Goal: Task Accomplishment & Management: Manage account settings

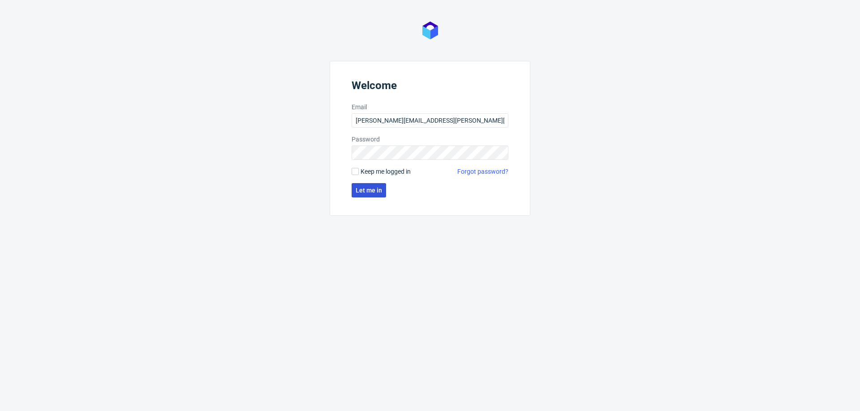
click at [372, 185] on button "Let me in" at bounding box center [369, 190] width 35 height 14
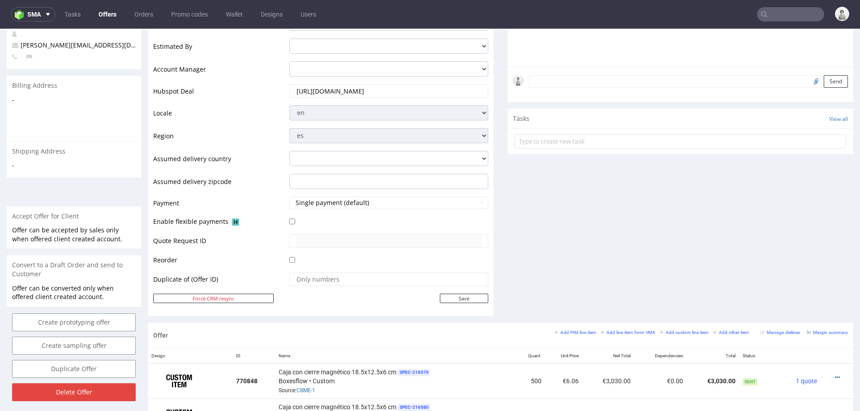
scroll to position [56, 0]
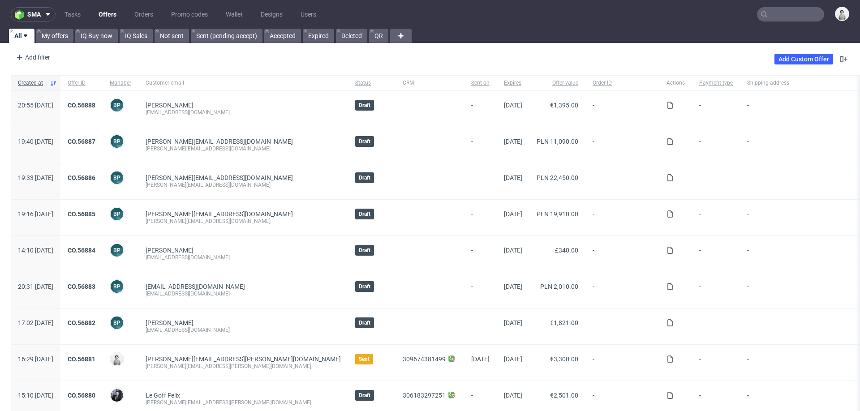
click at [790, 17] on input "text" at bounding box center [790, 14] width 67 height 14
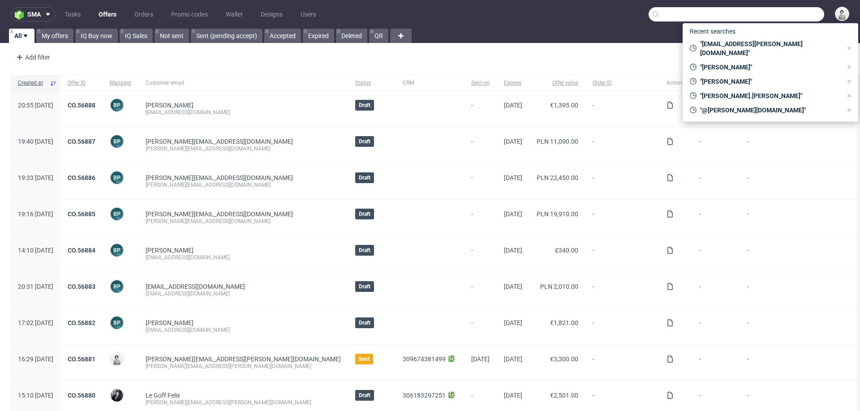
paste input "ollie@brandyour.co"
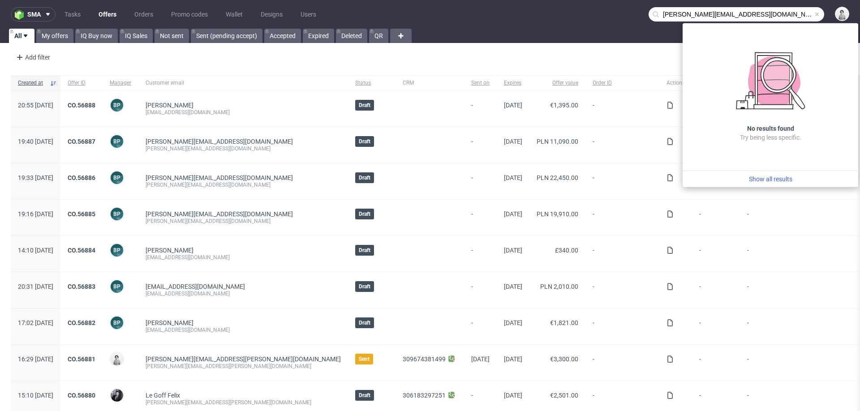
type input "ollie@brandyour.co"
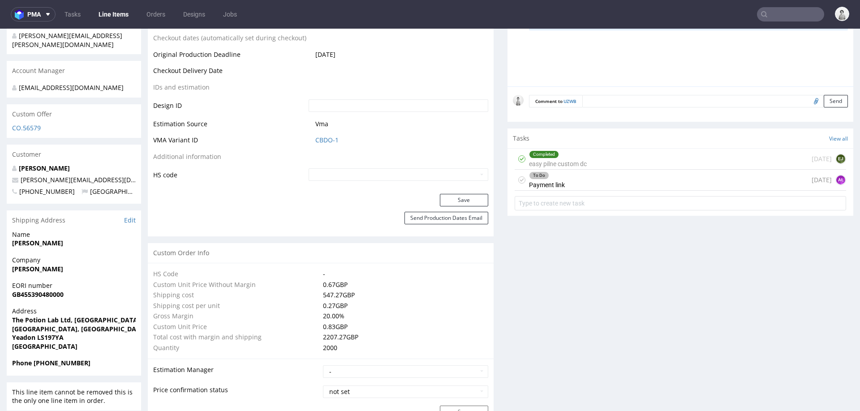
scroll to position [376, 0]
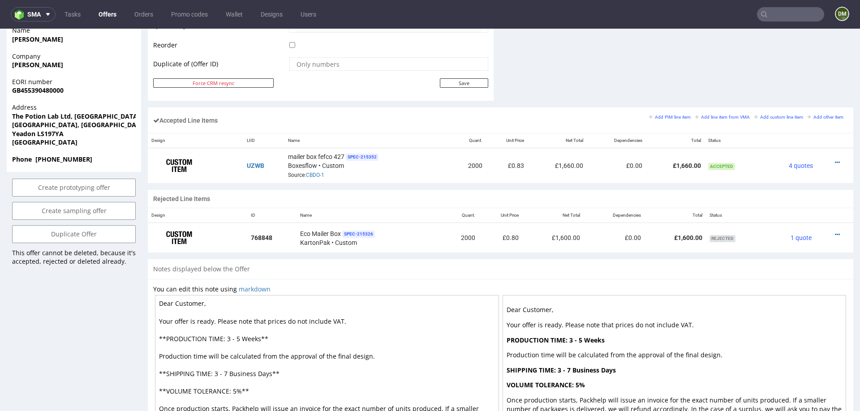
scroll to position [459, 0]
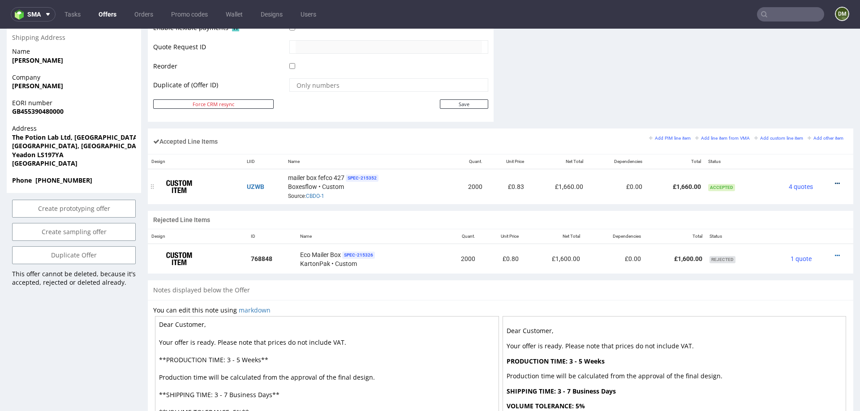
click at [835, 181] on icon at bounding box center [837, 184] width 5 height 6
click at [785, 114] on span "Add dependency" at bounding box center [800, 115] width 65 height 9
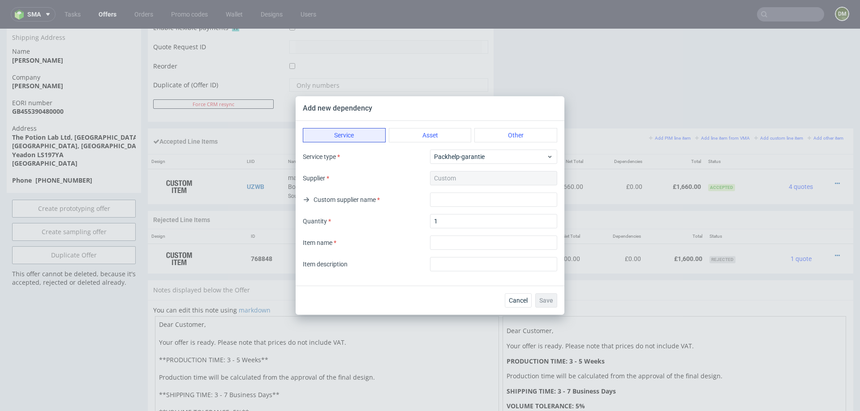
click at [465, 179] on div "Custom" at bounding box center [493, 178] width 127 height 14
click at [473, 159] on span "Packhelp-garantie" at bounding box center [490, 156] width 112 height 9
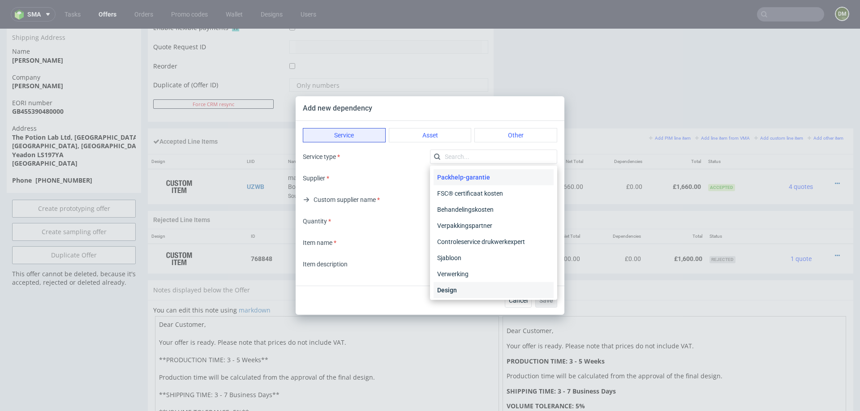
click at [456, 293] on div "Design" at bounding box center [494, 290] width 120 height 16
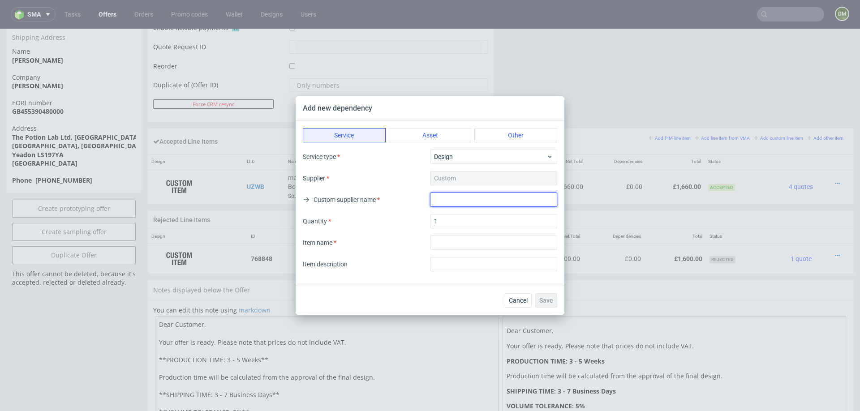
click at [452, 201] on input "text" at bounding box center [493, 200] width 127 height 14
type input "na"
click at [383, 238] on div "Item name" at bounding box center [430, 243] width 255 height 14
click at [453, 242] on input "textarea" at bounding box center [493, 243] width 127 height 14
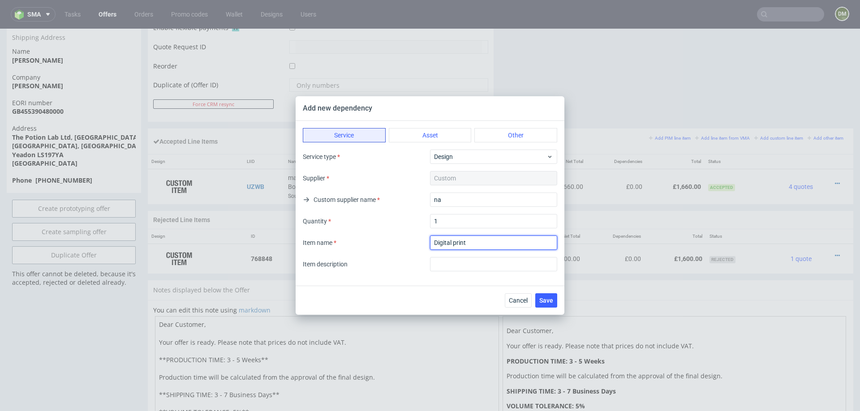
type input "Digital print"
click at [416, 241] on div "Item name" at bounding box center [430, 243] width 255 height 14
click at [437, 131] on button "Asset" at bounding box center [430, 135] width 83 height 14
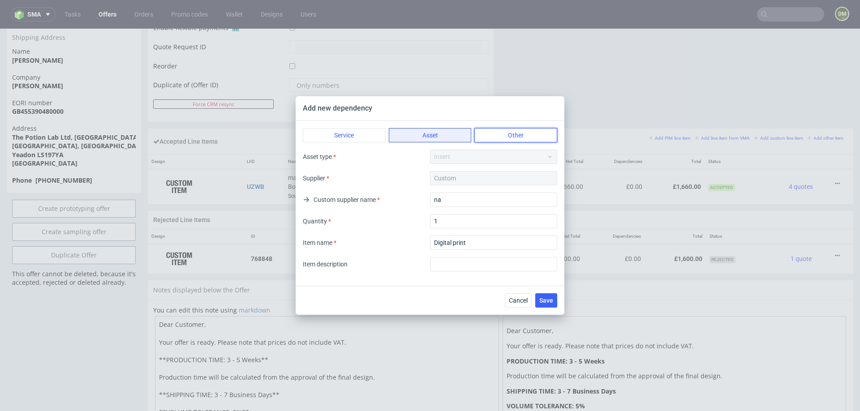
click at [497, 132] on button "Other" at bounding box center [516, 135] width 83 height 14
click at [348, 136] on button "Service" at bounding box center [344, 135] width 83 height 14
click at [405, 134] on button "Asset" at bounding box center [430, 135] width 83 height 14
click at [501, 136] on button "Other" at bounding box center [516, 135] width 83 height 14
click at [326, 145] on div "Service Asset Other Type Overig Supplier Custom Custom supplier name na Quantit…" at bounding box center [430, 203] width 269 height 165
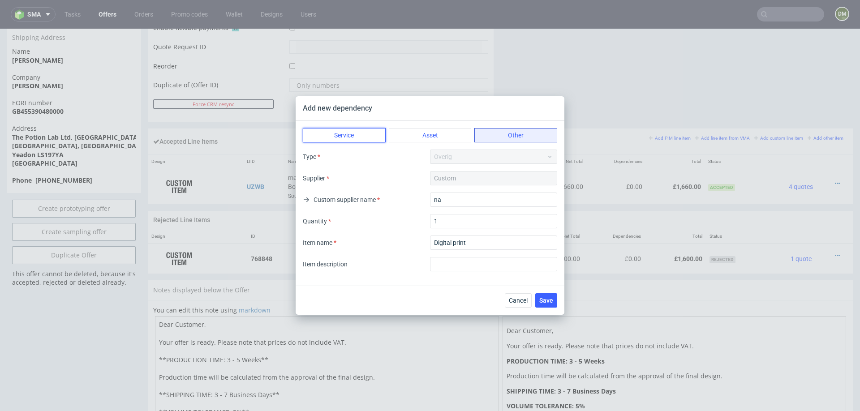
click at [341, 141] on button "Service" at bounding box center [344, 135] width 83 height 14
click at [549, 300] on span "Save" at bounding box center [546, 301] width 14 height 6
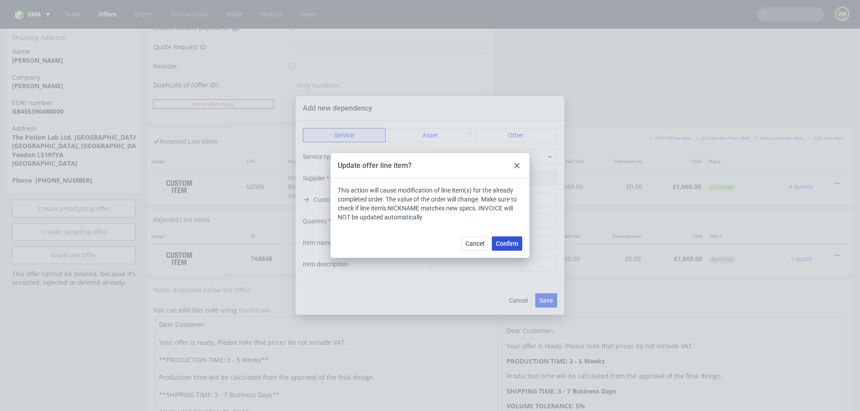
click at [507, 248] on button "Confirm" at bounding box center [507, 244] width 30 height 14
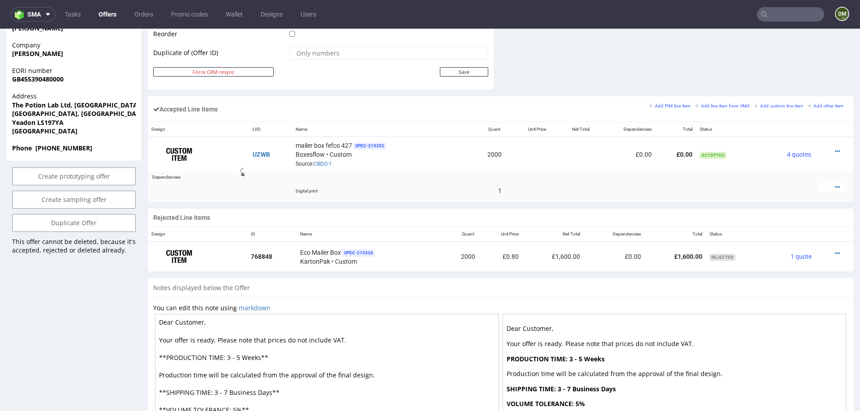
scroll to position [494, 0]
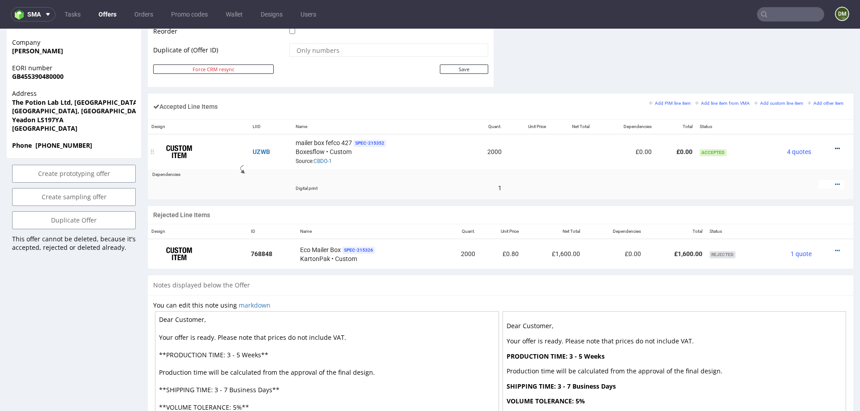
click at [835, 146] on icon at bounding box center [837, 149] width 5 height 6
click at [835, 182] on icon at bounding box center [837, 184] width 5 height 6
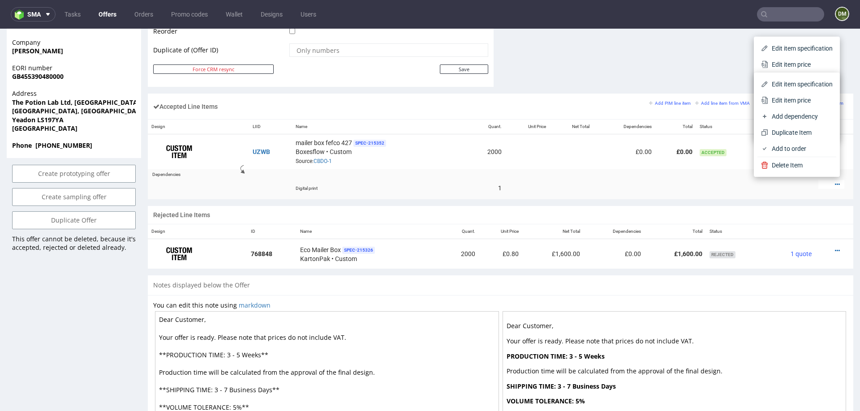
click at [782, 175] on div "Edit item specification Edit item price Add dependency Duplicate Item Add to or…" at bounding box center [797, 125] width 86 height 104
click at [781, 195] on td at bounding box center [786, 188] width 55 height 23
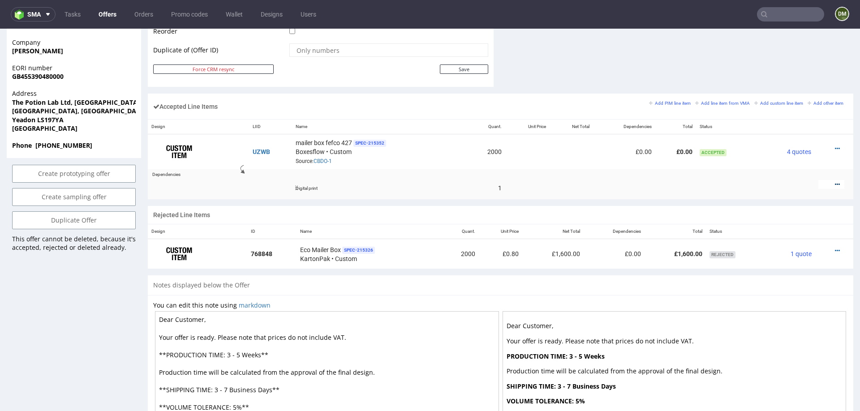
click at [835, 181] on icon at bounding box center [837, 184] width 5 height 6
click at [803, 105] on li "Edit item price" at bounding box center [797, 100] width 79 height 16
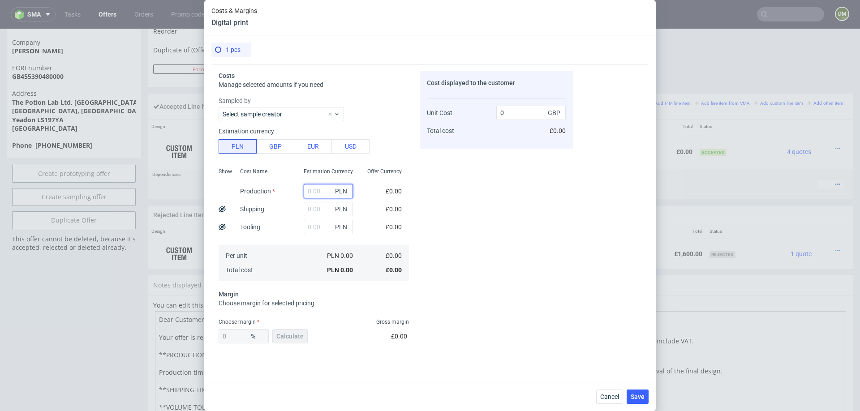
click at [317, 193] on input "text" at bounding box center [328, 191] width 49 height 14
type input "16"
type input "0.2"
type input "1600"
type input "326.7"
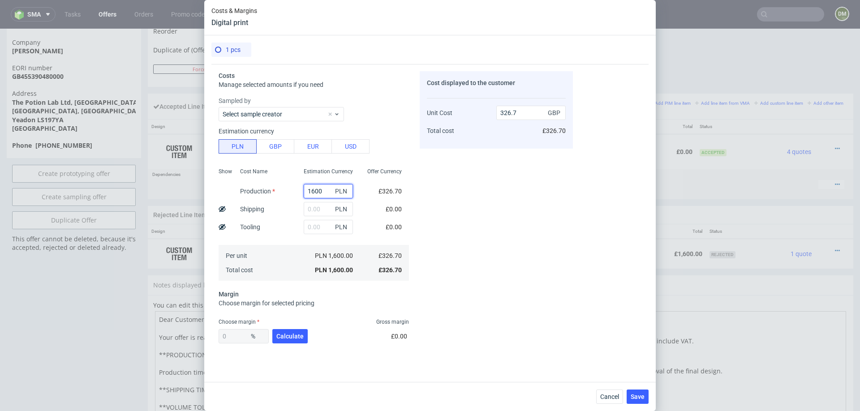
type input "1600"
click at [266, 224] on div "Tooling" at bounding box center [250, 227] width 35 height 18
click at [276, 338] on button "Calculate" at bounding box center [289, 336] width 35 height 14
type input "45.88"
type input "603.67"
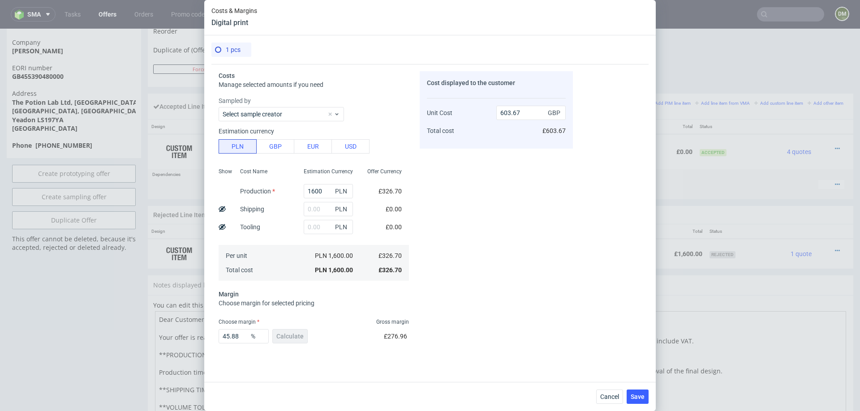
scroll to position [45, 0]
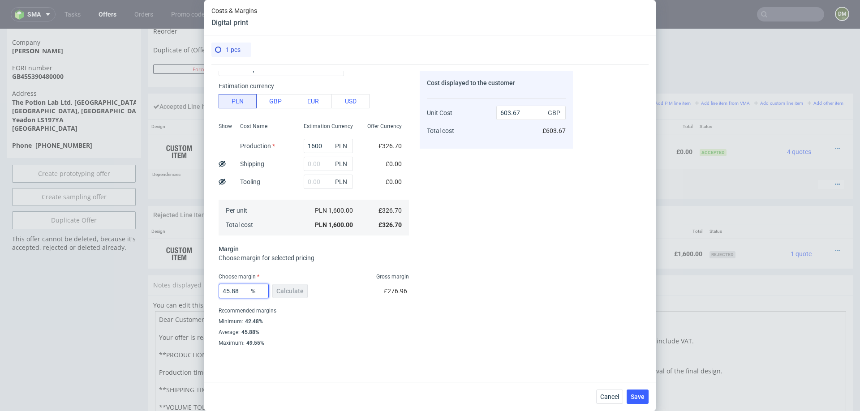
click at [241, 292] on input "45.88" at bounding box center [244, 291] width 50 height 14
type input "2"
type input "333.37"
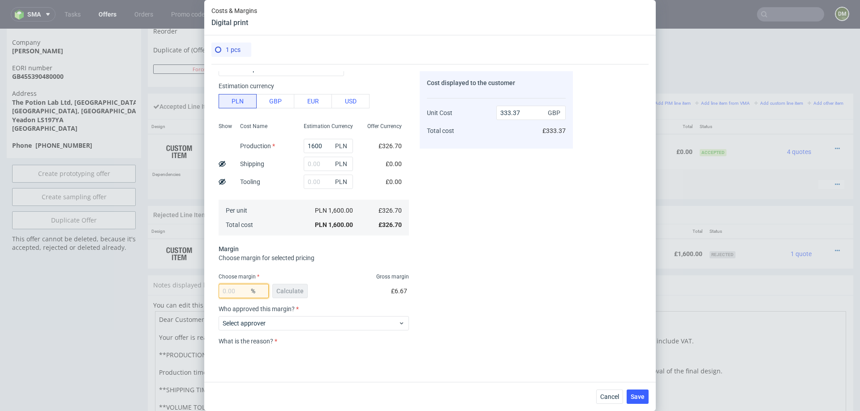
type input "5"
type input "343.9"
type input "6"
type input "347.56"
type input "7"
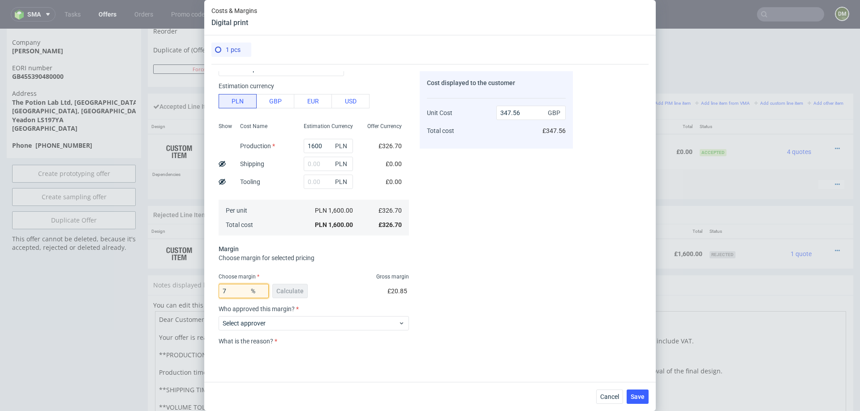
type input "351.29"
type input "6"
type input "347.56"
type input "6.6"
type input "349.79"
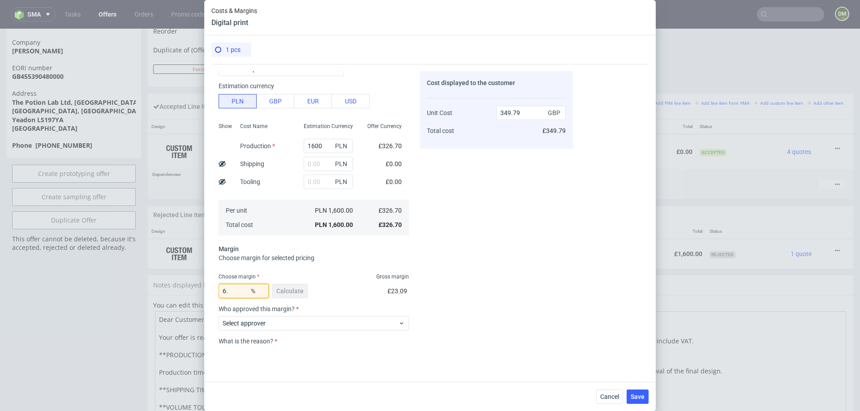
type input "6.7"
type input "350.17"
type input "6.7"
click at [534, 111] on input "350.17" at bounding box center [530, 113] width 69 height 14
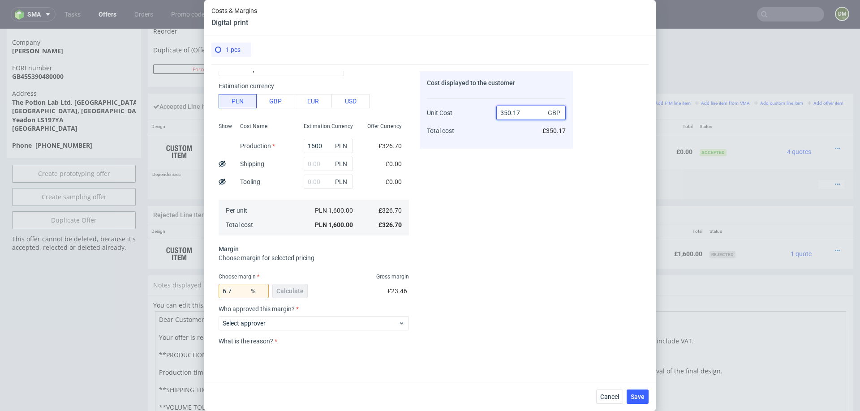
click at [534, 111] on input "350.17" at bounding box center [530, 113] width 69 height 14
type input "350.1"
type input "6.6838046272493665"
type input "350"
type input "6.65714285714286"
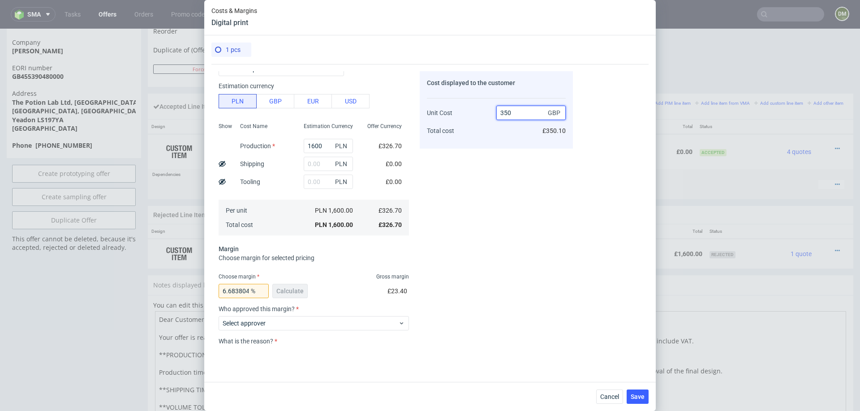
type input "35"
type input "-833.4285714285714"
type input "350"
type input "6.65714285714286"
type input "350"
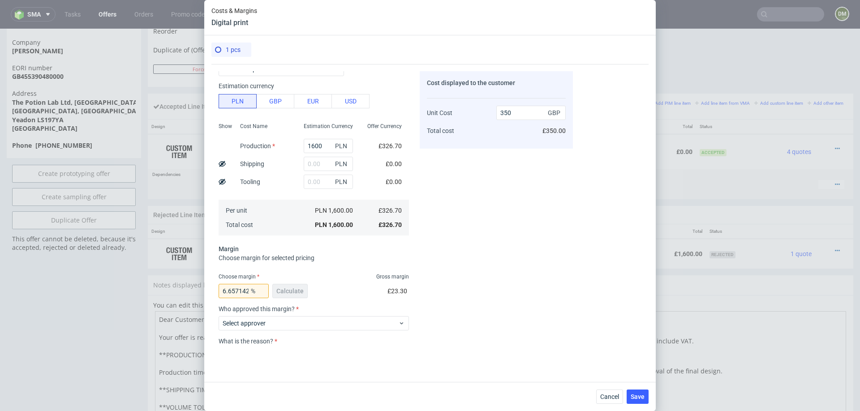
click at [481, 302] on div "Cost displayed to the customer Unit Cost Total cost 350 GBP £350.00" at bounding box center [496, 208] width 153 height 275
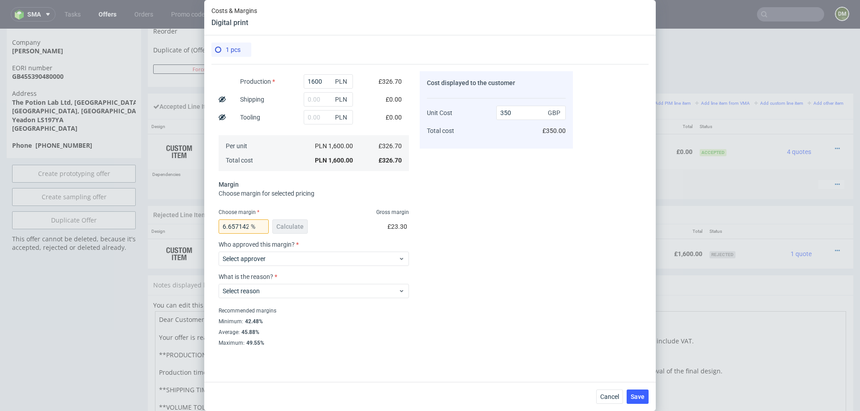
scroll to position [109, 0]
click at [325, 261] on span "Select approver" at bounding box center [311, 259] width 176 height 9
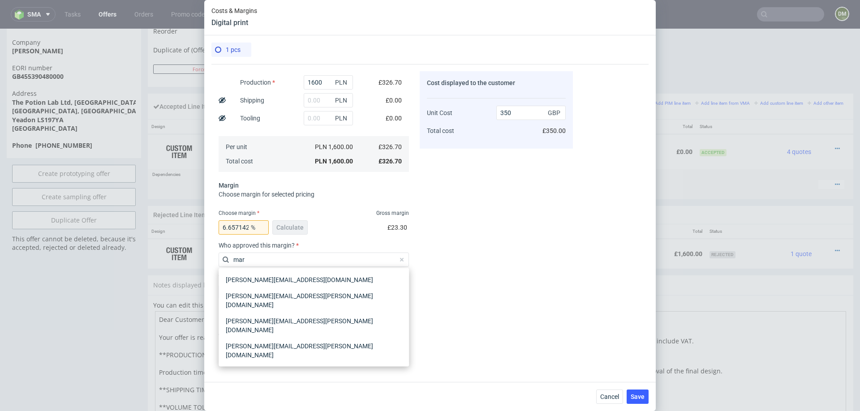
type input "mart"
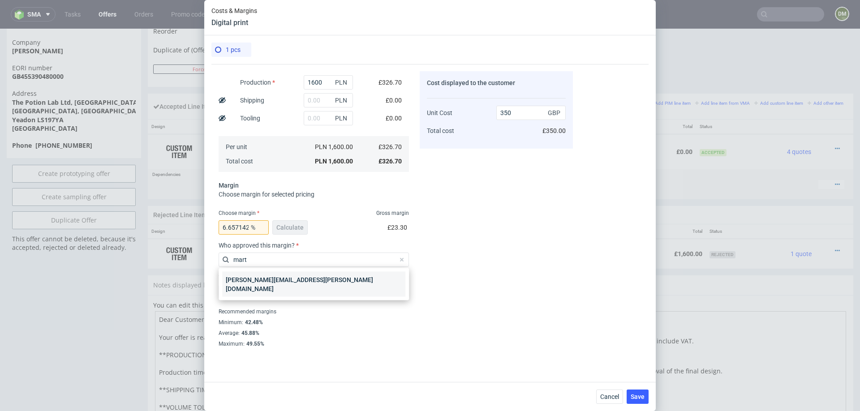
click at [291, 283] on div "marta.kozlowska@packhelp.com" at bounding box center [313, 284] width 183 height 25
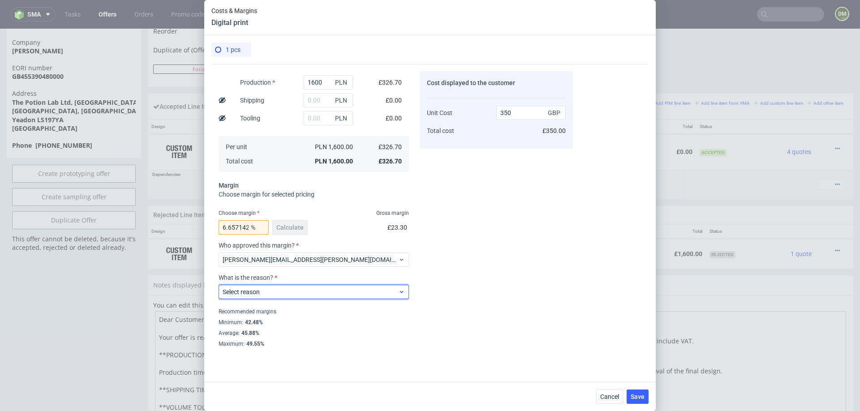
click at [286, 292] on span "Select reason" at bounding box center [311, 292] width 176 height 9
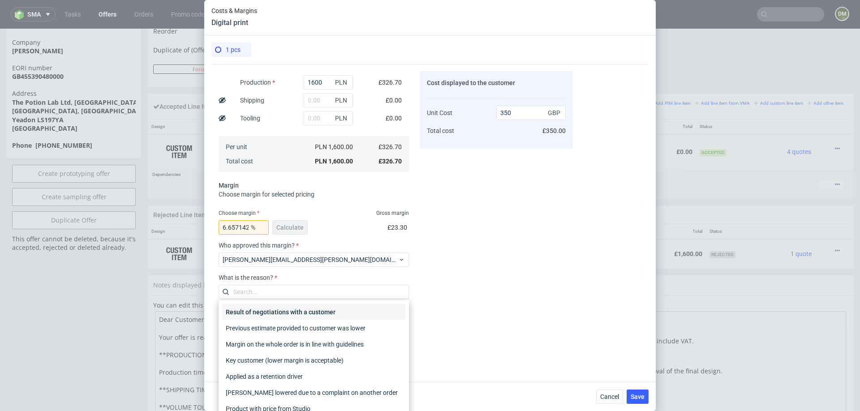
click at [283, 312] on div "Result of negotiations with a customer" at bounding box center [313, 312] width 183 height 16
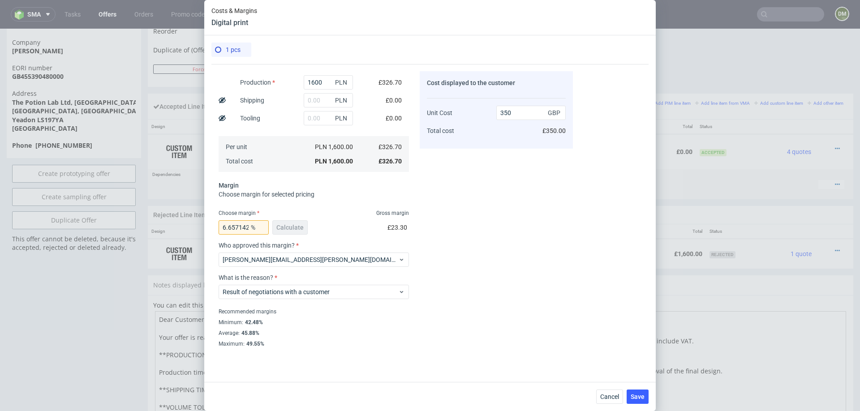
click at [436, 312] on div "Cost displayed to the customer Unit Cost Total cost 350 GBP £350.00" at bounding box center [496, 208] width 153 height 275
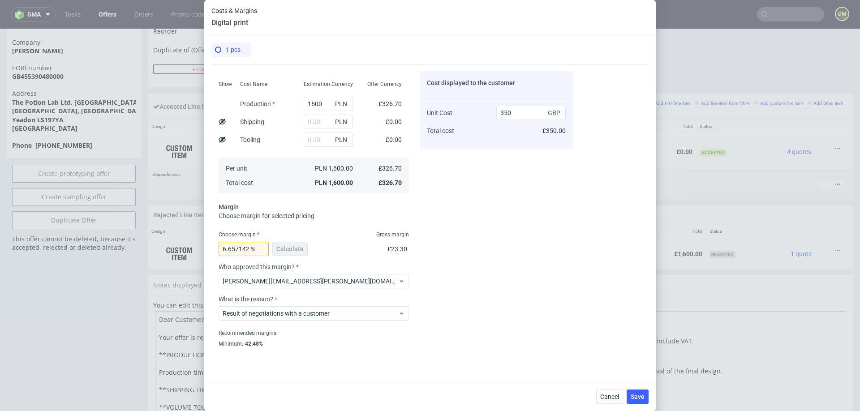
scroll to position [110, 0]
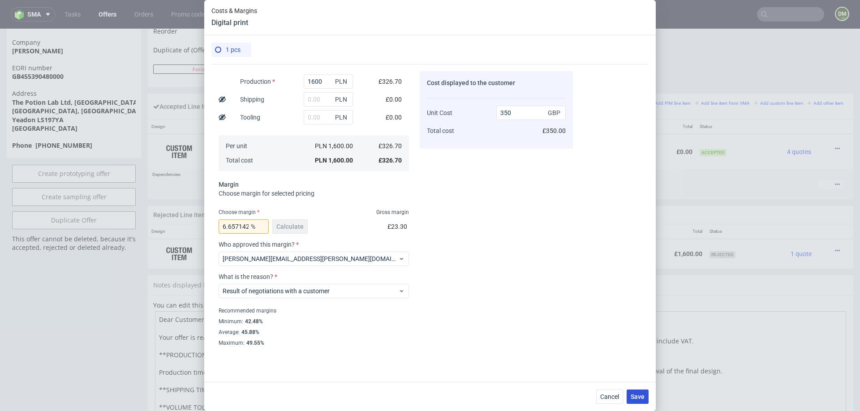
click at [637, 396] on span "Save" at bounding box center [638, 397] width 14 height 6
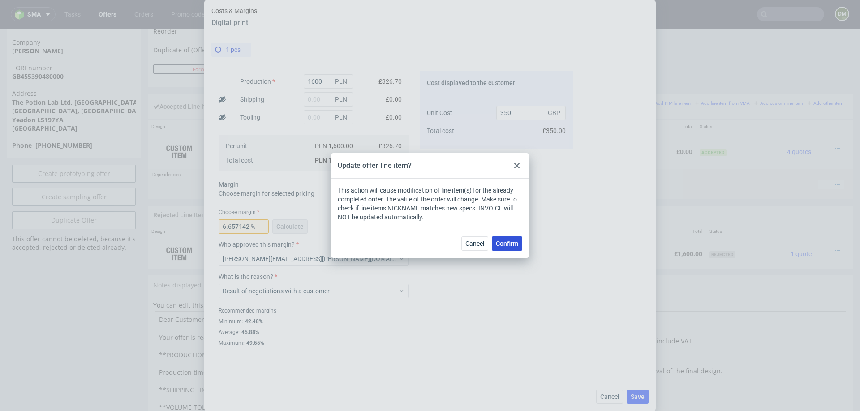
click at [500, 242] on span "Confirm" at bounding box center [507, 244] width 22 height 6
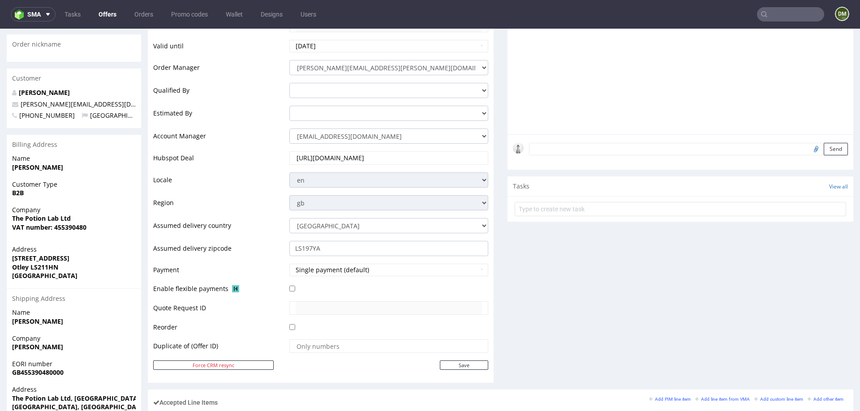
scroll to position [0, 0]
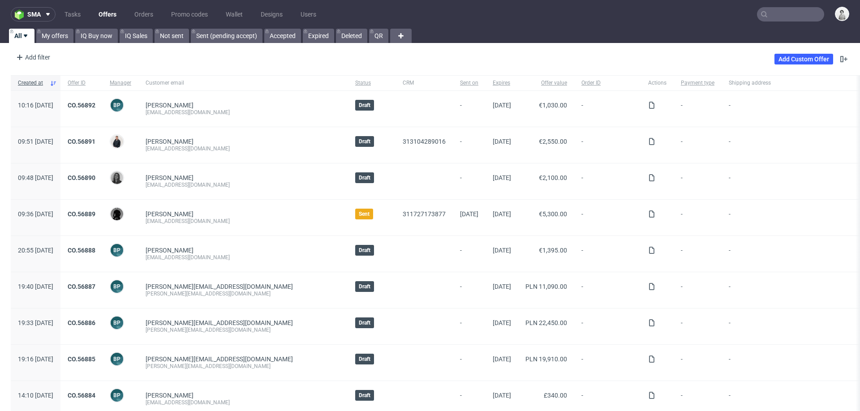
click at [778, 17] on input "text" at bounding box center [790, 14] width 67 height 14
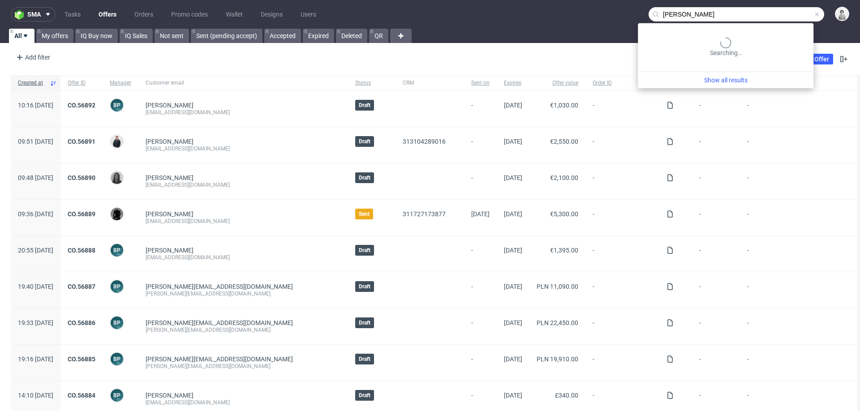
type input "trabold"
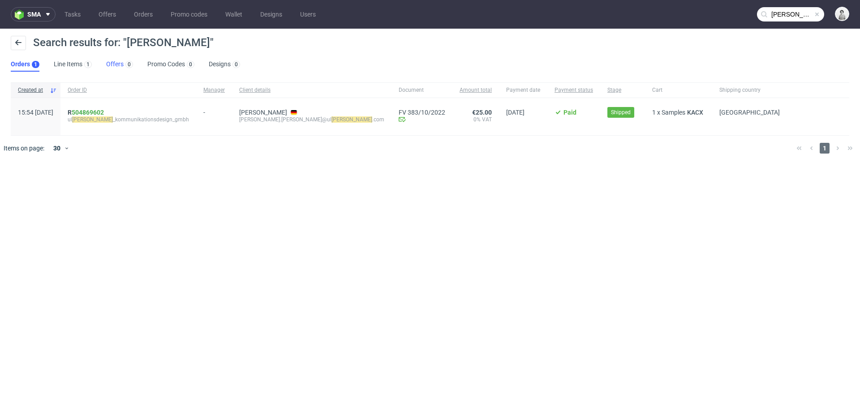
click at [114, 67] on link "Offers 0" at bounding box center [119, 64] width 27 height 14
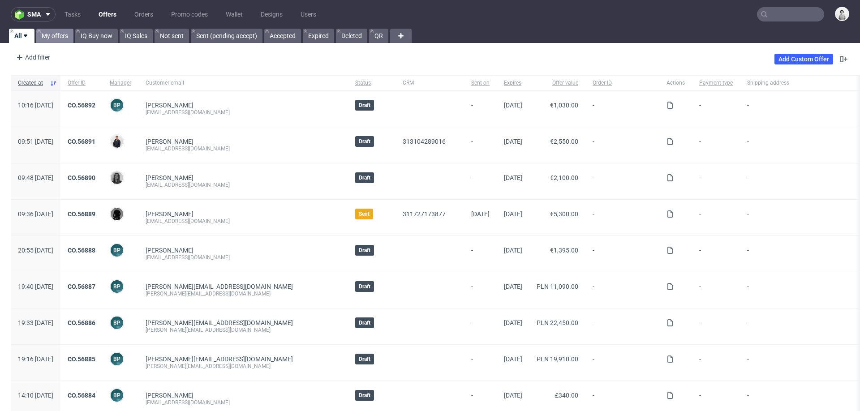
click at [54, 33] on link "My offers" at bounding box center [54, 36] width 37 height 14
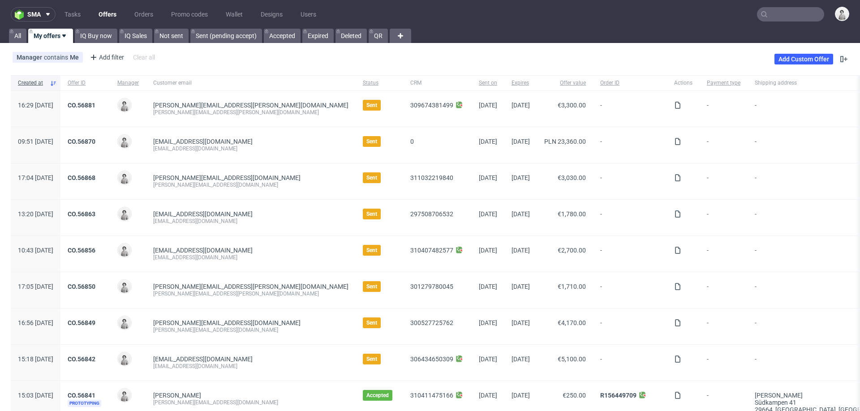
scroll to position [34, 0]
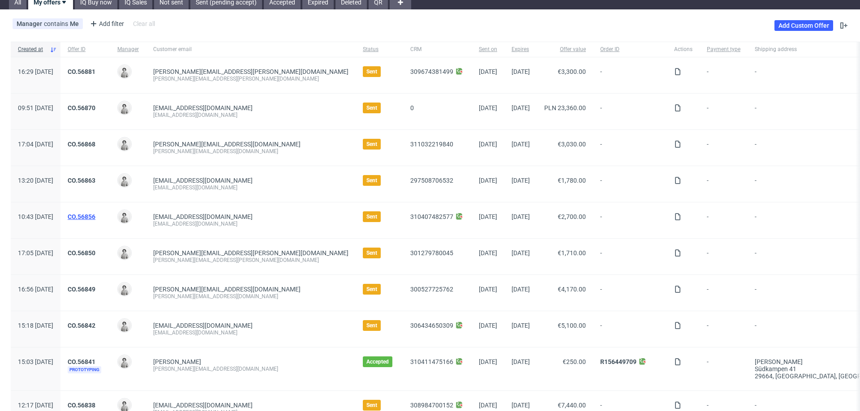
click at [95, 216] on link "CO.56856" at bounding box center [82, 216] width 28 height 7
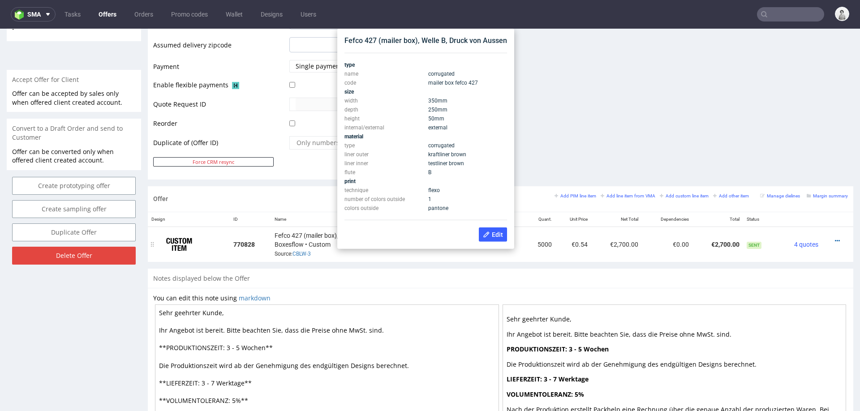
scroll to position [376, 0]
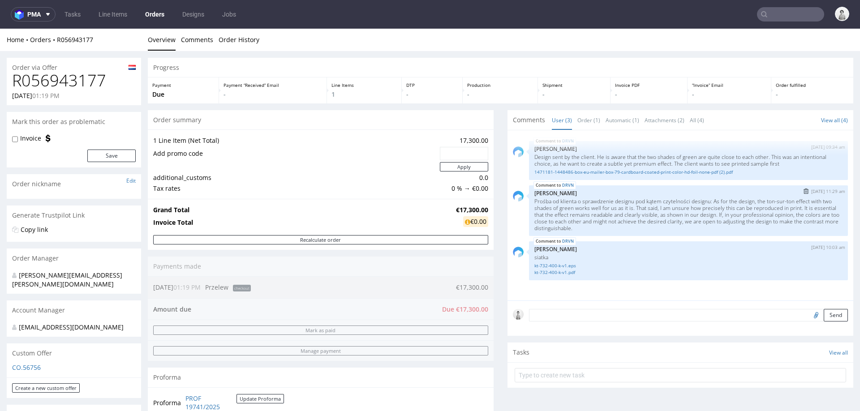
scroll to position [62, 0]
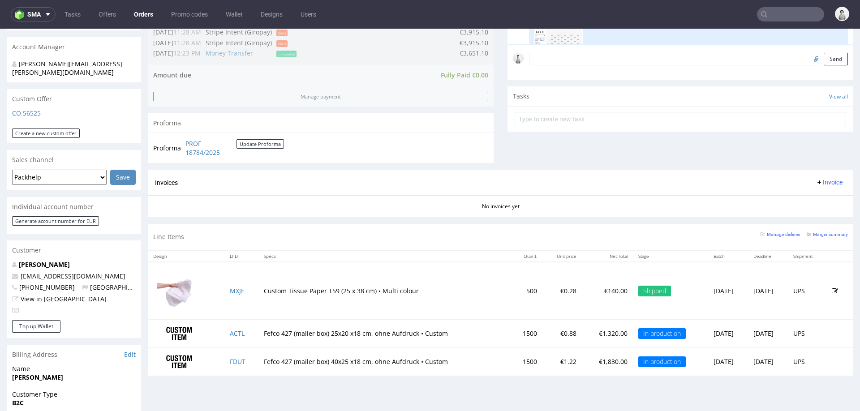
scroll to position [265, 0]
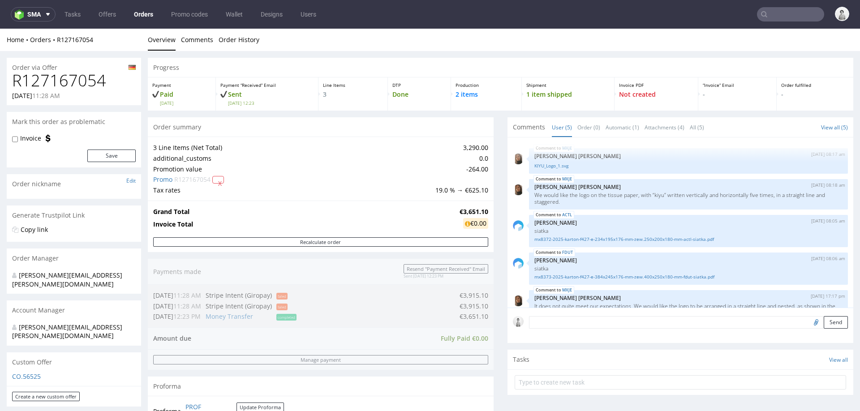
scroll to position [55, 0]
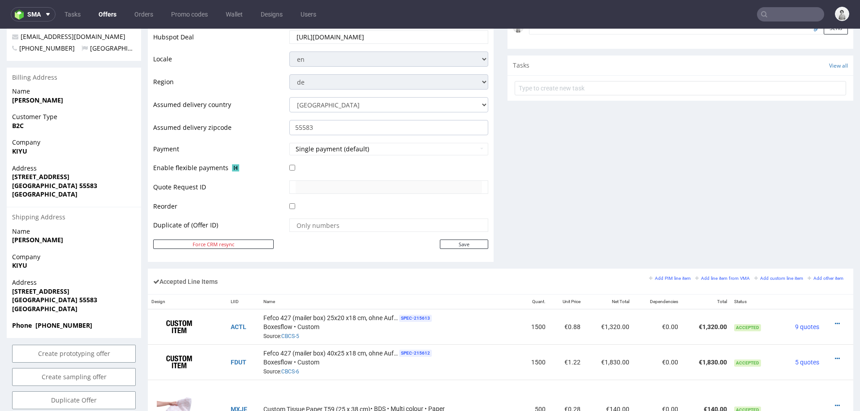
scroll to position [374, 0]
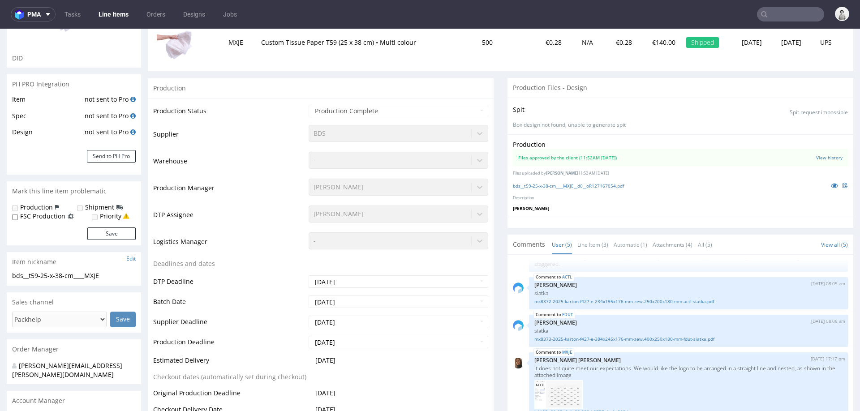
scroll to position [137, 0]
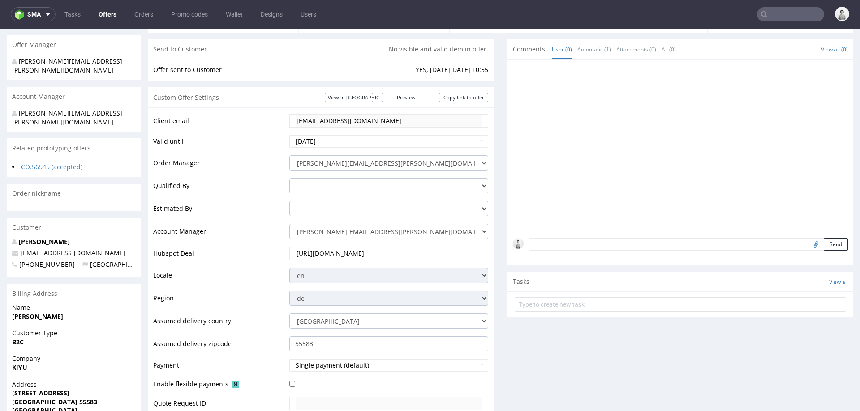
scroll to position [65, 0]
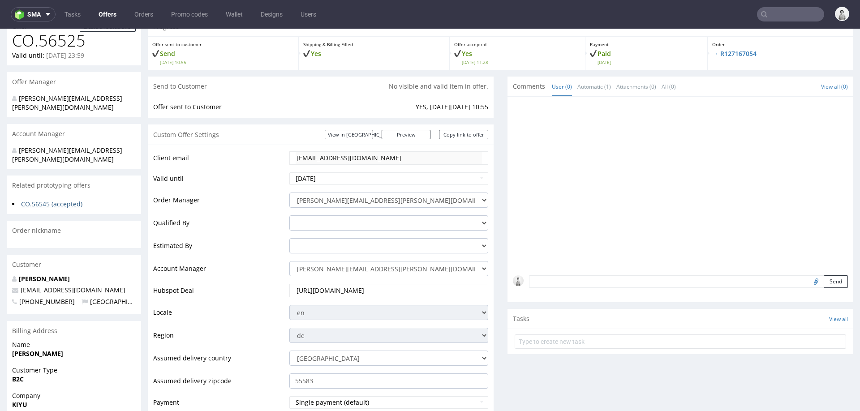
click at [55, 200] on link "CO.56545 (accepted)" at bounding box center [51, 204] width 61 height 9
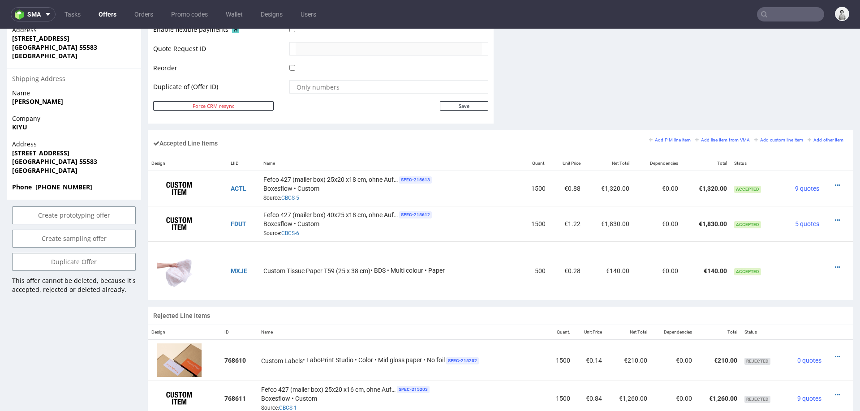
scroll to position [462, 0]
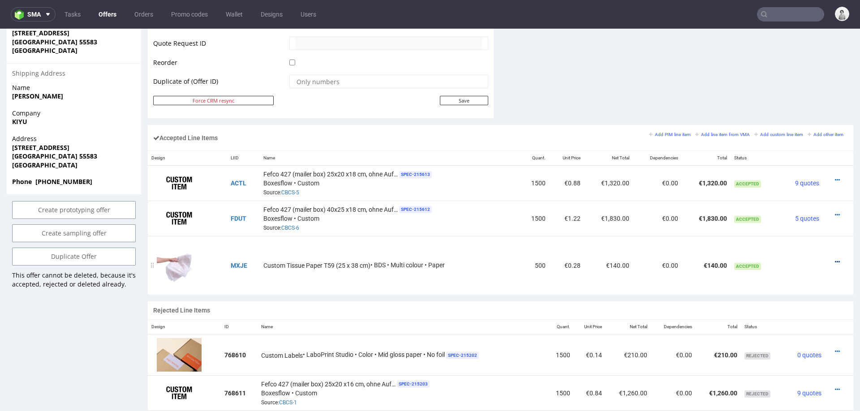
click at [835, 259] on icon at bounding box center [837, 262] width 5 height 6
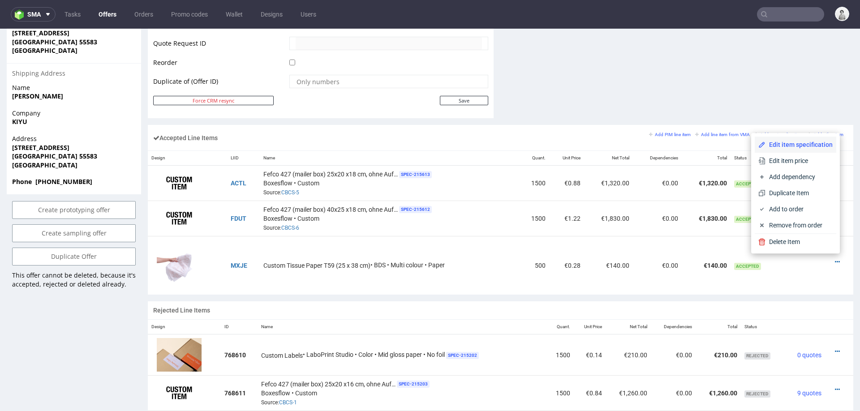
click at [775, 147] on span "Edit item specification" at bounding box center [799, 144] width 67 height 9
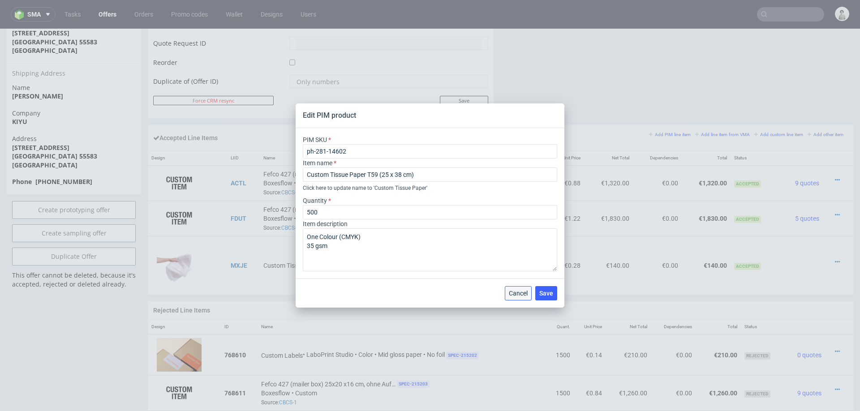
click at [518, 293] on span "Cancel" at bounding box center [518, 293] width 19 height 6
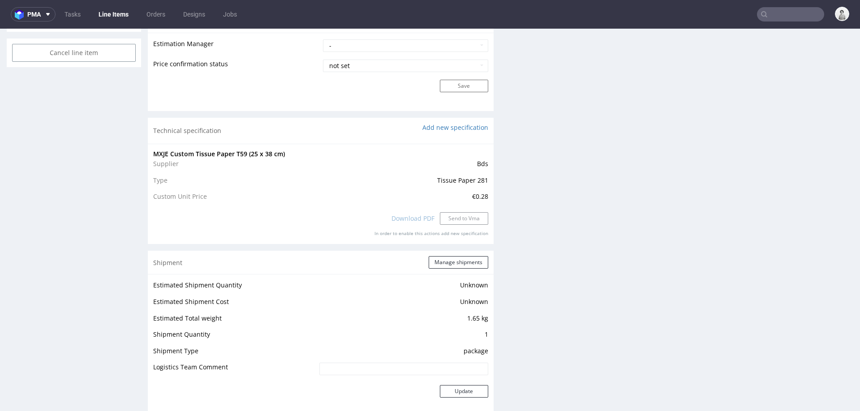
scroll to position [772, 0]
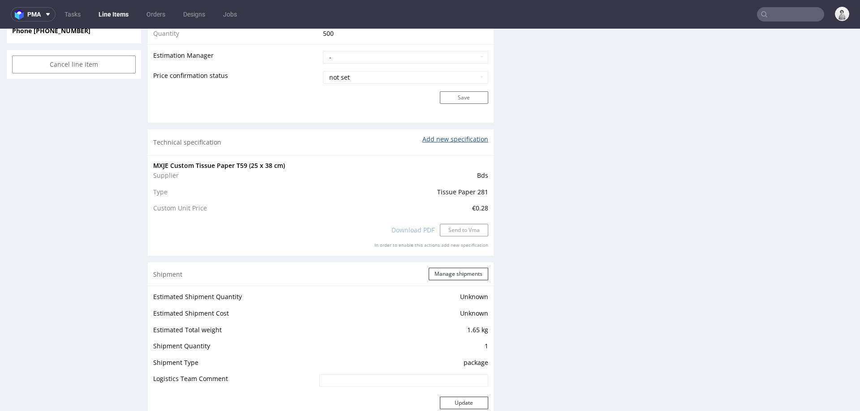
click at [453, 135] on link "Add new specification" at bounding box center [456, 139] width 66 height 9
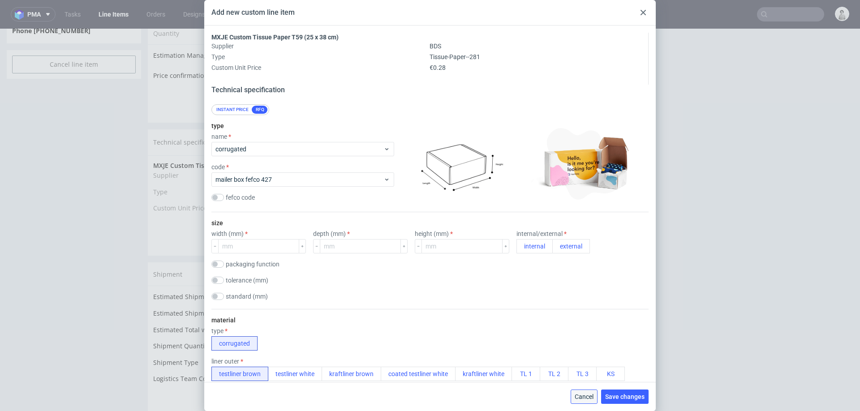
click at [581, 395] on span "Cancel" at bounding box center [584, 397] width 19 height 6
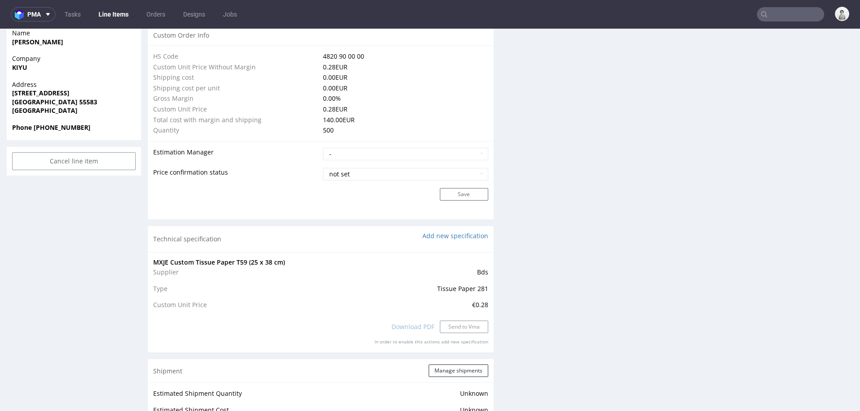
scroll to position [690, 0]
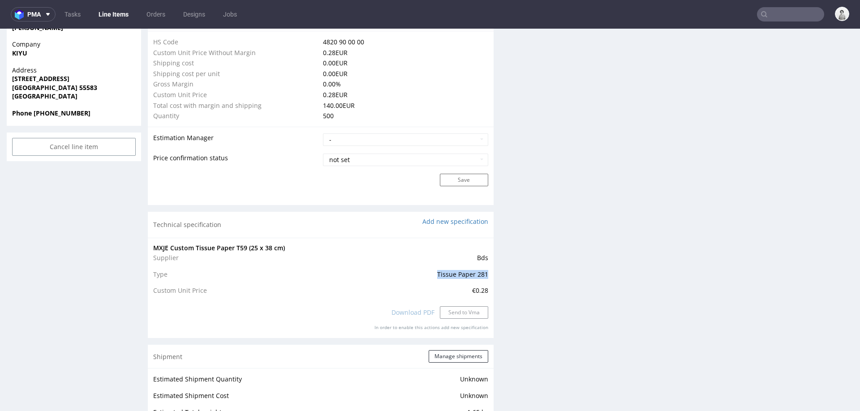
drag, startPoint x: 423, startPoint y: 276, endPoint x: 483, endPoint y: 270, distance: 60.4
click at [483, 270] on div "MXJE Custom Tissue Paper T59 (25 x 38 cm) Supplier Bds Type Tissue Paper 281 Cu…" at bounding box center [321, 288] width 346 height 100
copy span "Tissue Paper 281"
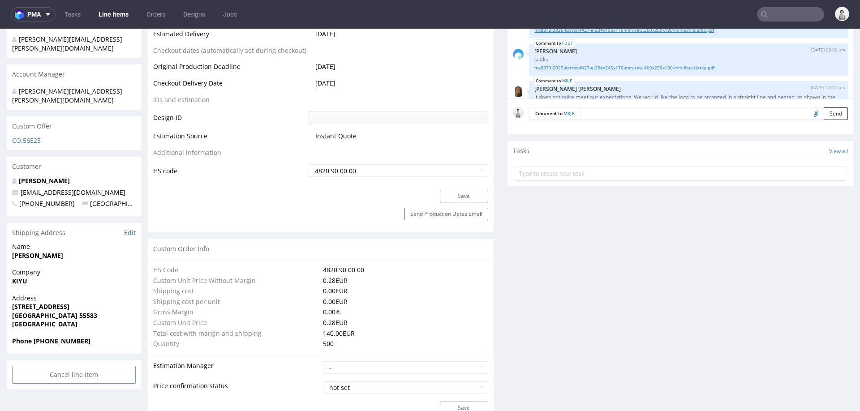
scroll to position [448, 0]
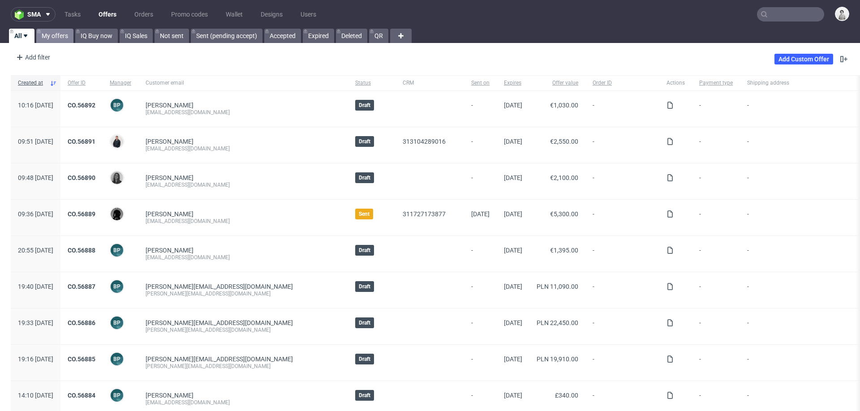
click at [49, 38] on link "My offers" at bounding box center [54, 36] width 37 height 14
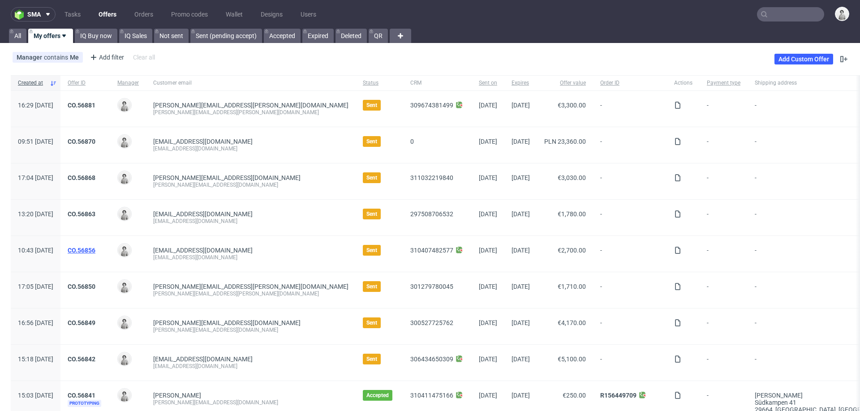
click at [95, 247] on link "CO.56856" at bounding box center [82, 250] width 28 height 7
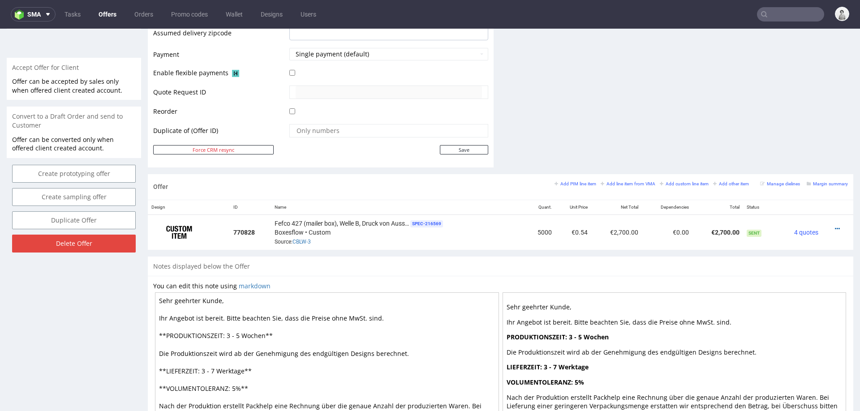
scroll to position [353, 0]
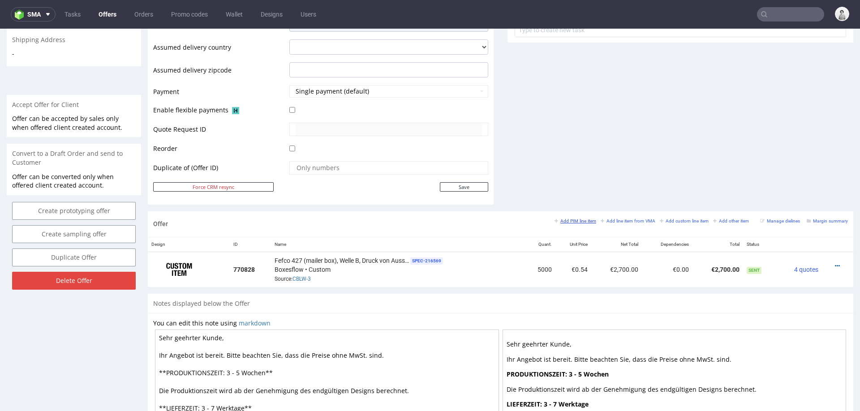
click at [568, 221] on small "Add PIM line item" at bounding box center [576, 221] width 42 height 5
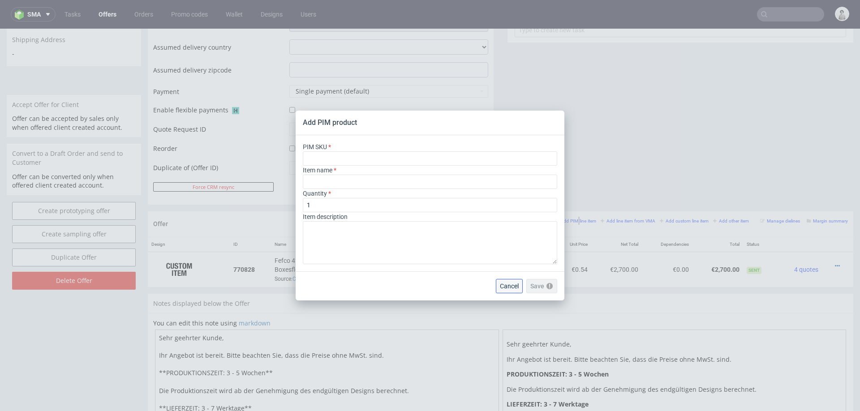
click at [513, 289] on button "Cancel" at bounding box center [509, 286] width 27 height 14
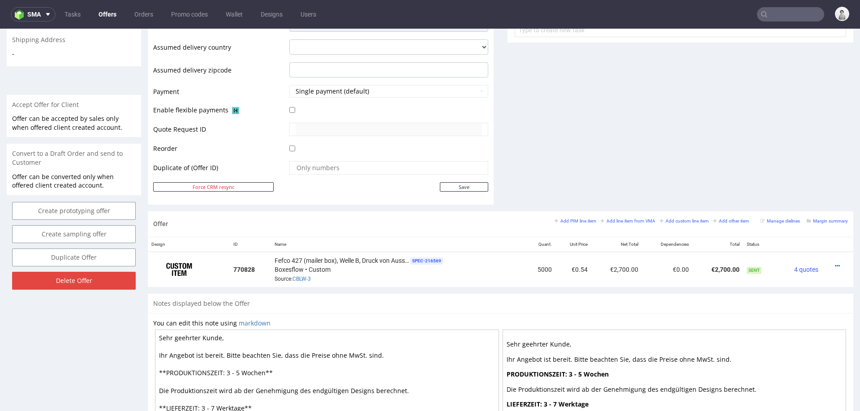
click at [564, 223] on div "Add PIM line item Add line item from VMA Add custom line item Add other item Ma…" at bounding box center [701, 224] width 293 height 15
click at [565, 220] on small "Add PIM line item" at bounding box center [576, 221] width 42 height 5
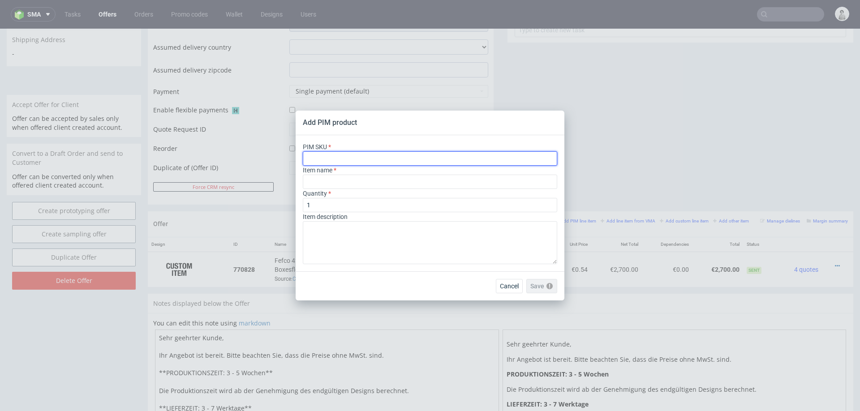
click at [453, 160] on input "text" at bounding box center [430, 158] width 255 height 14
paste input "box--mailer-box-white-ink--65--cardboard-natural--print-monochrome-white--foil-…"
type input "box--mailer-box-white-ink--65--cardboard-natural--print-monochrome-white--foil-…"
type input "Pudełka Fasonowe Kraft z białym nadrukiem"
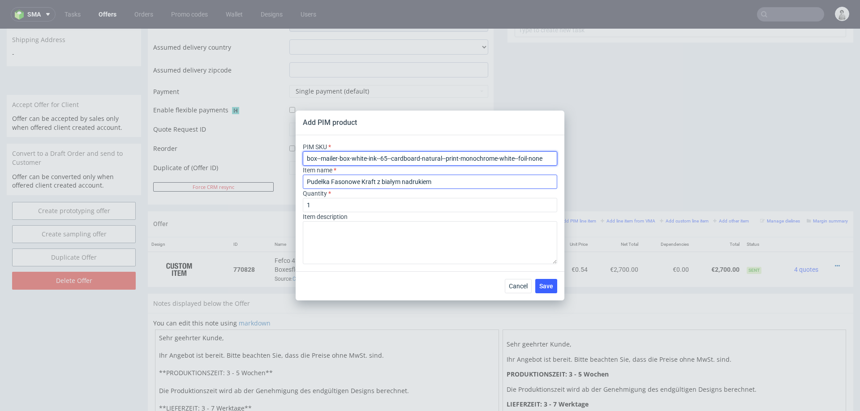
type input "box--mailer-box-white-ink--65--cardboard-natural--print-monochrome-white--foil-…"
click at [356, 182] on input "Pudełka Fasonowe Kraft z białym nadrukiem" at bounding box center [430, 182] width 255 height 14
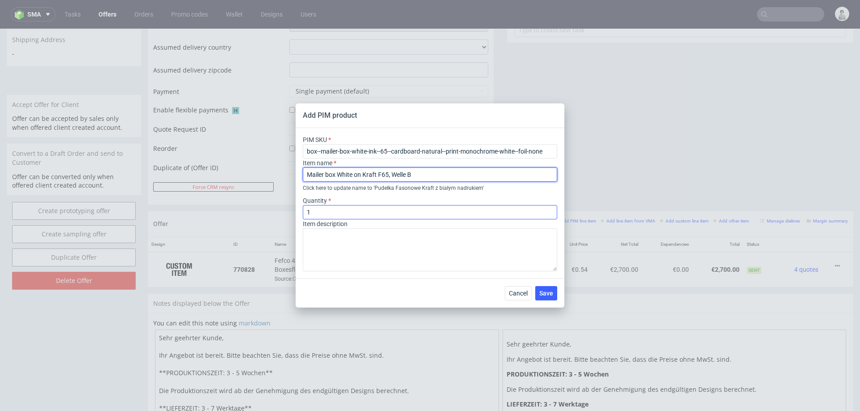
type input "Mailer box White on Kraft F65, Welle B"
click at [340, 211] on input "1" at bounding box center [430, 212] width 255 height 14
type input "5000"
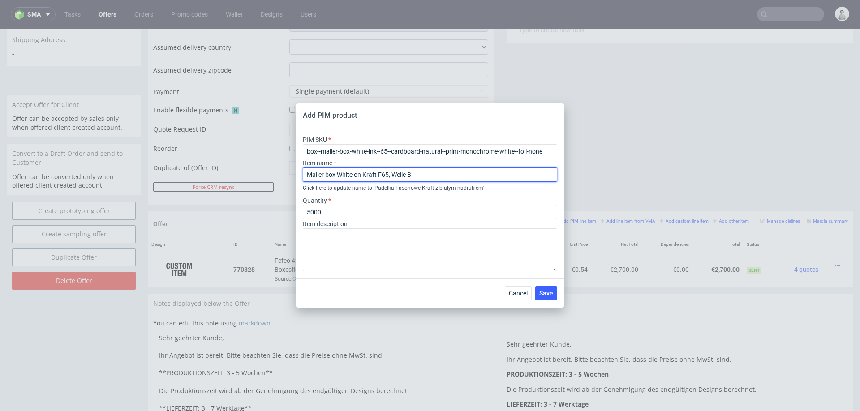
click at [436, 170] on input "Mailer box White on Kraft F65, Welle B" at bounding box center [430, 175] width 255 height 14
click at [439, 176] on input "Mailer box White on Kraft F65, Welle B" at bounding box center [430, 175] width 255 height 14
type input "Mailer box White on Kraft F65, Welle B, Digital"
click at [542, 293] on span "Save" at bounding box center [546, 293] width 14 height 6
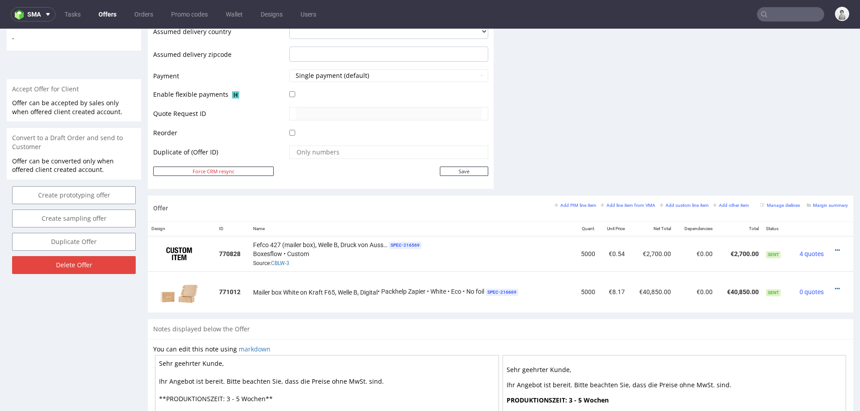
scroll to position [388, 0]
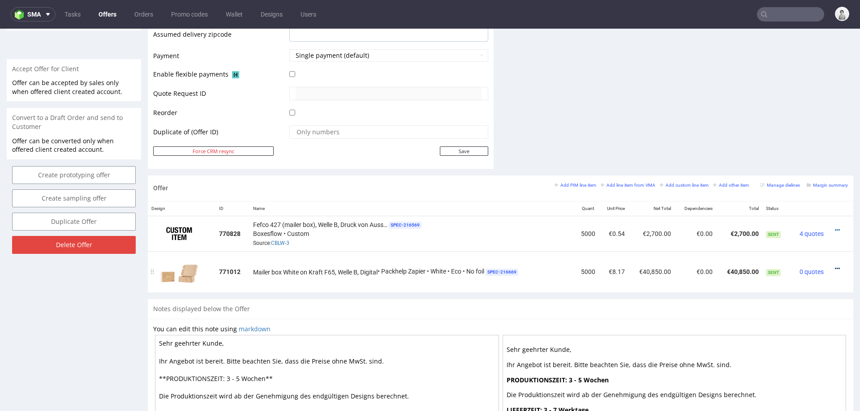
click at [835, 266] on icon at bounding box center [837, 269] width 5 height 6
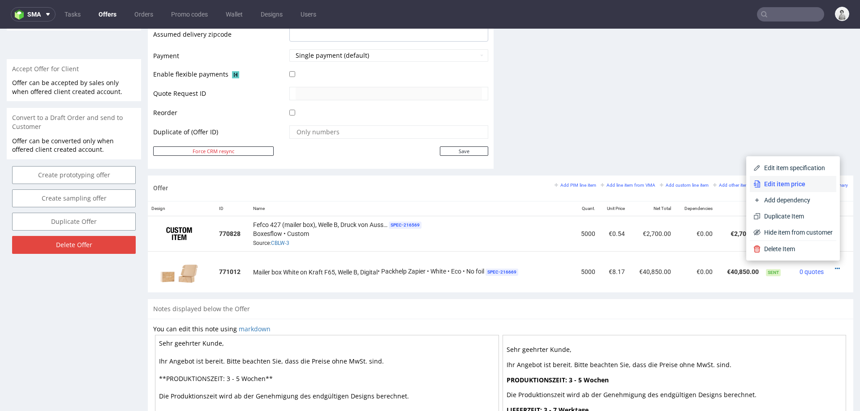
click at [797, 182] on span "Edit item price" at bounding box center [797, 184] width 72 height 9
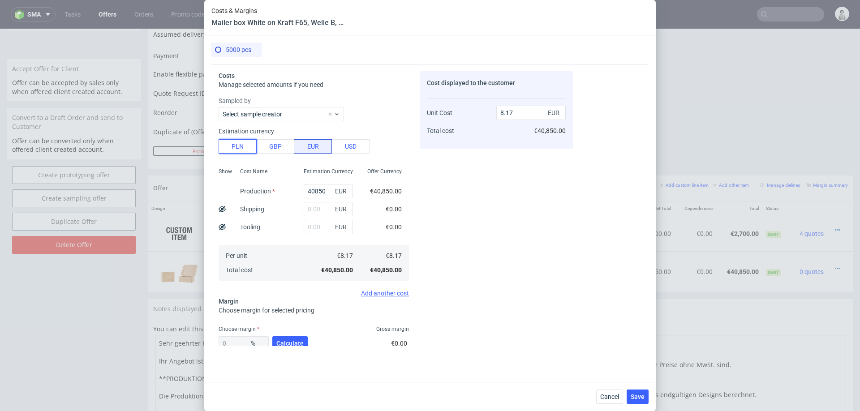
click at [241, 152] on button "PLN" at bounding box center [238, 146] width 38 height 14
type input "1.91"
click at [311, 191] on input "40850" at bounding box center [328, 191] width 49 height 14
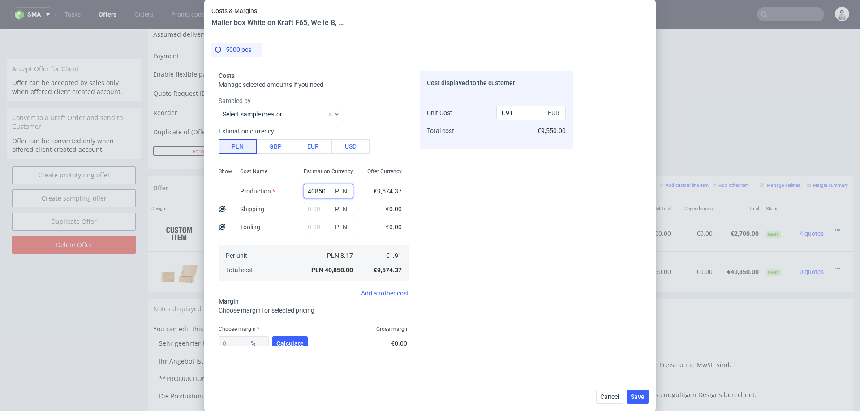
type input "7"
type input "0"
type input "7950"
type input "0.37"
type input "7950"
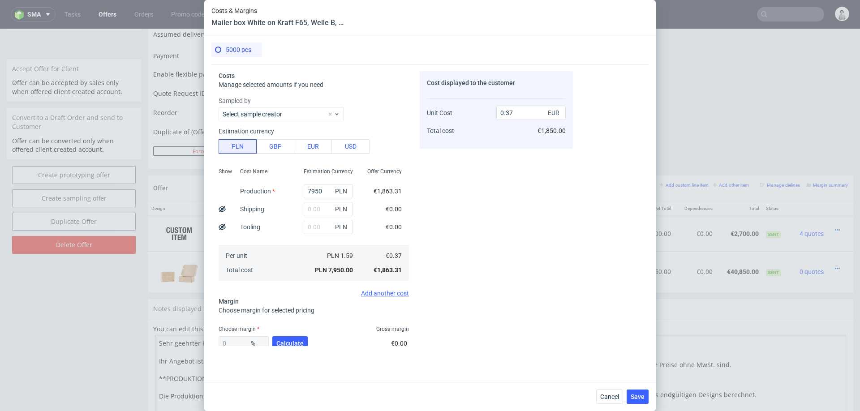
click at [574, 192] on div "Costs Manage selected amounts if you need Sampled by Select sample creator Esti…" at bounding box center [429, 219] width 437 height 311
click at [322, 208] on input "text" at bounding box center [328, 209] width 49 height 14
type input "1000"
type input "0.42"
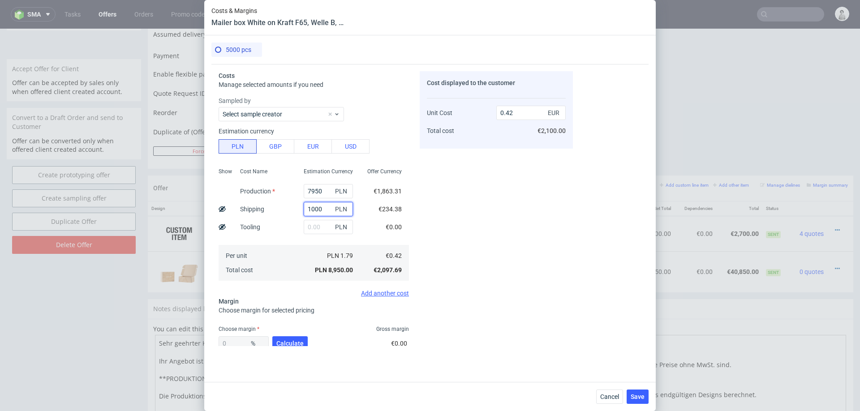
type input "1000"
click at [288, 223] on div "Cost Name Production Shipping Tooling Per unit Total cost" at bounding box center [265, 223] width 64 height 118
click at [297, 341] on span "Calculate" at bounding box center [289, 344] width 27 height 6
type input "34.41"
type input "0.64"
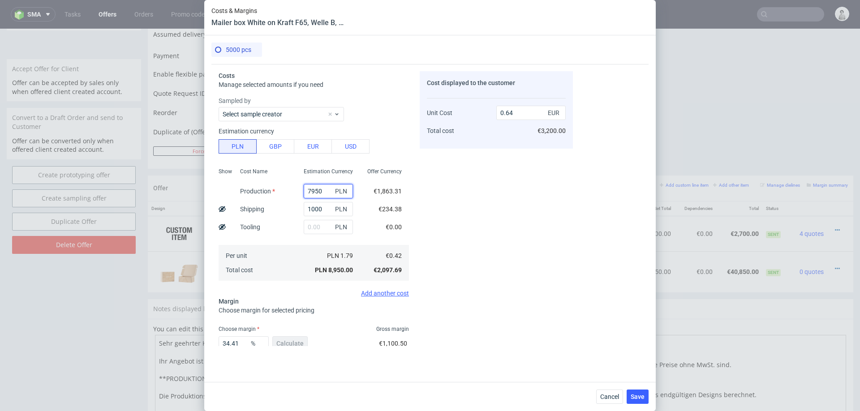
click at [328, 192] on input "7950" at bounding box center [328, 191] width 49 height 14
type input "11"
type input "0.08"
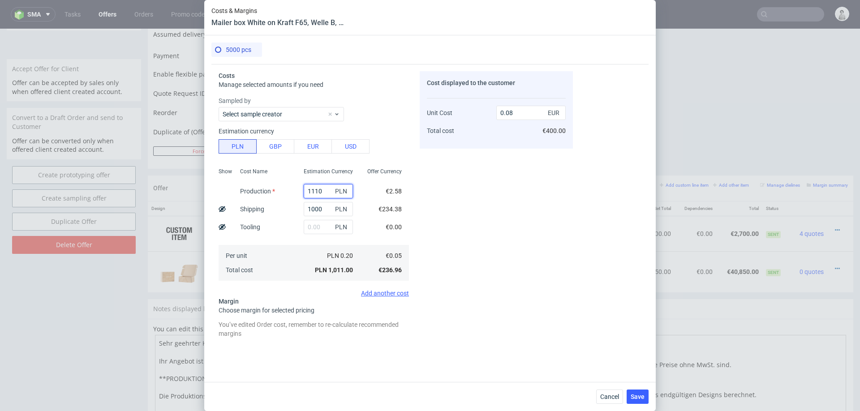
type input "11100"
type input "0.87"
type input "11100"
click at [489, 206] on div "Cost displayed to the customer Unit Cost Total cost 0.87 EUR €4,350.00" at bounding box center [496, 208] width 153 height 275
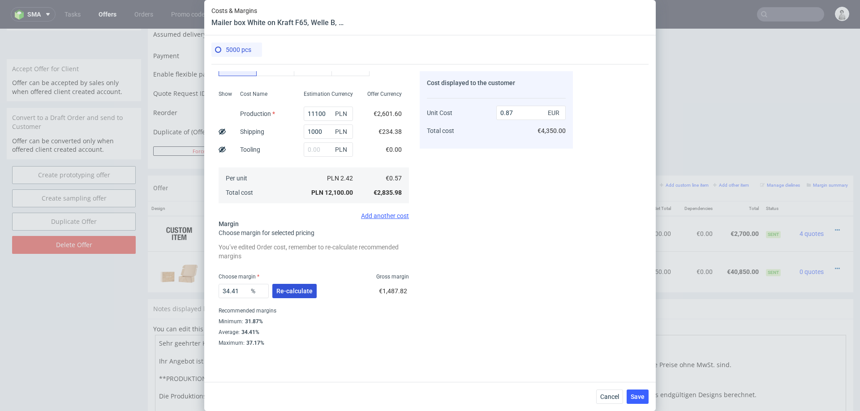
click at [287, 296] on button "Re-calculate" at bounding box center [294, 291] width 44 height 14
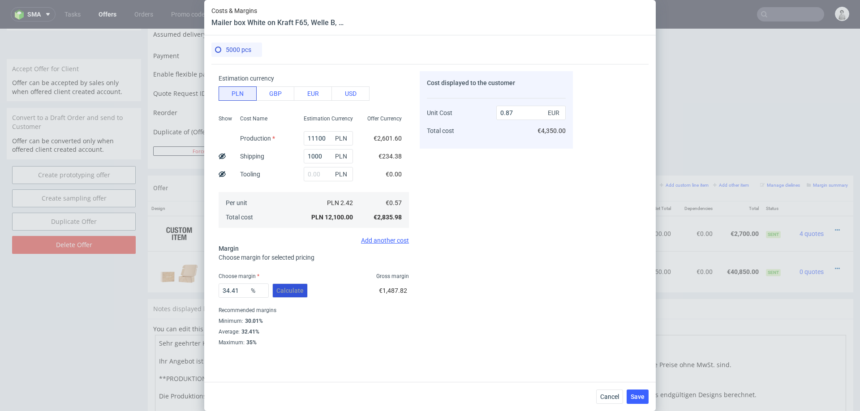
scroll to position [52, 0]
click at [233, 292] on input "34.41" at bounding box center [244, 291] width 50 height 14
type input "25"
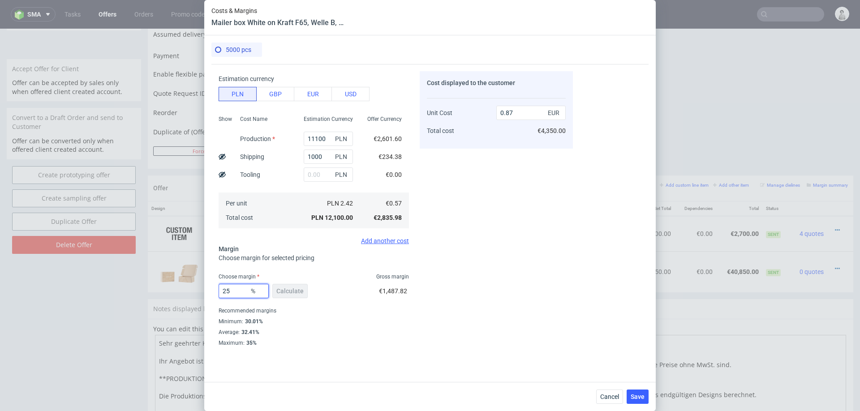
type input "0.76"
click at [496, 294] on div "Cost displayed to the customer Unit Cost Total cost 0.76 EUR €3,800.00" at bounding box center [496, 208] width 153 height 275
click at [230, 292] on input "25" at bounding box center [244, 291] width 50 height 14
type input "2"
type input "0.58"
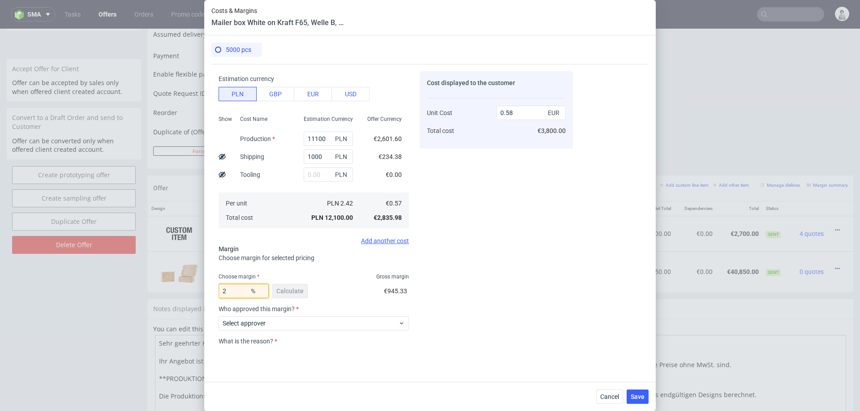
type input "24"
type input "0.75"
type input "23"
type input "0.74"
type input "23"
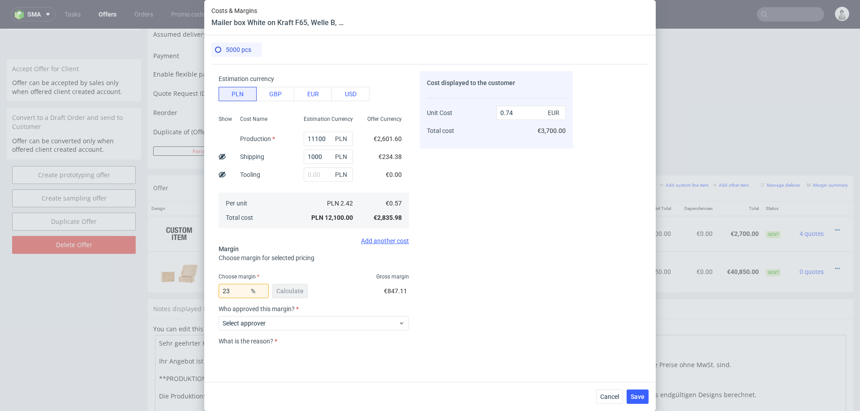
click at [444, 266] on div "Cost displayed to the customer Unit Cost Total cost 0.74 EUR €3,700.00" at bounding box center [496, 208] width 153 height 275
click at [642, 395] on span "Save" at bounding box center [638, 397] width 14 height 6
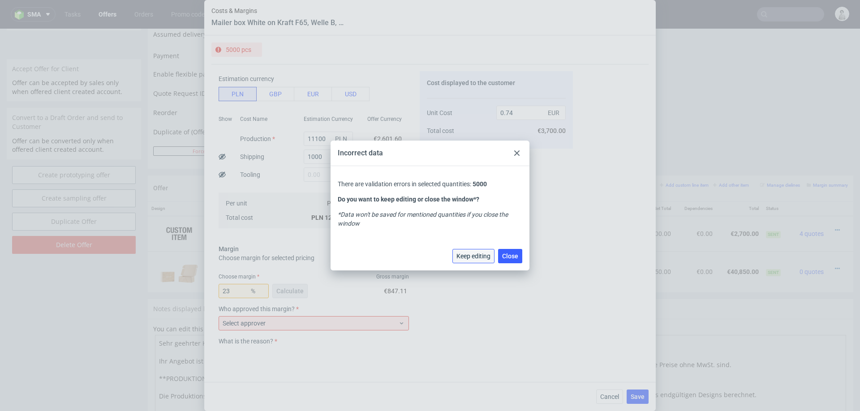
click at [477, 257] on span "Keep editing" at bounding box center [474, 256] width 34 height 6
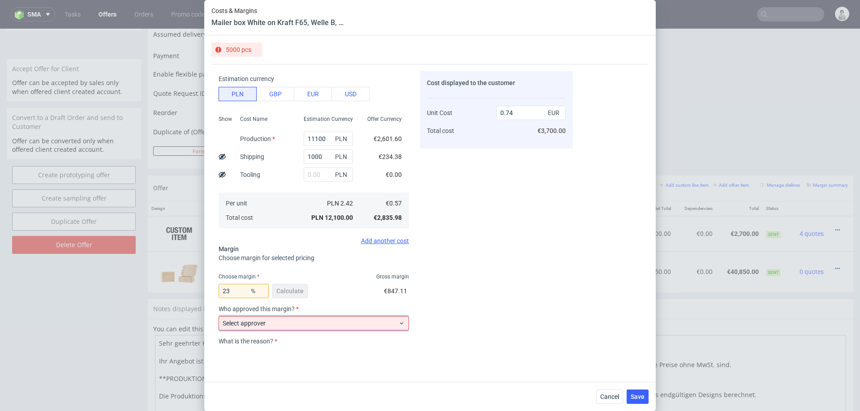
click at [362, 321] on span "Select approver" at bounding box center [311, 323] width 176 height 9
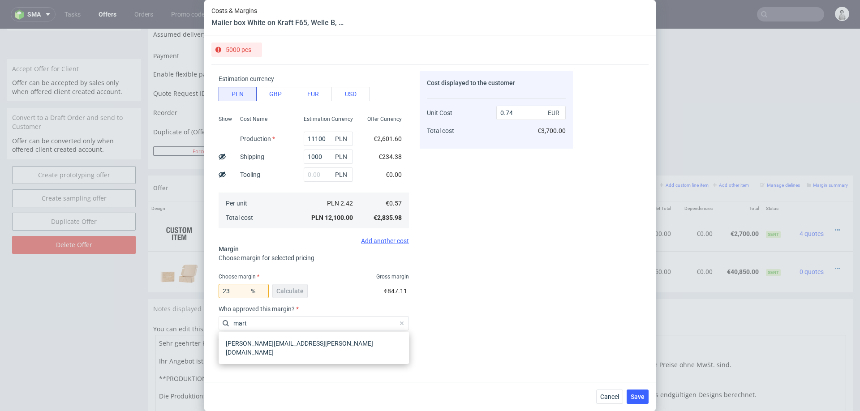
type input "marta"
click at [311, 346] on div "marta.kozlowska@packhelp.com" at bounding box center [313, 348] width 183 height 25
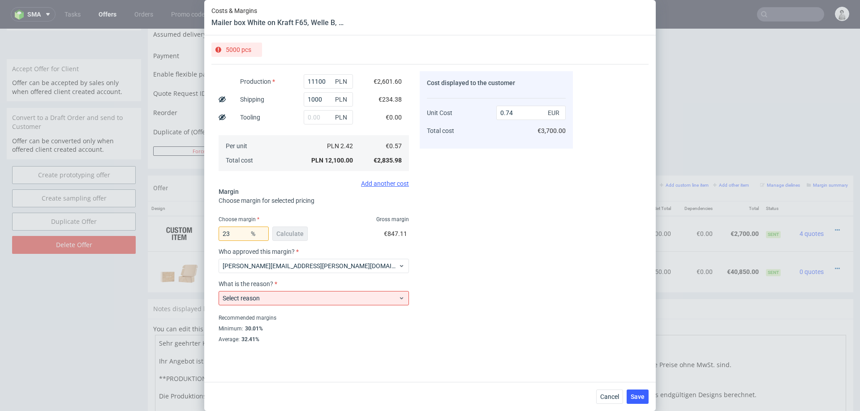
scroll to position [117, 0]
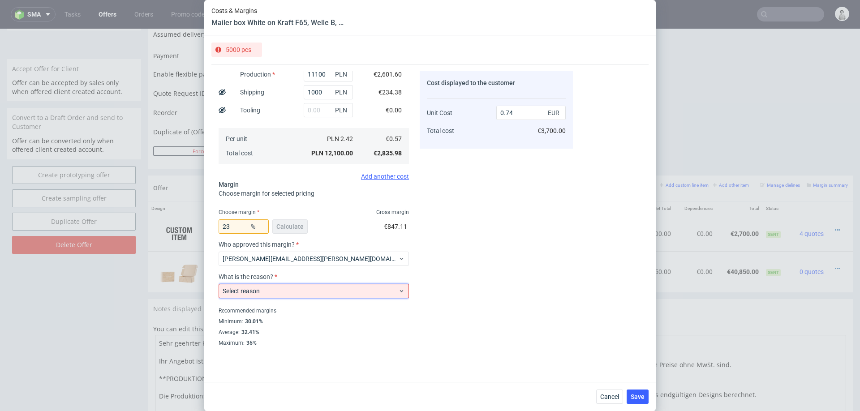
click at [314, 290] on span "Select reason" at bounding box center [311, 291] width 176 height 9
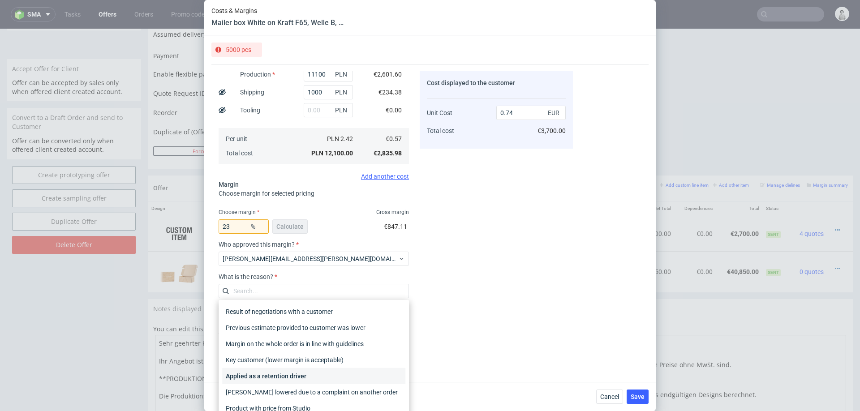
scroll to position [9, 0]
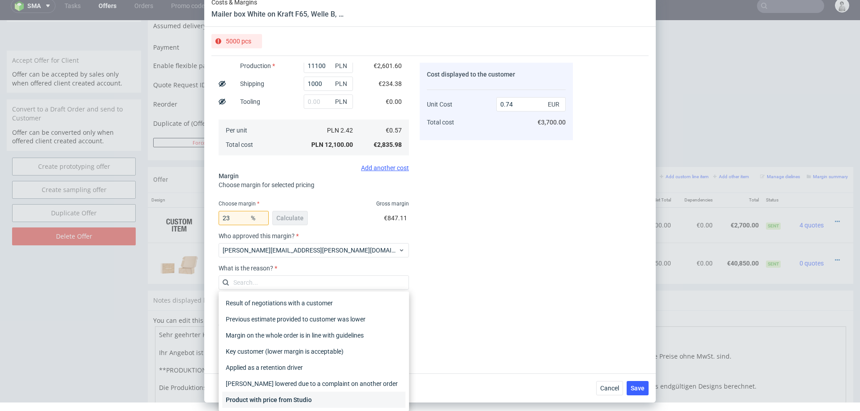
click at [281, 394] on div "Product with price from Studio" at bounding box center [313, 400] width 183 height 16
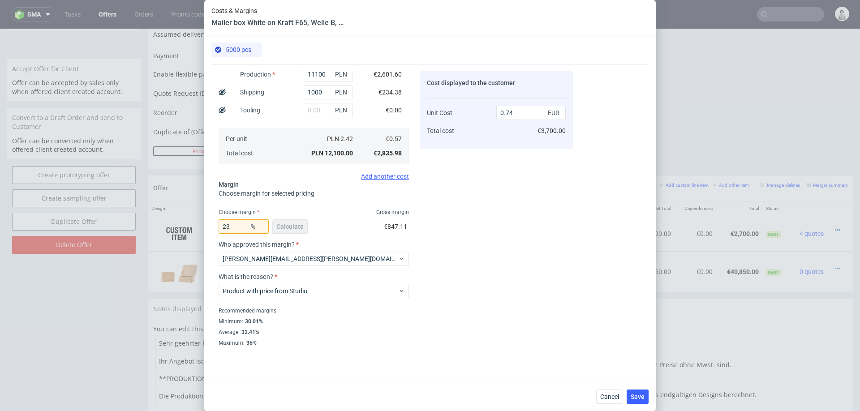
scroll to position [0, 0]
click at [637, 399] on span "Save" at bounding box center [638, 397] width 14 height 6
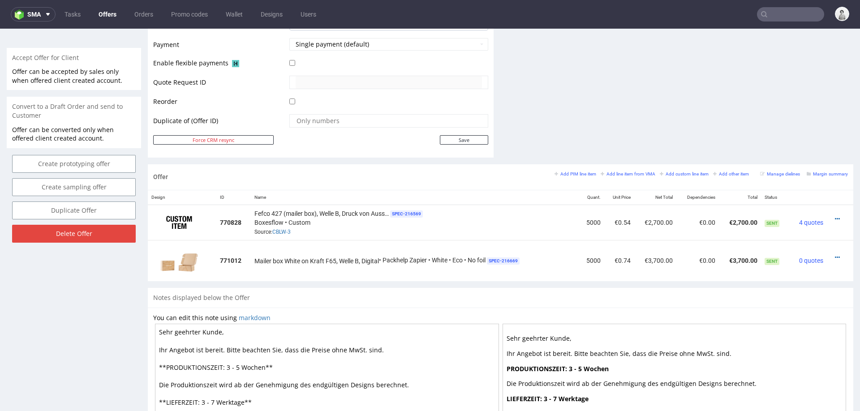
scroll to position [421, 0]
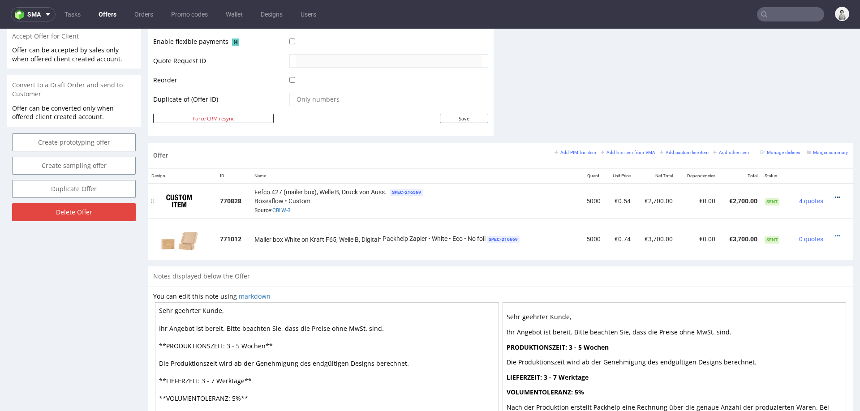
click at [835, 194] on icon at bounding box center [837, 197] width 5 height 6
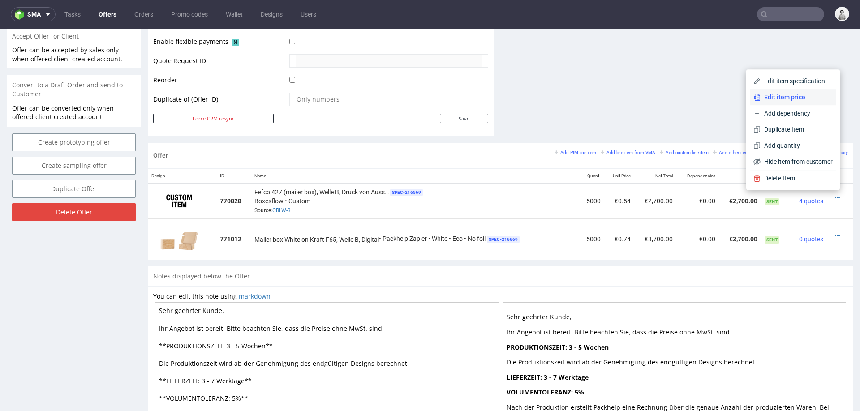
click at [786, 97] on span "Edit item price" at bounding box center [797, 97] width 72 height 9
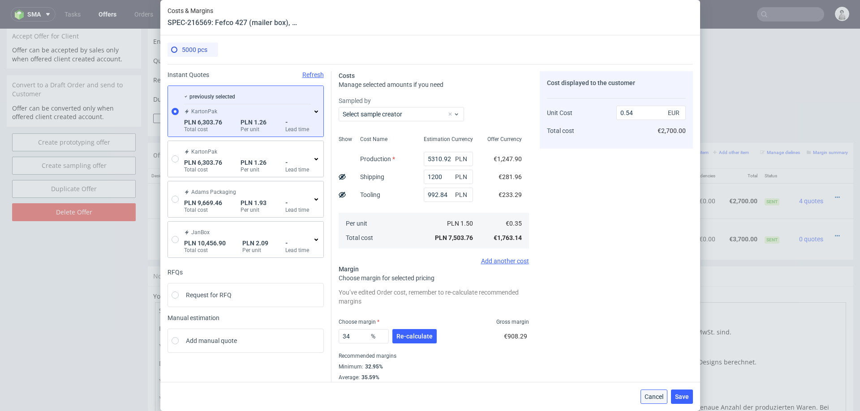
click at [657, 394] on span "Cancel" at bounding box center [654, 397] width 19 height 6
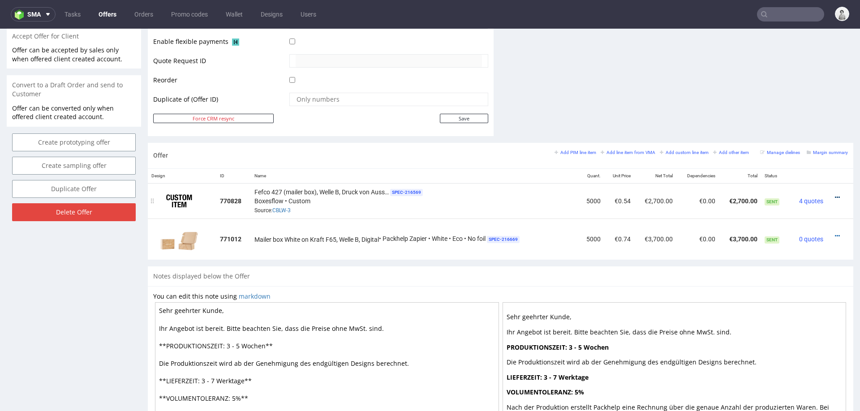
click at [835, 194] on icon at bounding box center [837, 197] width 5 height 6
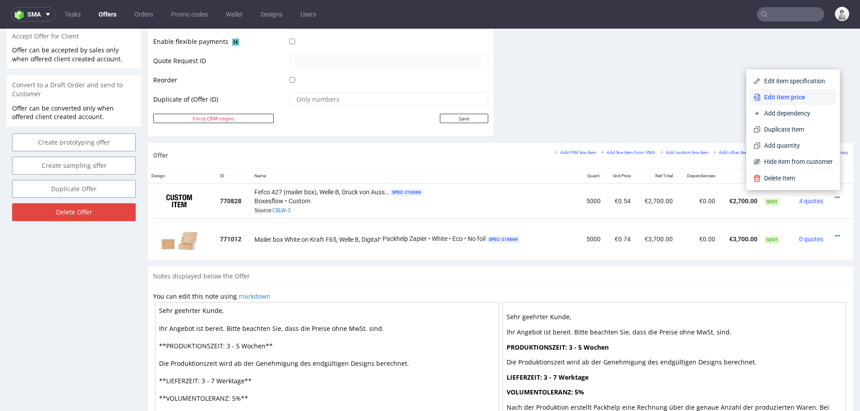
click at [794, 98] on span "Edit item price" at bounding box center [797, 97] width 72 height 9
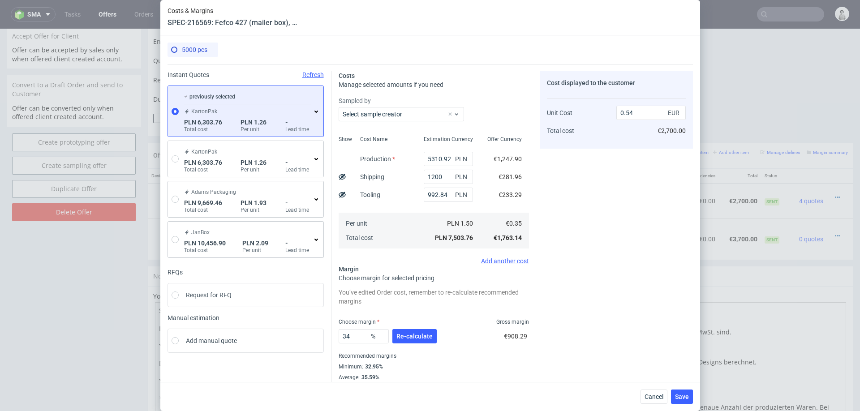
click at [317, 112] on icon at bounding box center [316, 111] width 7 height 7
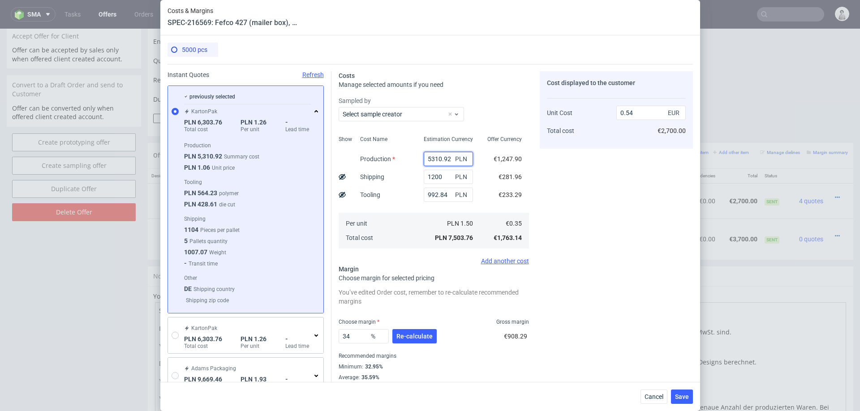
click at [441, 157] on input "5310.92" at bounding box center [448, 159] width 49 height 14
type input "8000"
type input "0.73"
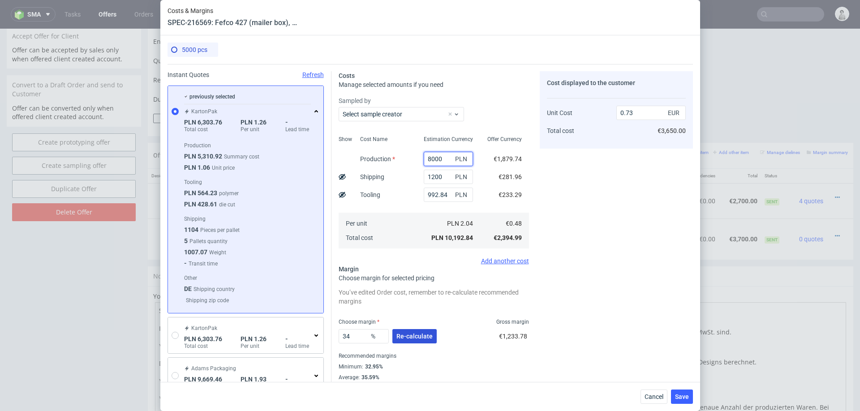
type input "8000"
click at [422, 332] on button "Re-calculate" at bounding box center [415, 336] width 44 height 14
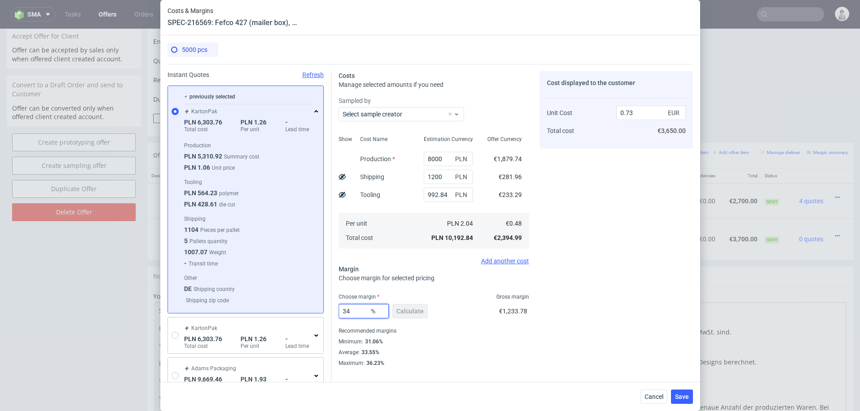
click at [350, 311] on input "34" at bounding box center [364, 311] width 50 height 14
type input "28"
type input "0.67"
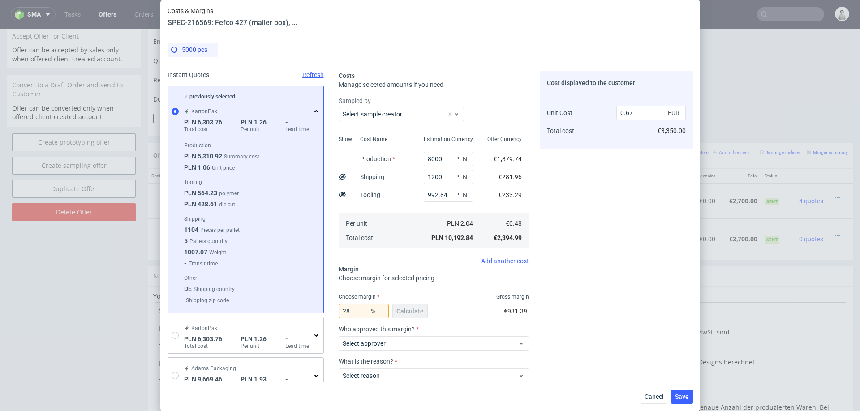
click at [597, 298] on div "Cost displayed to the customer Unit Cost Total cost 0.67 EUR €3,350.00" at bounding box center [616, 251] width 153 height 360
click at [351, 312] on input "28" at bounding box center [364, 311] width 50 height 14
type input "31"
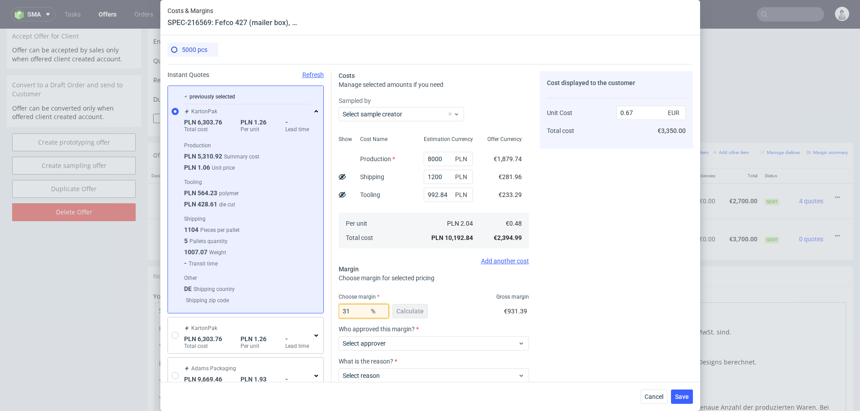
type input "0.7"
click at [610, 286] on div "Cost displayed to the customer Unit Cost Total cost 0.7 EUR €3,500.00" at bounding box center [616, 251] width 153 height 360
click at [365, 312] on input "31" at bounding box center [364, 311] width 50 height 14
type input "33"
type input "0.72"
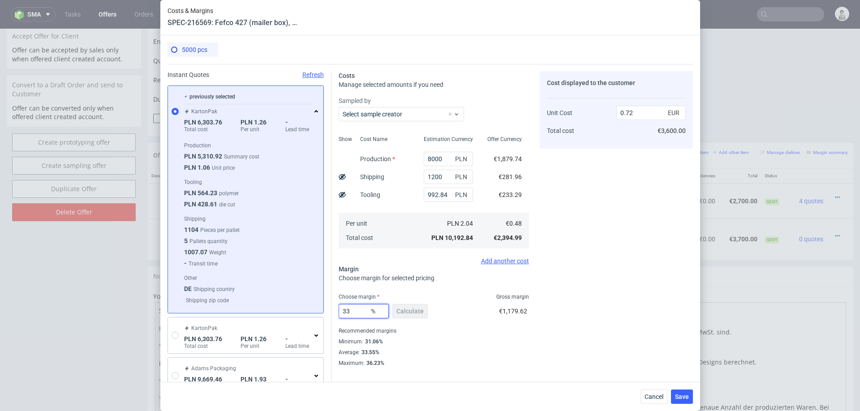
type input "33"
click at [454, 329] on div "Recommended margins" at bounding box center [434, 331] width 190 height 11
click at [437, 159] on input "8000" at bounding box center [448, 159] width 49 height 14
type input "8500"
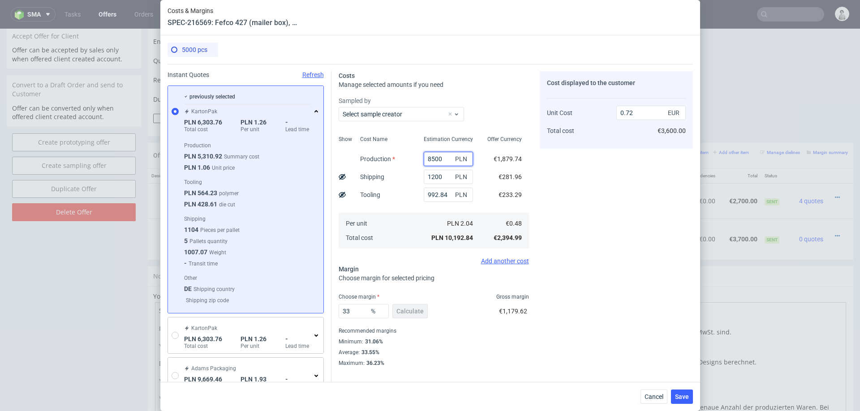
type input "0.76"
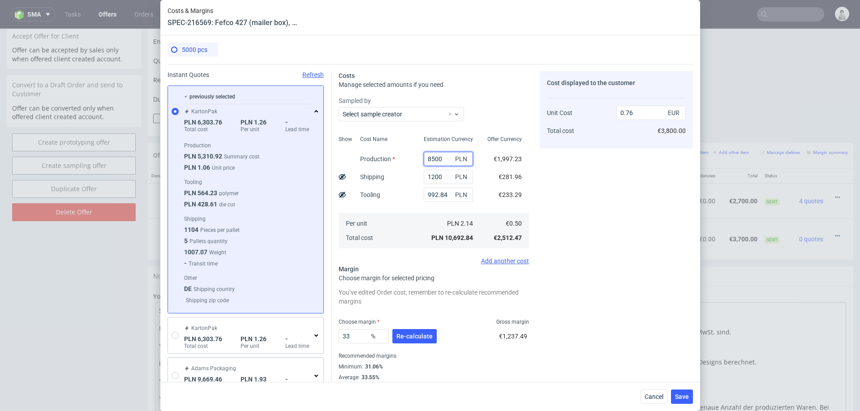
type input "8500"
click at [578, 165] on div "Cost displayed to the customer Unit Cost Total cost 0.76 EUR €3,800.00" at bounding box center [616, 231] width 153 height 321
click at [397, 341] on button "Re-calculate" at bounding box center [415, 336] width 44 height 14
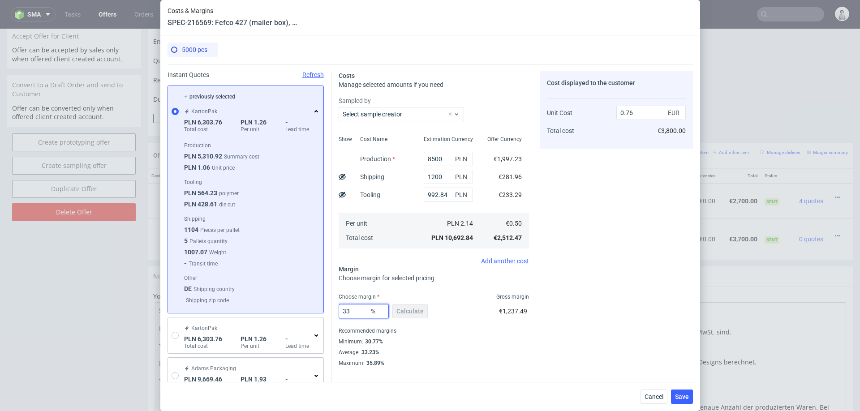
click at [360, 313] on input "33" at bounding box center [364, 311] width 50 height 14
type input "31"
type input "0.74"
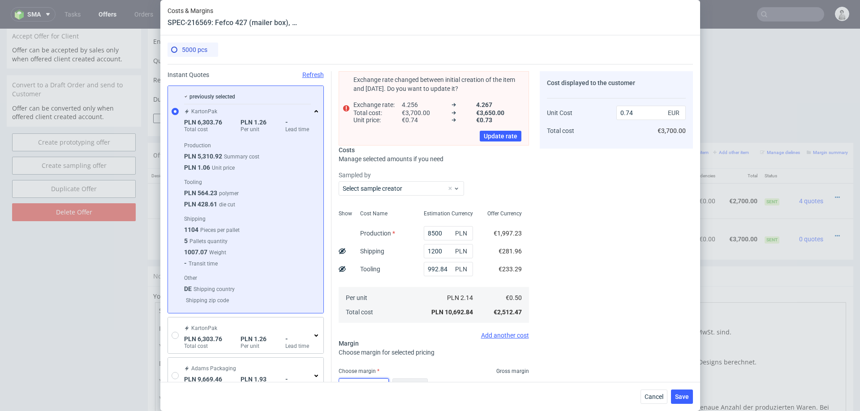
type input "31"
click at [475, 333] on div "Add another cost" at bounding box center [434, 335] width 190 height 7
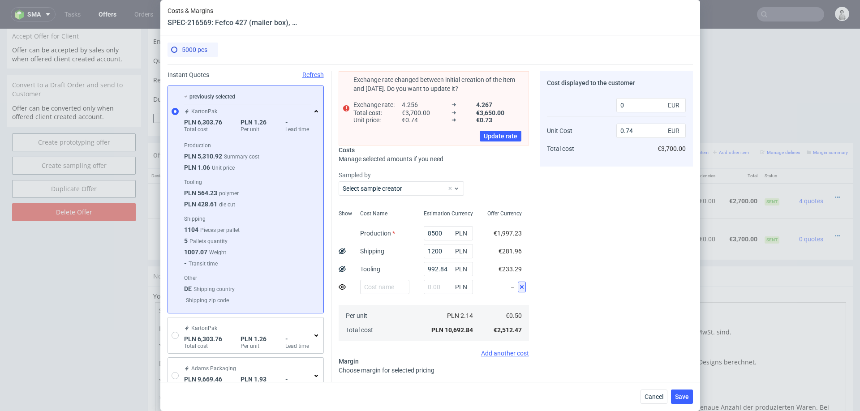
click at [522, 286] on use at bounding box center [522, 287] width 4 height 4
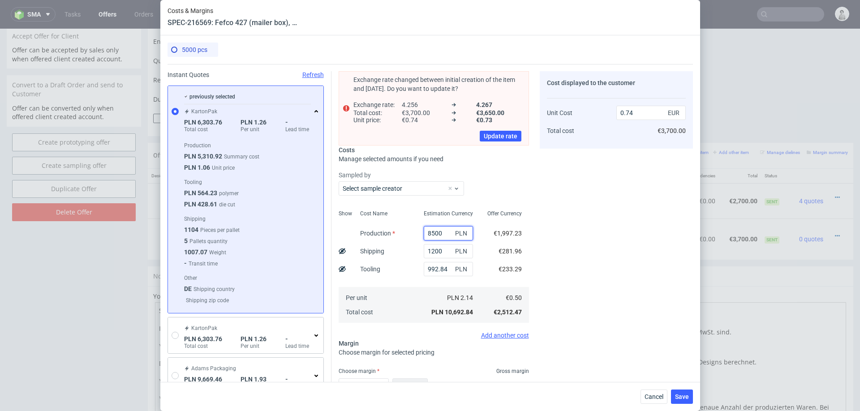
click at [445, 236] on input "8500" at bounding box center [448, 233] width 49 height 14
type input "800"
type input "0.21"
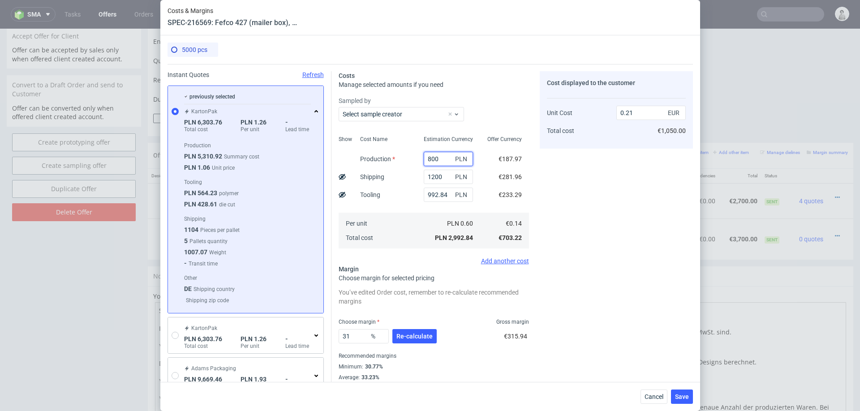
type input "8000"
type input "0.7"
type input "8000"
click at [583, 269] on div "Cost displayed to the customer Unit Cost Total cost 0.7 EUR €3,500.00" at bounding box center [616, 231] width 153 height 321
click at [406, 339] on span "Re-calculate" at bounding box center [415, 336] width 36 height 6
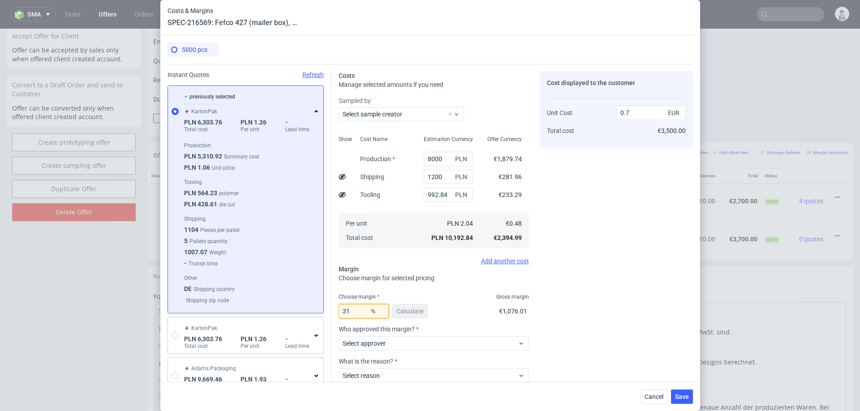
click at [352, 309] on input "31" at bounding box center [364, 311] width 50 height 14
type input "3"
type input "02"
type input "0.49"
type input "28"
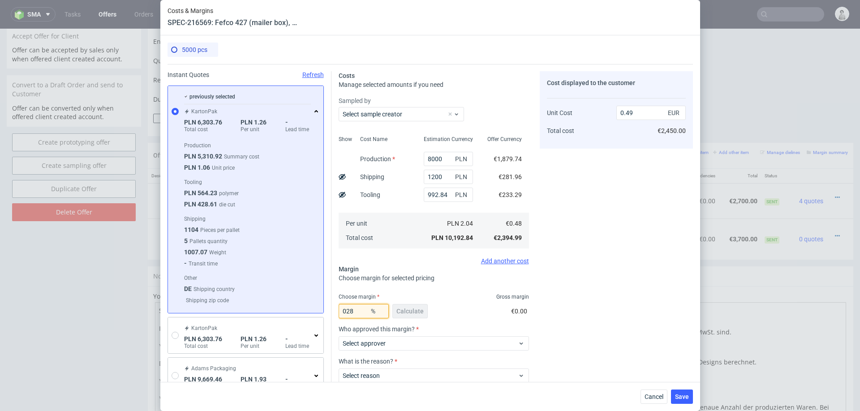
type input "0.67"
type input "28"
click at [594, 285] on div "Cost displayed to the customer Unit Cost Total cost 0.67 EUR €3,350.00" at bounding box center [616, 251] width 153 height 360
click at [645, 394] on span "Cancel" at bounding box center [654, 397] width 19 height 6
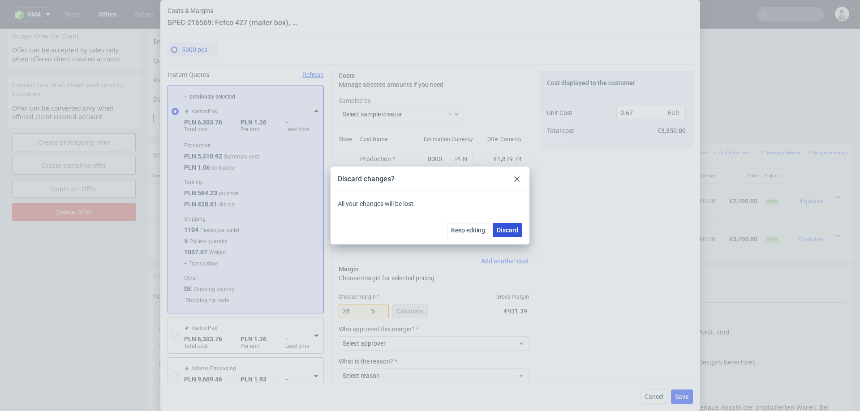
click at [513, 231] on span "Discard" at bounding box center [508, 230] width 22 height 6
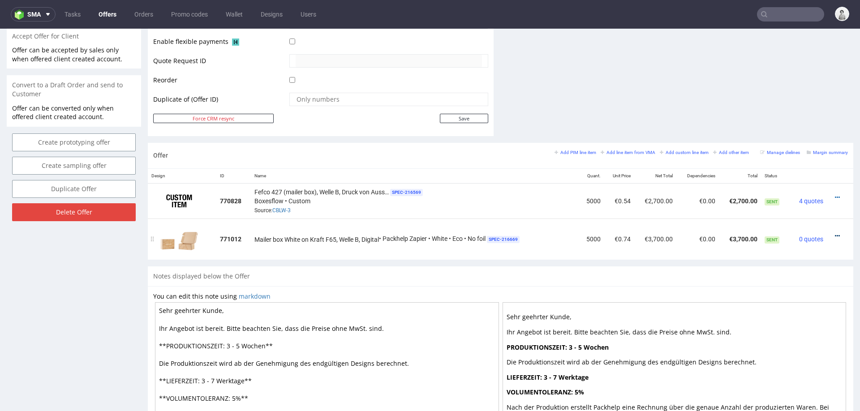
click at [835, 233] on icon at bounding box center [837, 236] width 5 height 6
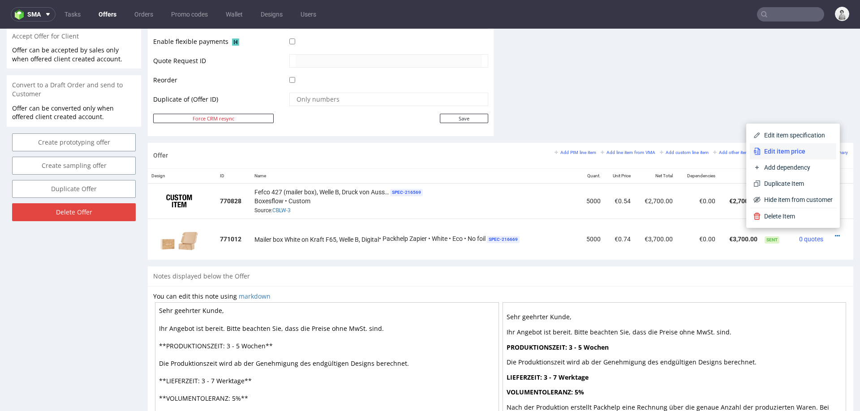
click at [785, 155] on span "Edit item price" at bounding box center [797, 151] width 72 height 9
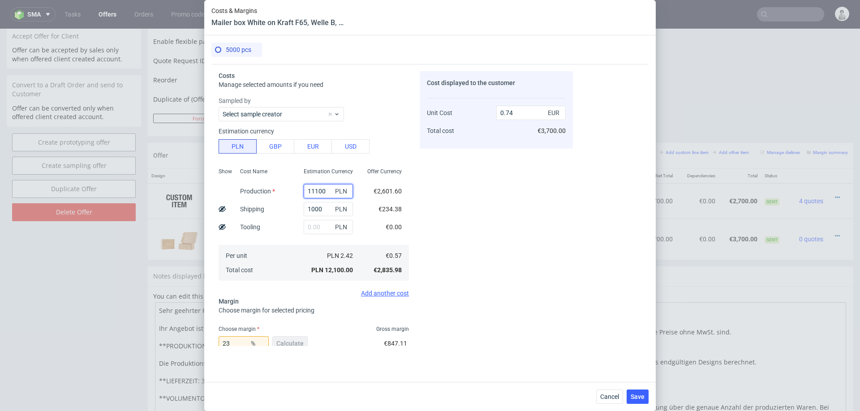
click at [321, 196] on input "11100" at bounding box center [328, 191] width 49 height 14
type input "10"
type input "0.06"
type input "10500"
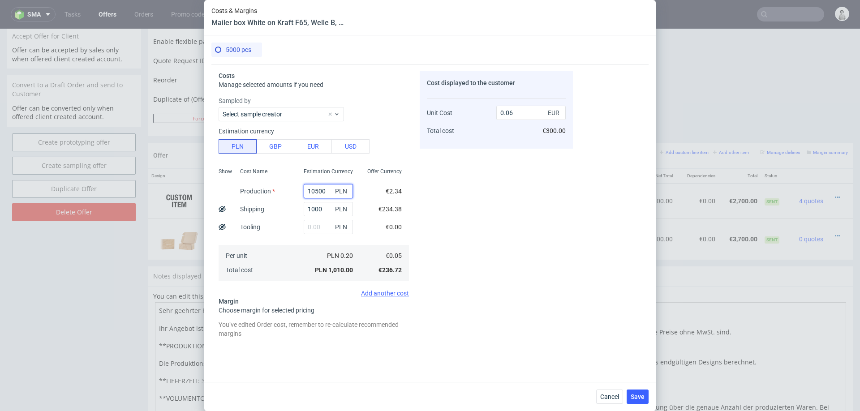
type input "0.7"
type input "10500"
click at [536, 277] on div "Cost displayed to the customer Unit Cost Total cost 0.7 EUR €3,500.00" at bounding box center [496, 208] width 153 height 275
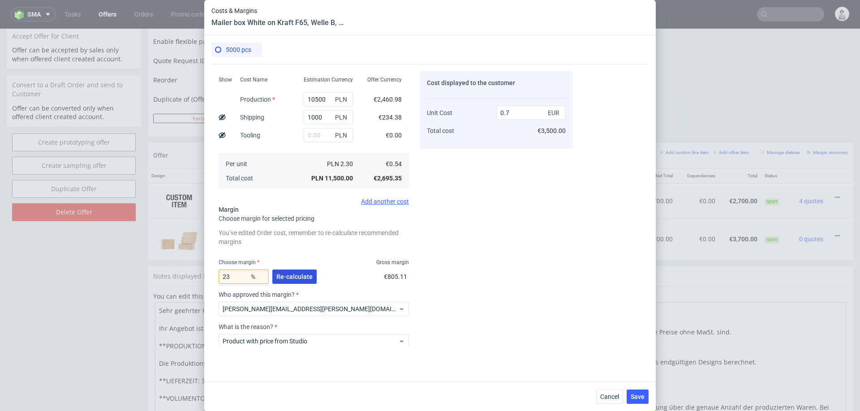
click at [303, 276] on span "Re-calculate" at bounding box center [294, 277] width 36 height 6
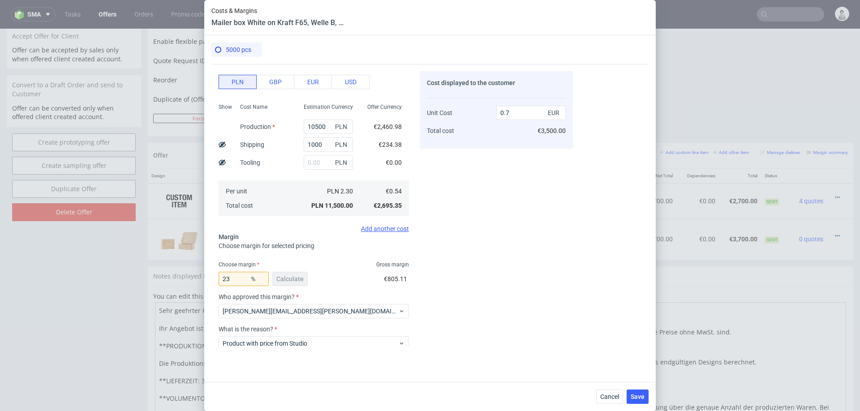
scroll to position [51, 0]
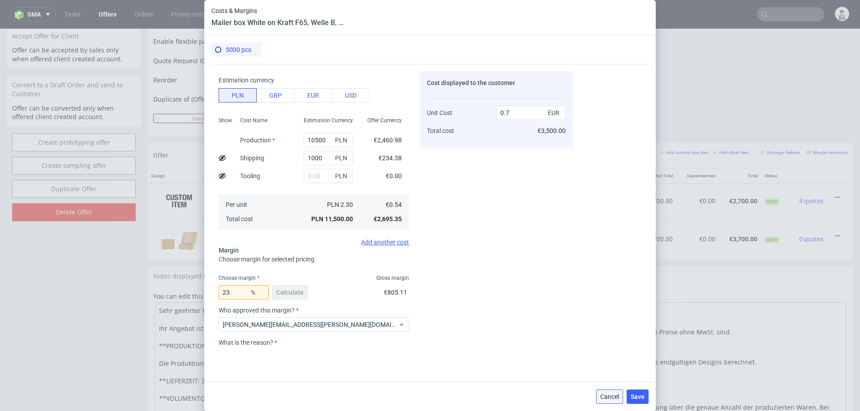
click at [604, 397] on span "Cancel" at bounding box center [609, 397] width 19 height 6
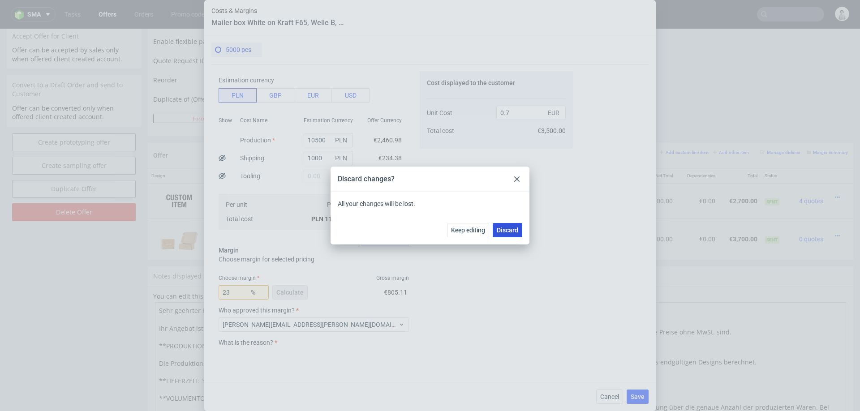
click at [501, 231] on span "Discard" at bounding box center [508, 230] width 22 height 6
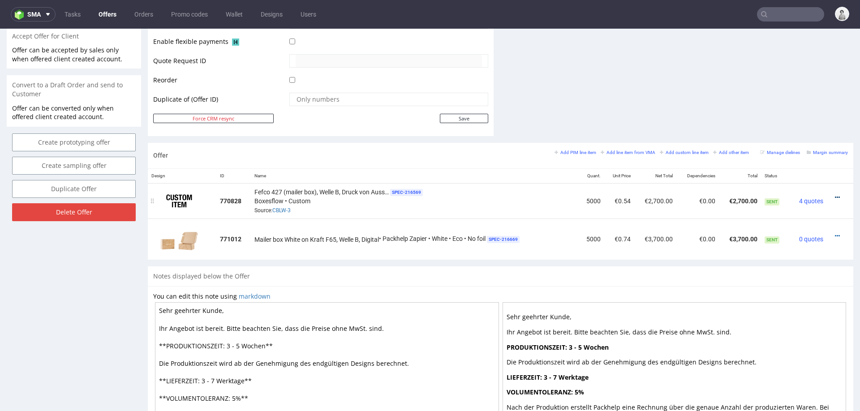
click at [835, 194] on icon at bounding box center [837, 197] width 5 height 6
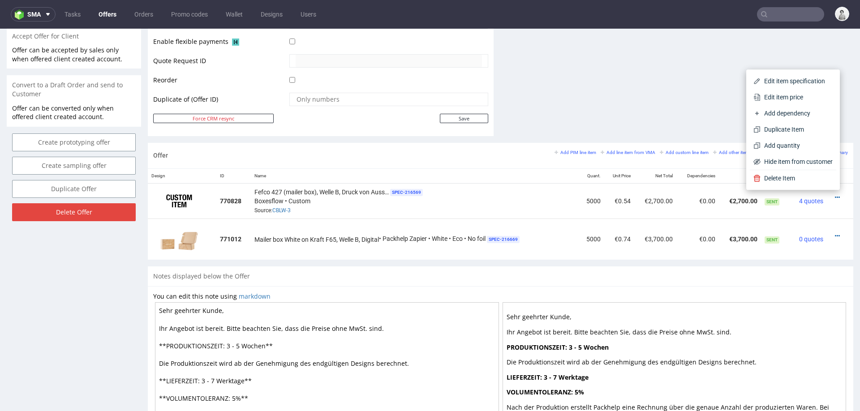
click at [439, 286] on div "You can edit this note using markdown Sehr geehrter Kunde, Ihr Angebot ist bere…" at bounding box center [501, 381] width 706 height 190
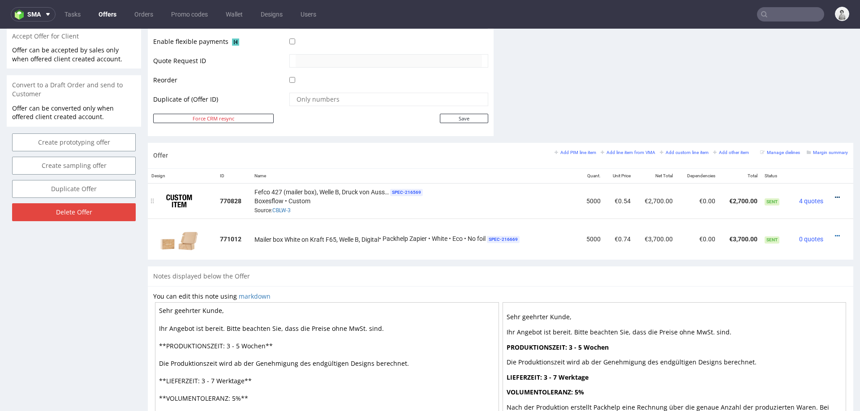
click at [835, 194] on icon at bounding box center [837, 197] width 5 height 6
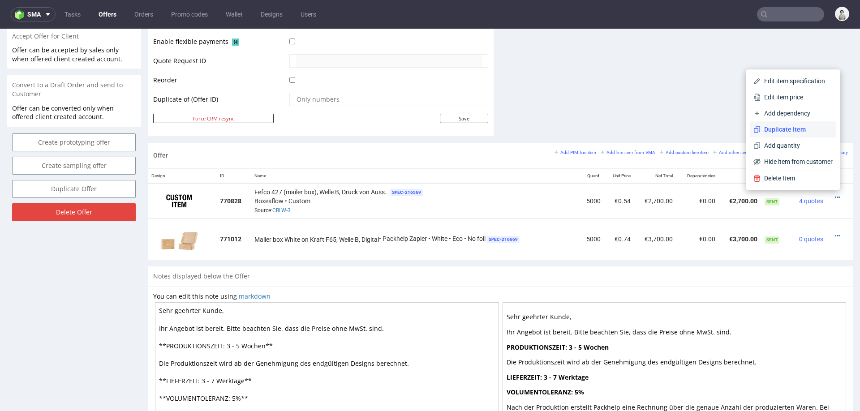
click at [779, 130] on span "Duplicate Item" at bounding box center [797, 129] width 72 height 9
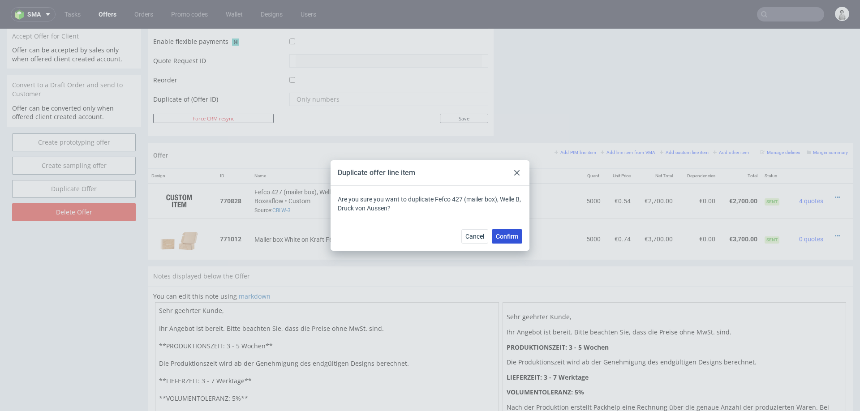
click at [517, 235] on span "Confirm" at bounding box center [507, 236] width 22 height 6
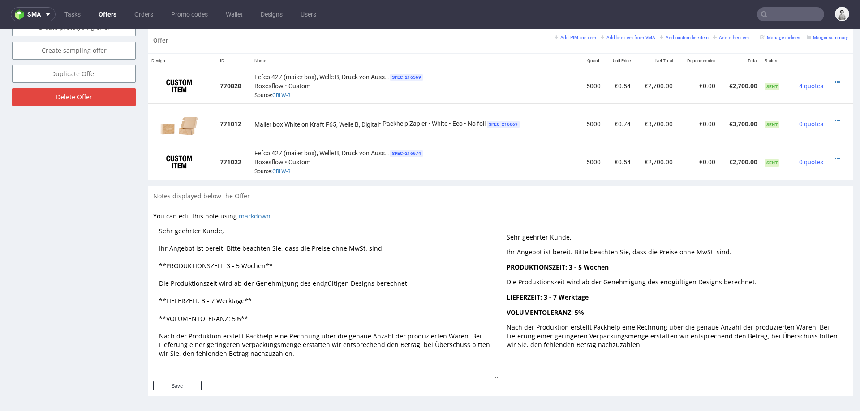
scroll to position [462, 0]
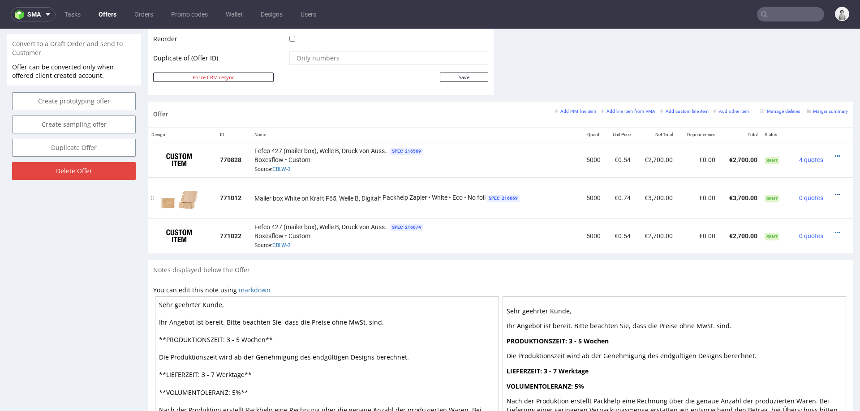
click at [835, 192] on icon at bounding box center [837, 195] width 5 height 6
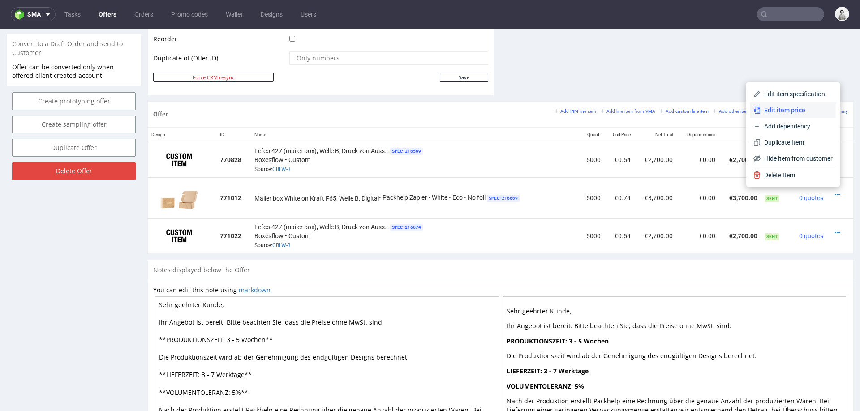
click at [786, 113] on span "Edit item price" at bounding box center [797, 110] width 72 height 9
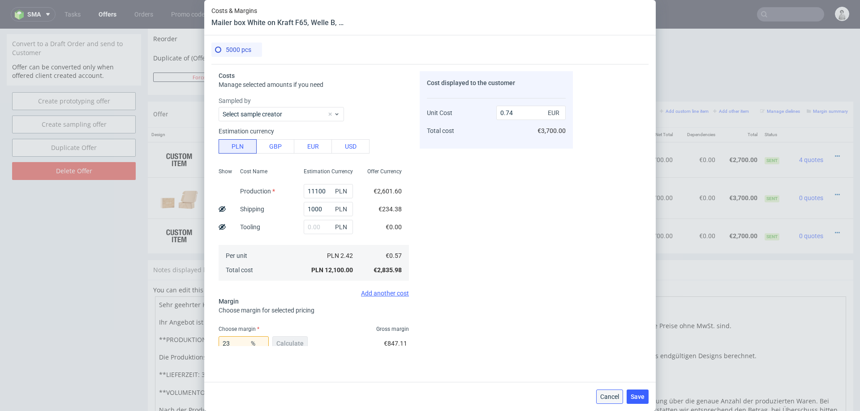
click at [607, 400] on span "Cancel" at bounding box center [609, 397] width 19 height 6
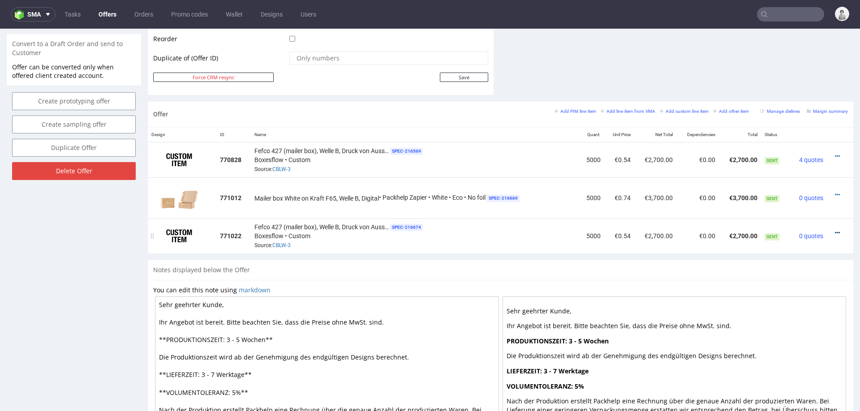
click at [835, 230] on icon at bounding box center [837, 233] width 5 height 6
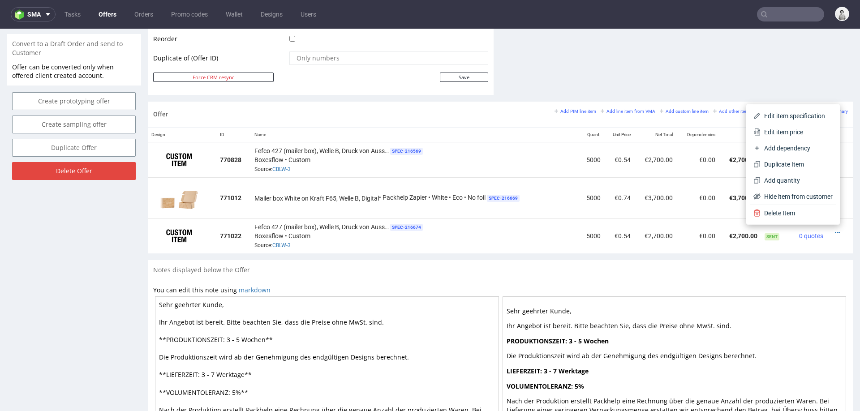
click at [784, 130] on span "Edit item price" at bounding box center [797, 132] width 72 height 9
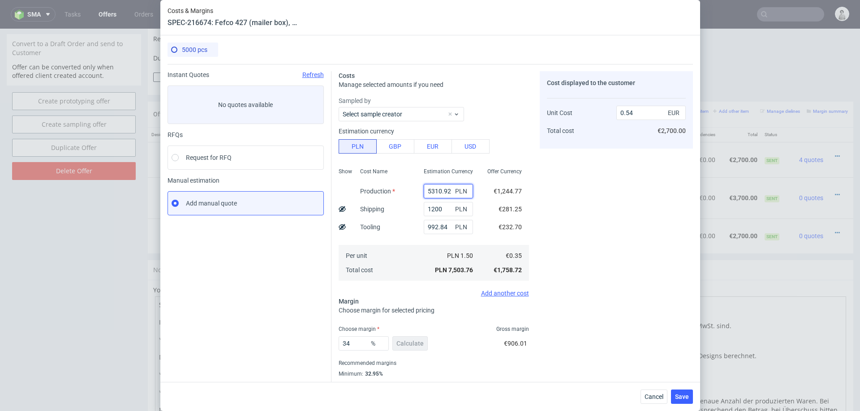
click at [436, 187] on input "5310.92" at bounding box center [448, 191] width 49 height 14
type input "9100"
type input "0.81"
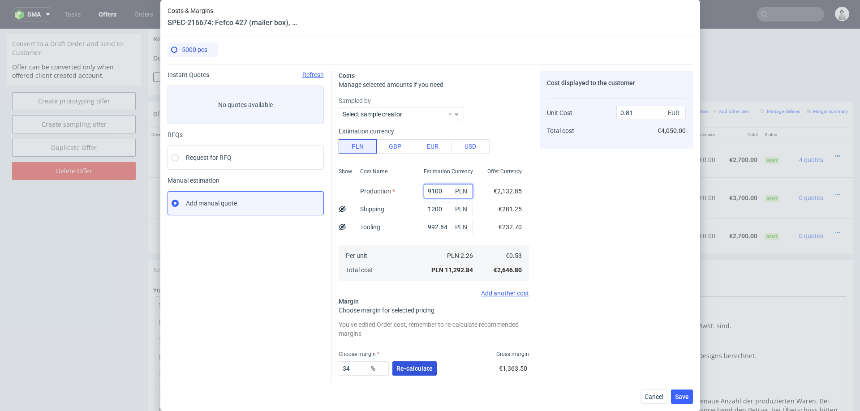
type input "9100"
click at [420, 366] on span "Re-calculate" at bounding box center [415, 369] width 36 height 6
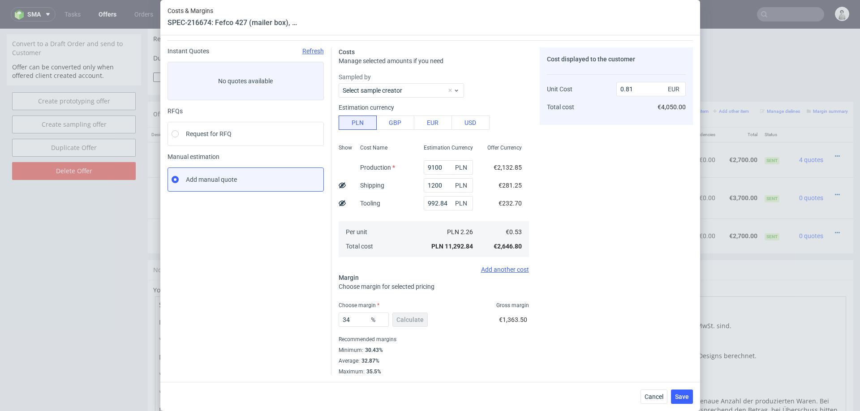
scroll to position [22, 0]
click at [350, 323] on input "34" at bounding box center [364, 322] width 50 height 14
type input "2"
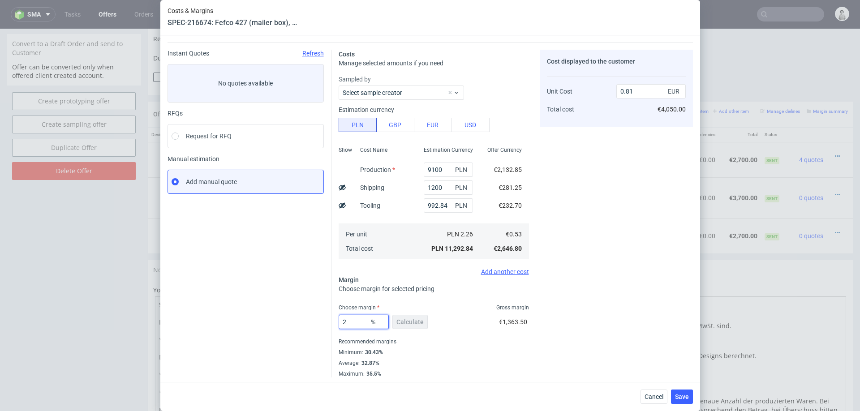
type input "0.55"
type input "27"
type input "0.73"
type input "23"
type input "0.69"
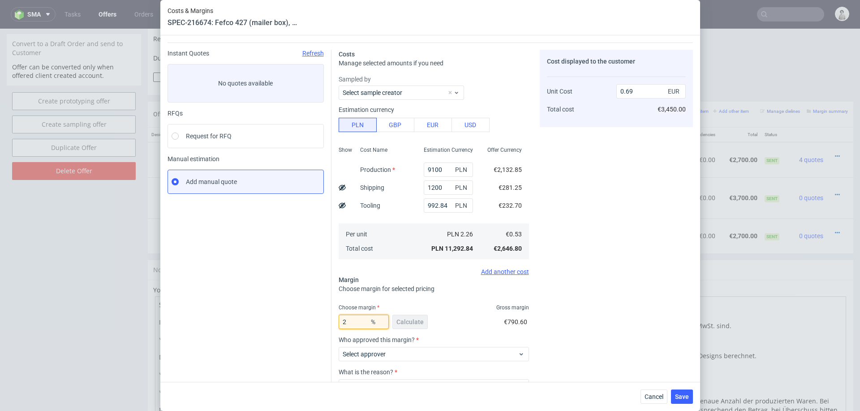
type input "25"
type input "0.71"
click at [552, 319] on div "Cost displayed to the customer Unit Cost Total cost 0.71 EUR €3,550.00" at bounding box center [616, 246] width 153 height 393
click at [442, 170] on input "9100" at bounding box center [448, 170] width 49 height 14
type input "23"
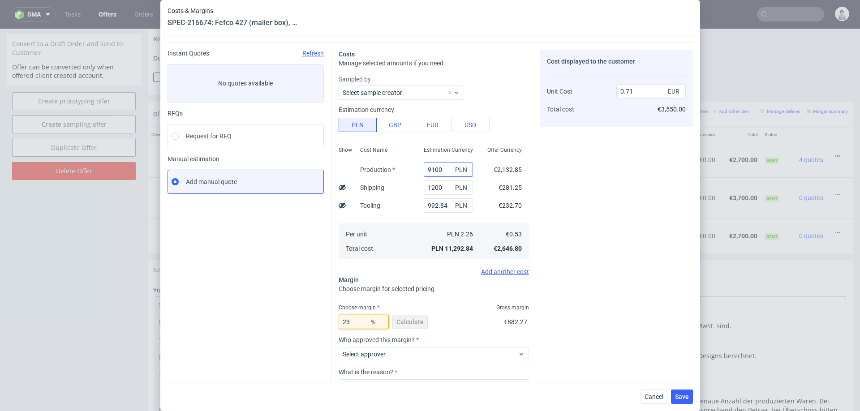
type input "0.69"
type input "23"
click at [442, 172] on input "9100" at bounding box center [448, 170] width 49 height 14
type input "8500"
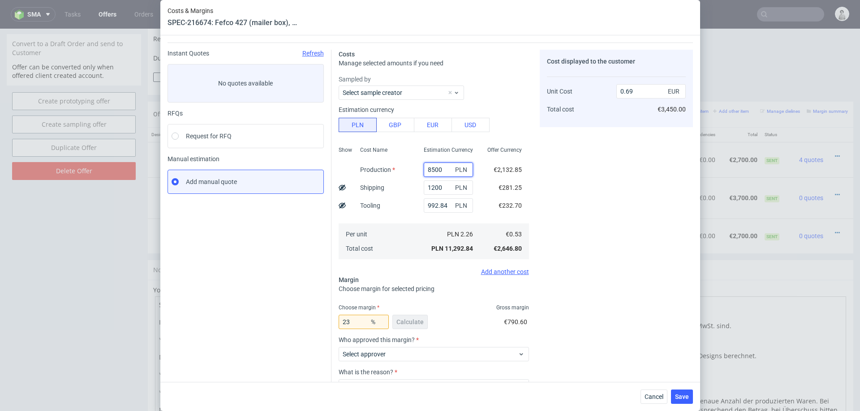
type input "0.66"
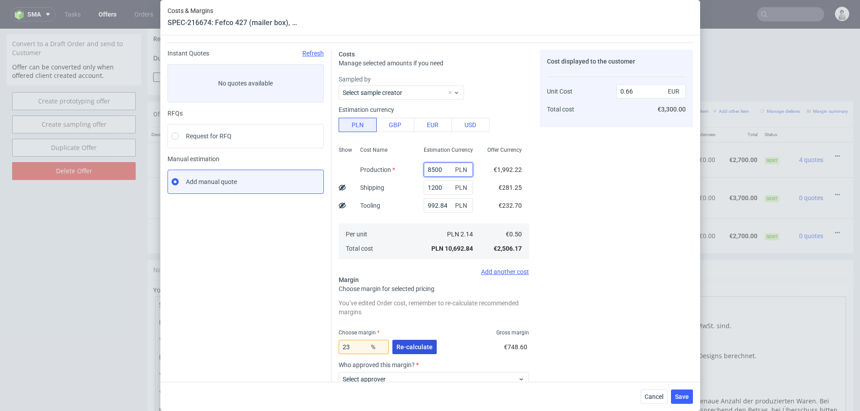
type input "8500"
click at [410, 347] on span "Re-calculate" at bounding box center [415, 347] width 36 height 6
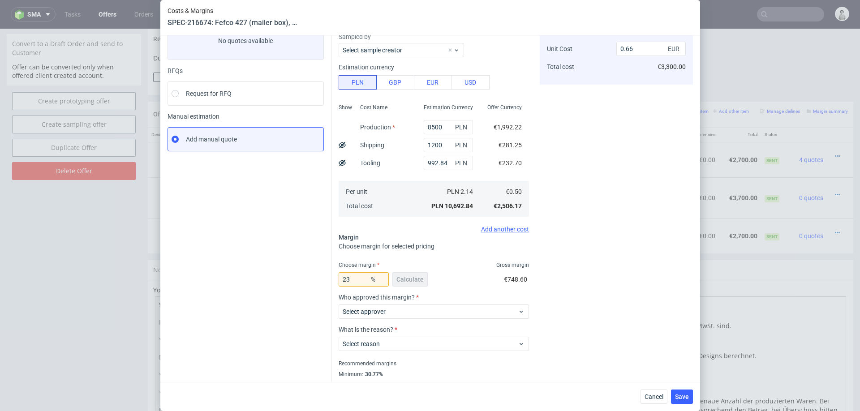
scroll to position [65, 0]
click at [353, 279] on input "23" at bounding box center [364, 278] width 50 height 14
type input "26"
type input "0.68"
type input "28"
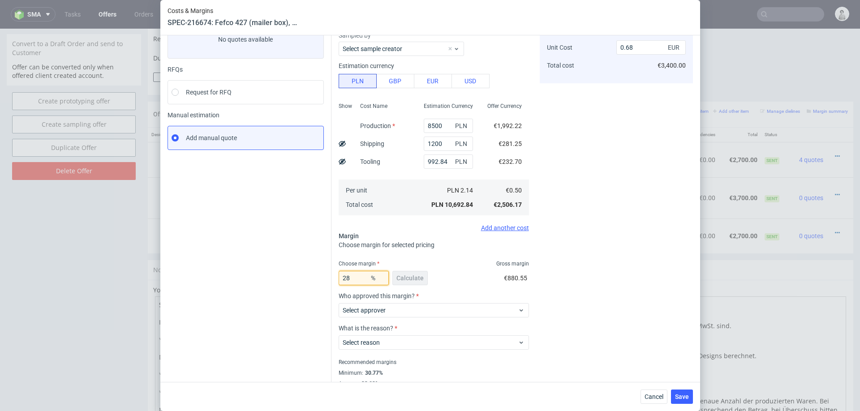
type input "0.7"
click at [547, 303] on div "Cost displayed to the customer Unit Cost Total cost 0.7 EUR €3,500.00" at bounding box center [616, 202] width 153 height 393
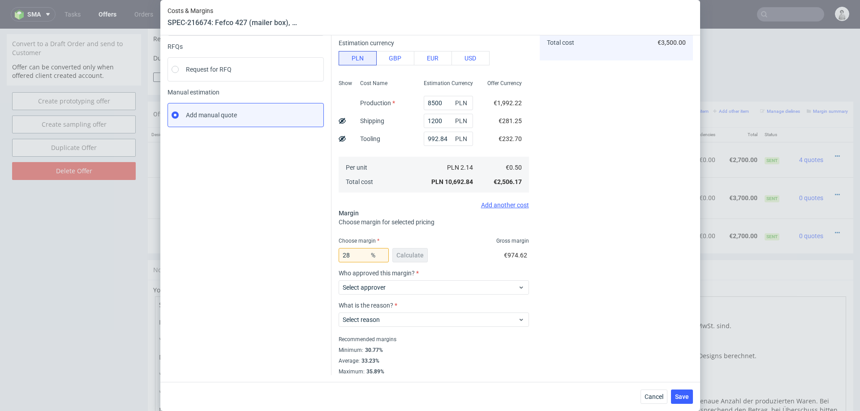
scroll to position [48, 0]
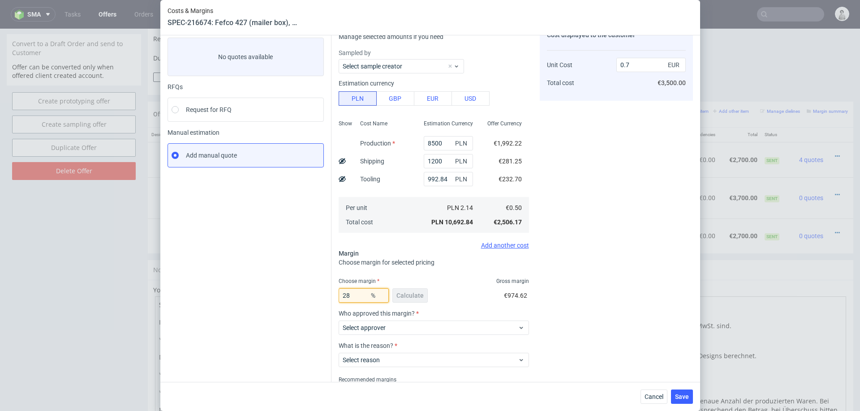
click at [352, 292] on input "28" at bounding box center [364, 296] width 50 height 14
type input "27"
type input "0.69"
type input "27"
click at [620, 336] on div "Cost displayed to the customer Unit Cost Total cost 0.69 EUR €3,450.00" at bounding box center [616, 219] width 153 height 393
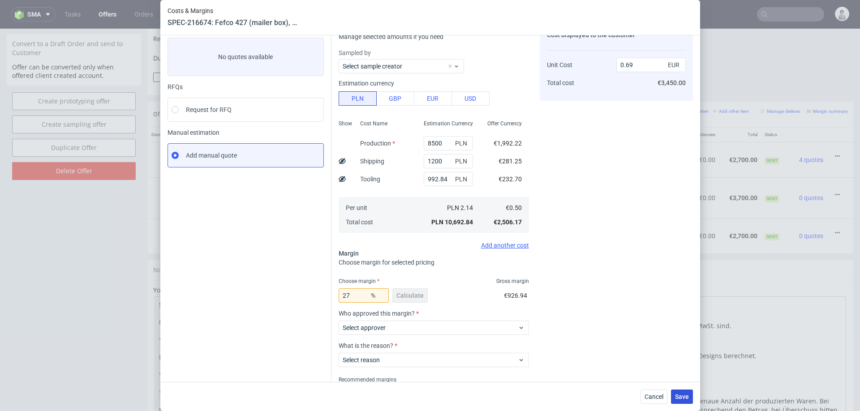
click at [680, 397] on span "Save" at bounding box center [682, 397] width 14 height 6
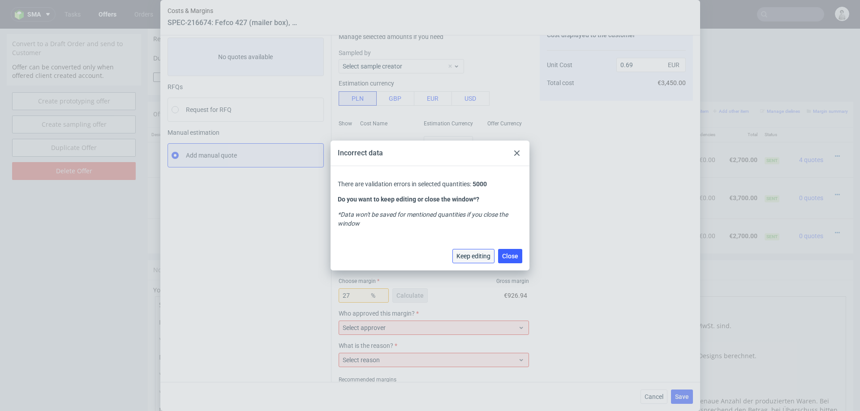
click at [472, 251] on button "Keep editing" at bounding box center [474, 256] width 42 height 14
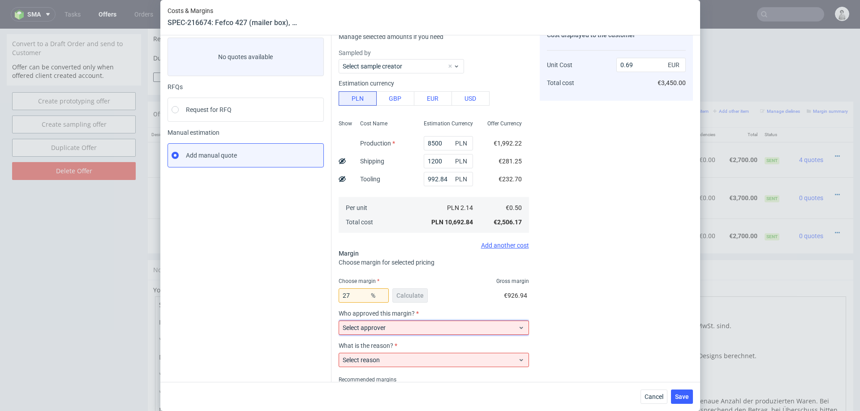
click at [414, 330] on span "Select approver" at bounding box center [431, 328] width 176 height 9
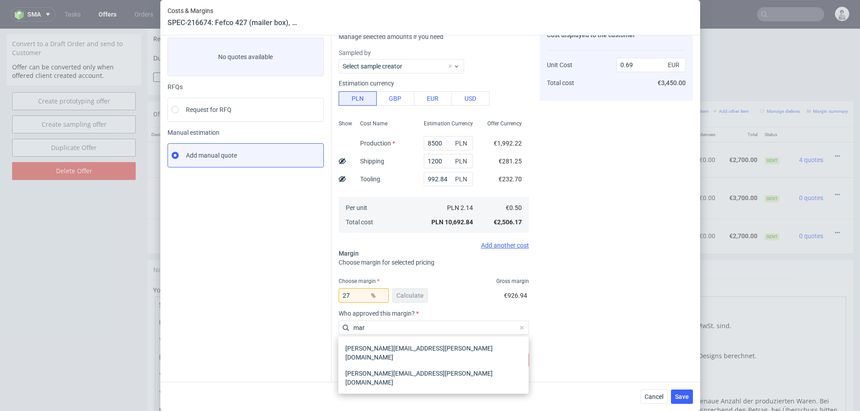
type input "mart"
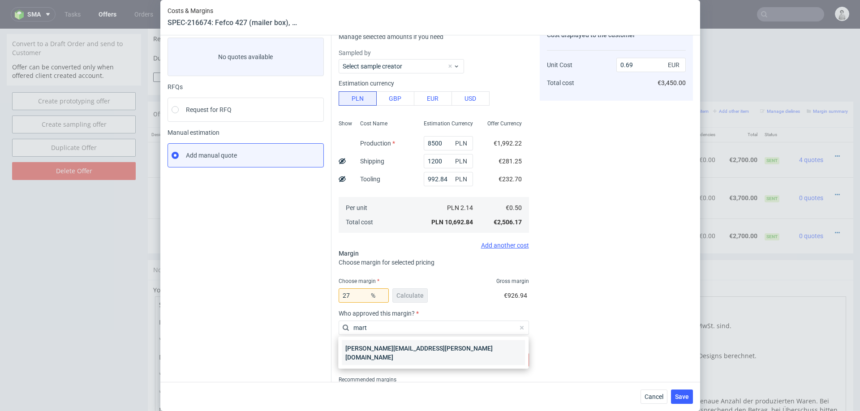
click at [395, 348] on div "marta.kozlowska@packhelp.com" at bounding box center [433, 353] width 183 height 25
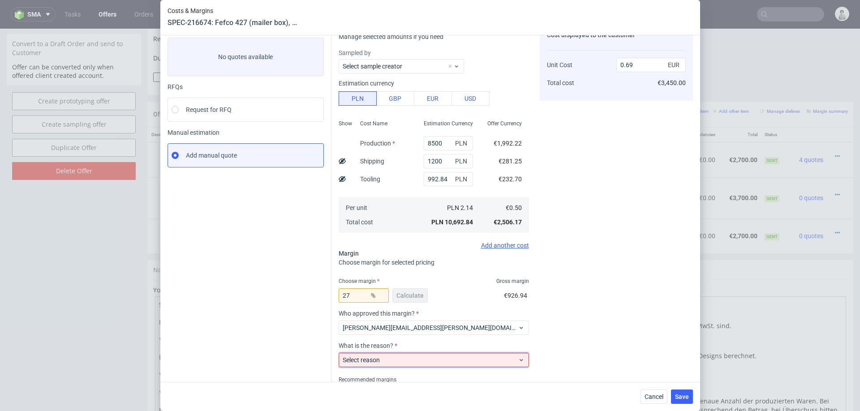
click at [388, 363] on span "Select reason" at bounding box center [431, 360] width 176 height 9
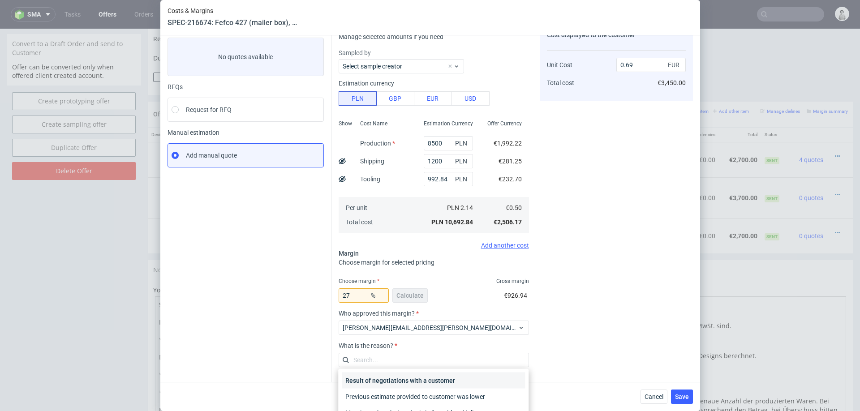
click at [387, 380] on div "Result of negotiations with a customer" at bounding box center [433, 381] width 183 height 16
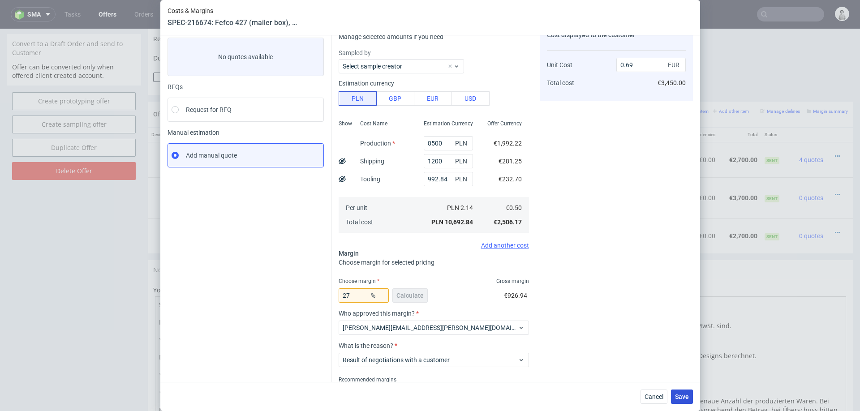
click at [679, 396] on span "Save" at bounding box center [682, 397] width 14 height 6
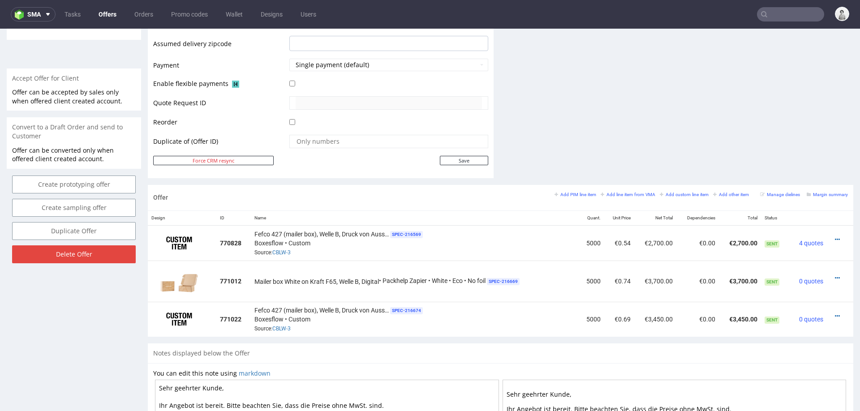
scroll to position [378, 0]
click at [835, 315] on icon at bounding box center [837, 317] width 5 height 6
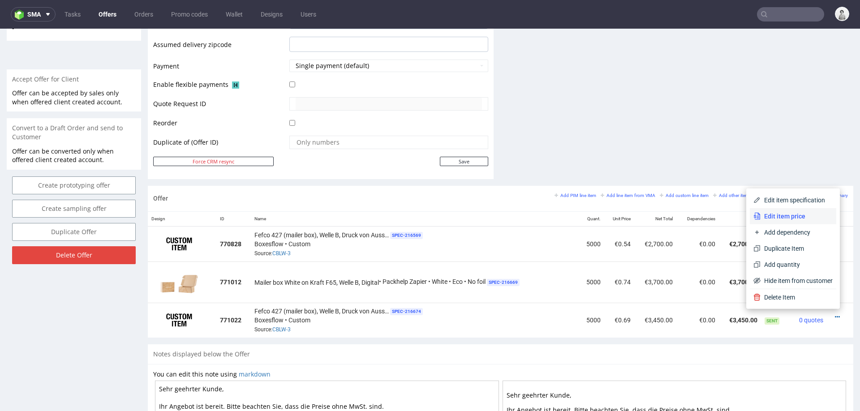
click at [791, 209] on li "Edit item price" at bounding box center [793, 216] width 86 height 16
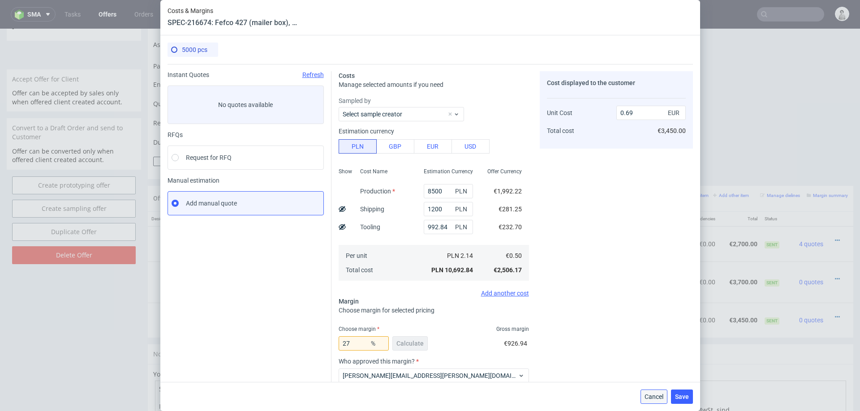
click at [647, 393] on button "Cancel" at bounding box center [654, 397] width 27 height 14
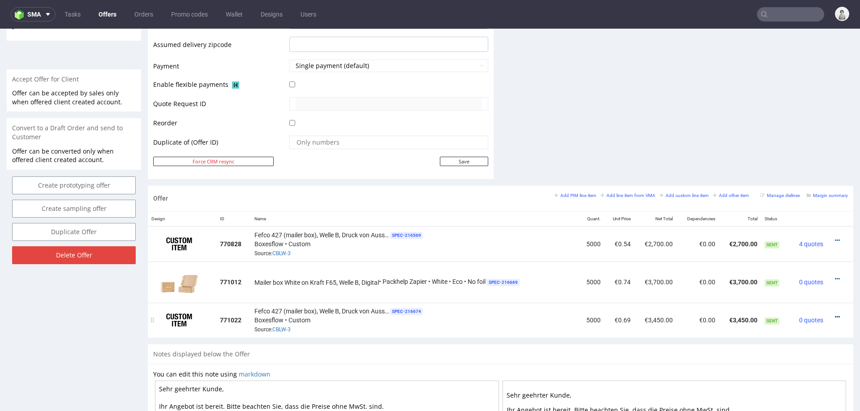
click at [835, 314] on icon at bounding box center [837, 317] width 5 height 6
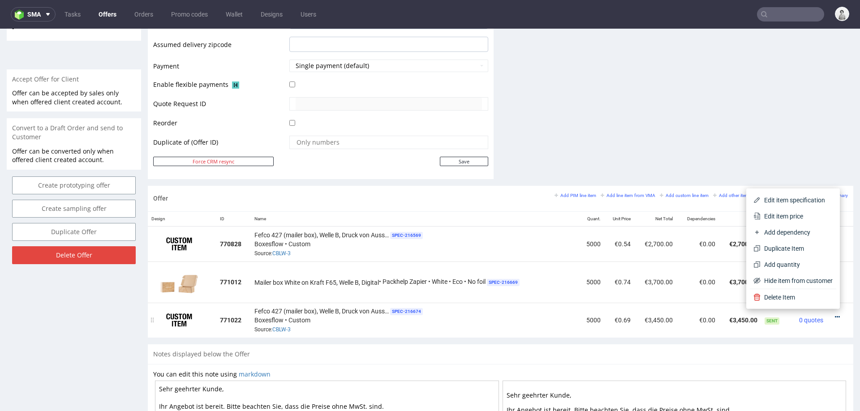
click at [835, 314] on icon at bounding box center [837, 317] width 5 height 6
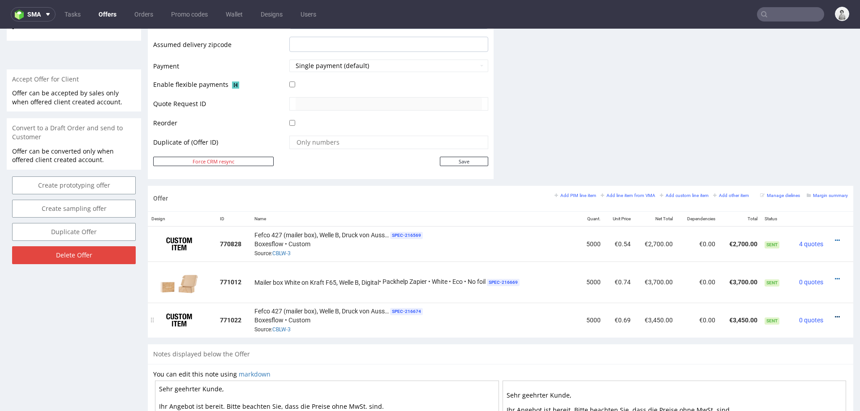
click at [835, 314] on icon at bounding box center [837, 317] width 5 height 6
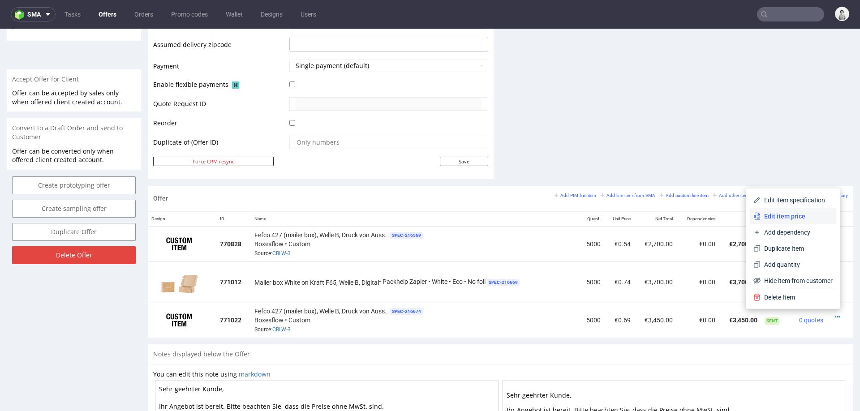
click at [797, 216] on span "Edit item price" at bounding box center [797, 216] width 72 height 9
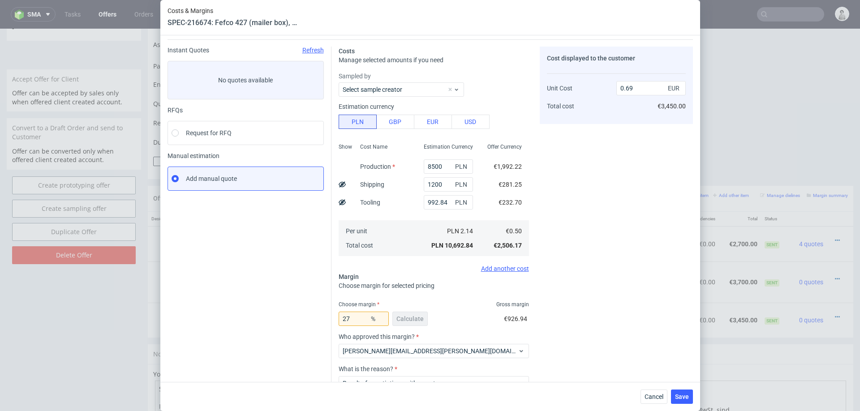
scroll to position [34, 0]
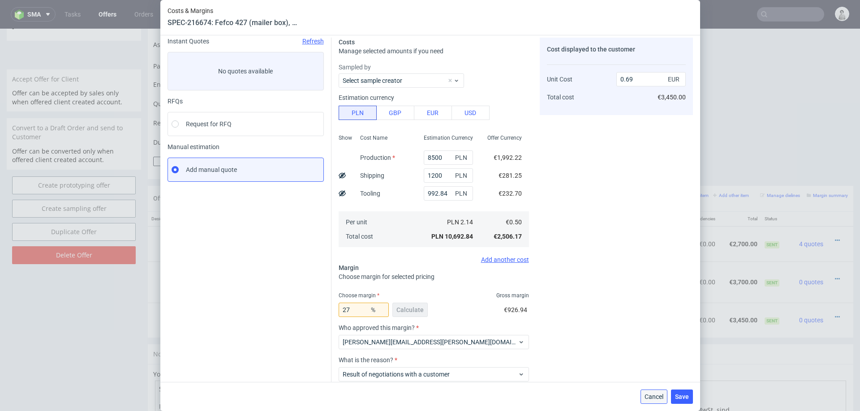
click at [657, 397] on span "Cancel" at bounding box center [654, 397] width 19 height 6
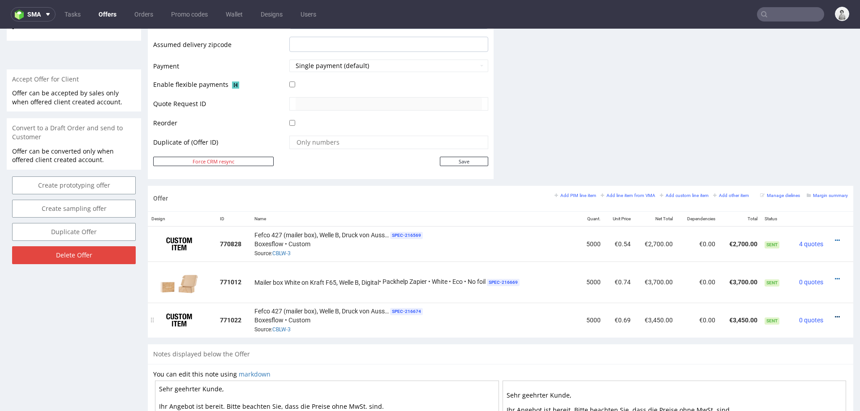
click at [835, 314] on icon at bounding box center [837, 317] width 5 height 6
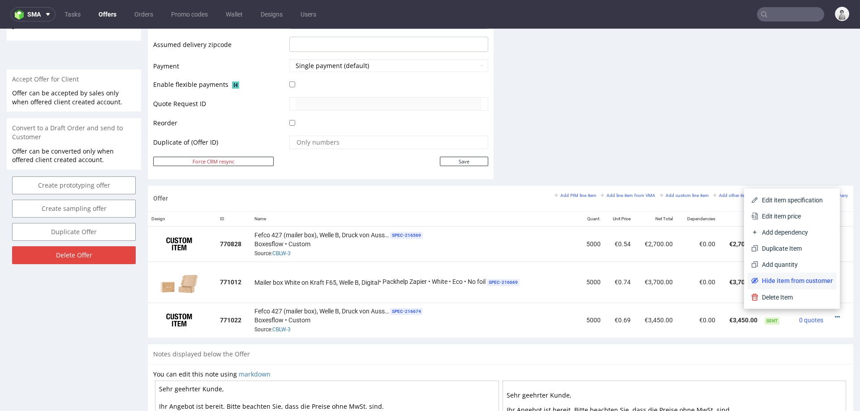
click at [806, 280] on span "Hide item from customer" at bounding box center [796, 280] width 74 height 9
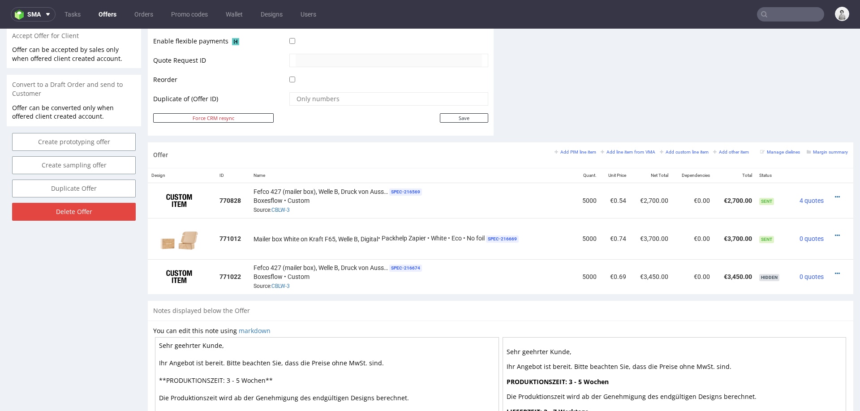
scroll to position [426, 0]
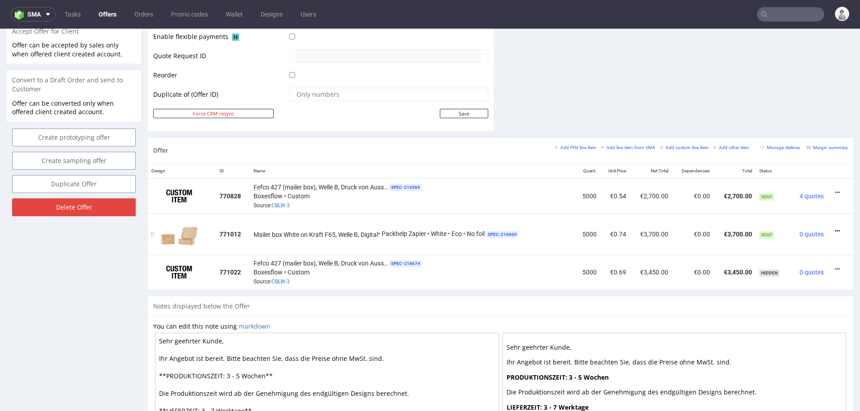
click at [835, 228] on icon at bounding box center [837, 231] width 5 height 6
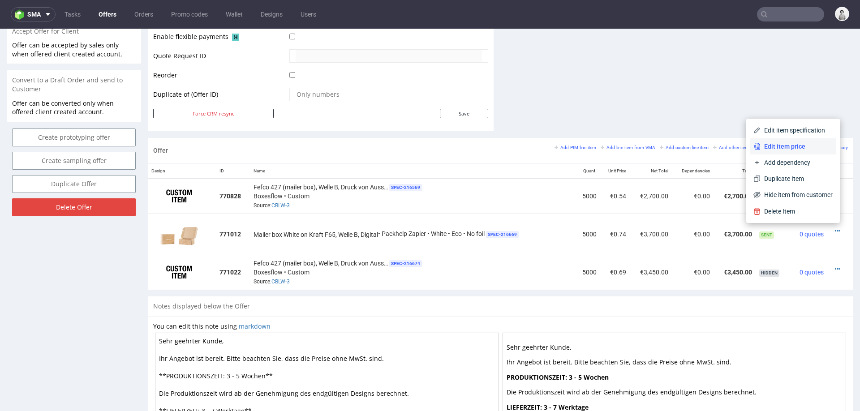
click at [788, 146] on span "Edit item price" at bounding box center [797, 146] width 72 height 9
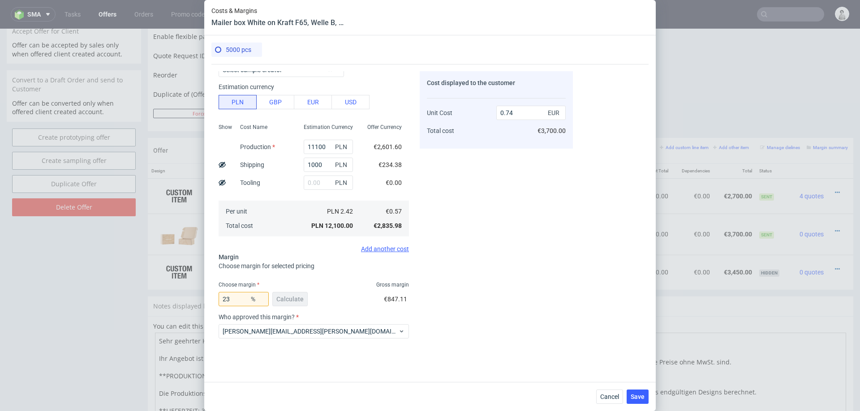
scroll to position [58, 0]
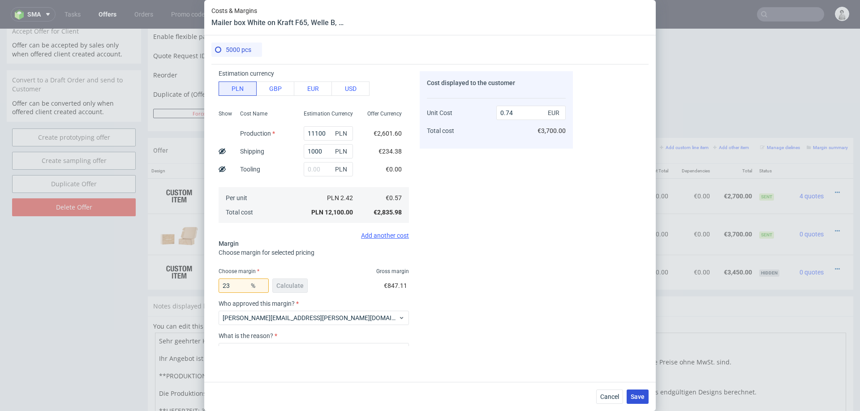
click at [638, 394] on span "Save" at bounding box center [638, 397] width 14 height 6
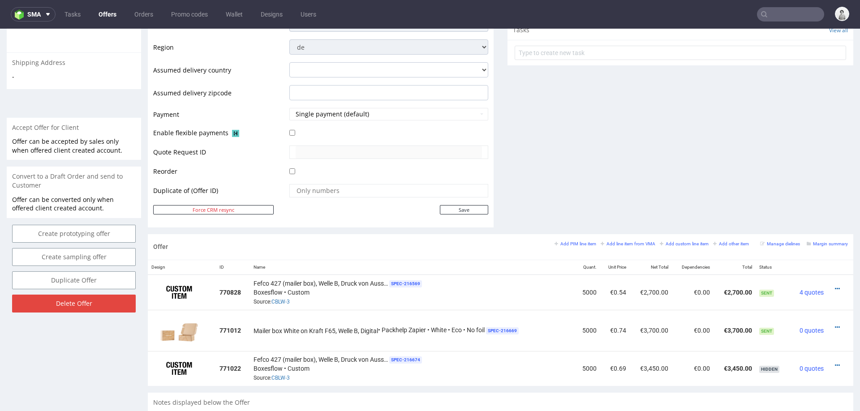
scroll to position [373, 0]
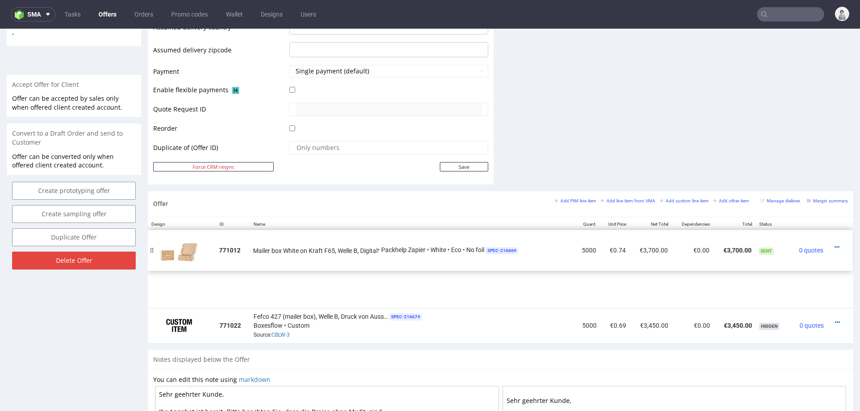
drag, startPoint x: 153, startPoint y: 285, endPoint x: 153, endPoint y: 248, distance: 37.2
click at [153, 248] on div at bounding box center [151, 250] width 9 height 41
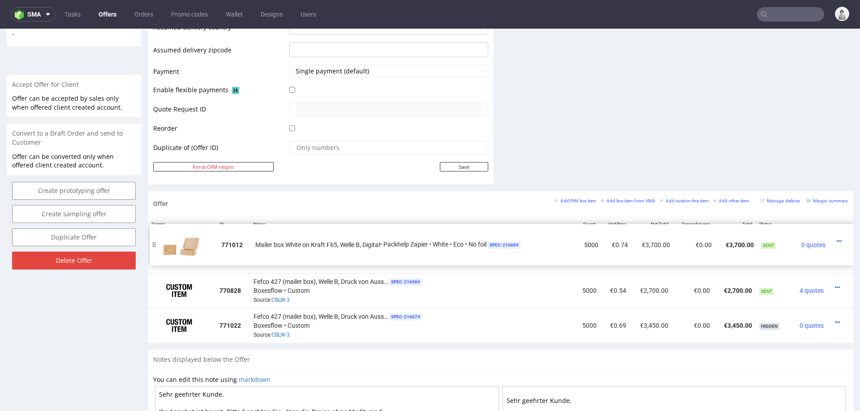
drag, startPoint x: 152, startPoint y: 291, endPoint x: 153, endPoint y: 249, distance: 41.7
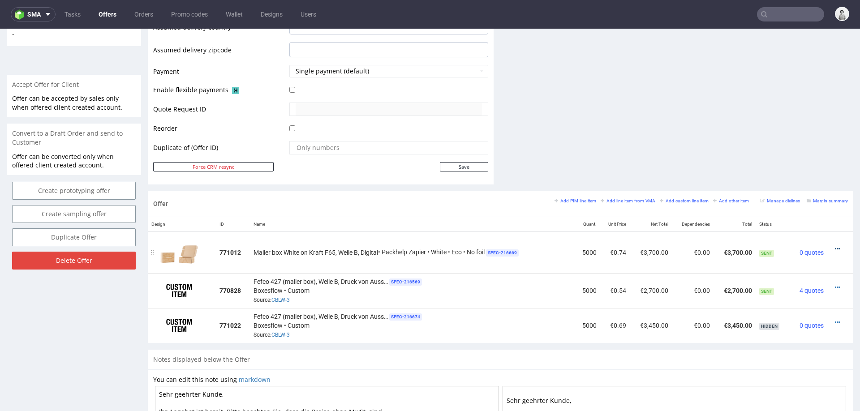
click at [835, 246] on icon at bounding box center [837, 249] width 5 height 6
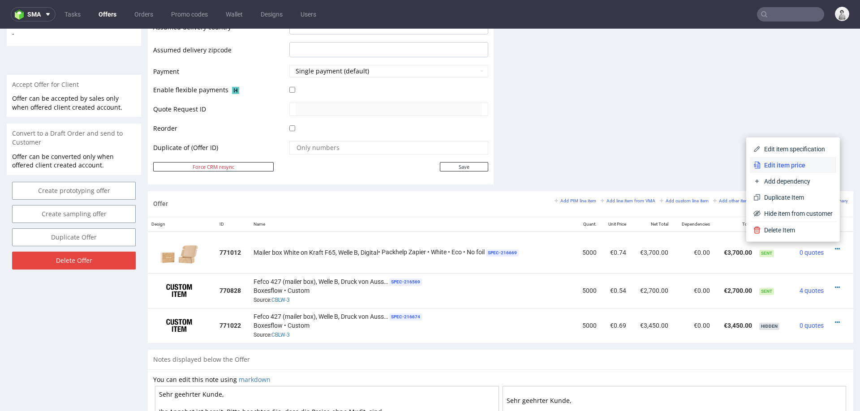
click at [791, 168] on span "Edit item price" at bounding box center [797, 165] width 72 height 9
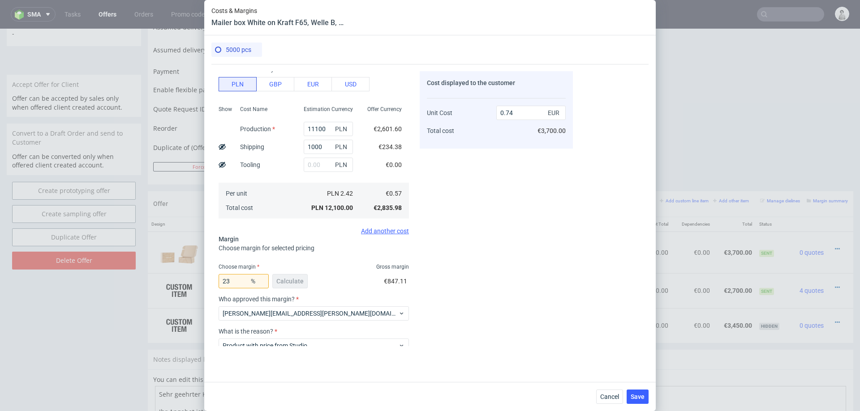
scroll to position [64, 0]
click at [237, 280] on input "23" at bounding box center [244, 280] width 50 height 14
type input "24"
type input "0.75"
type input "24"
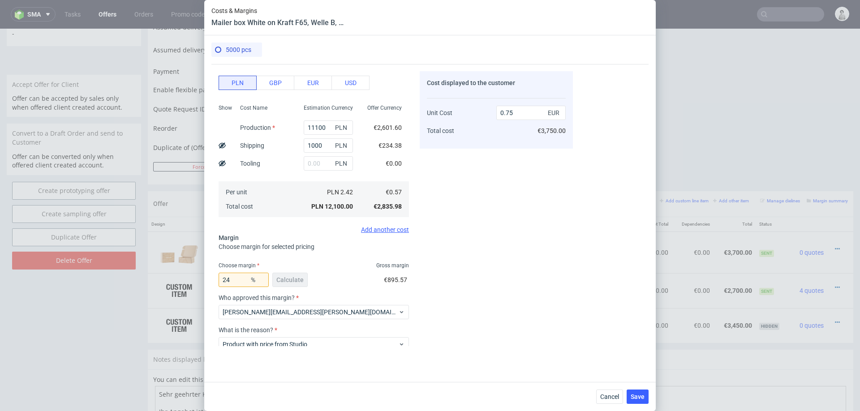
click at [462, 286] on div "Cost displayed to the customer Unit Cost Total cost 0.75 EUR €3,750.00" at bounding box center [496, 208] width 153 height 275
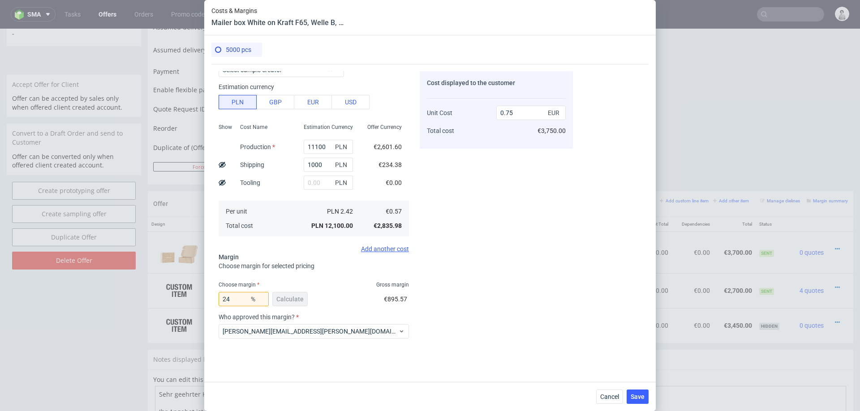
scroll to position [41, 0]
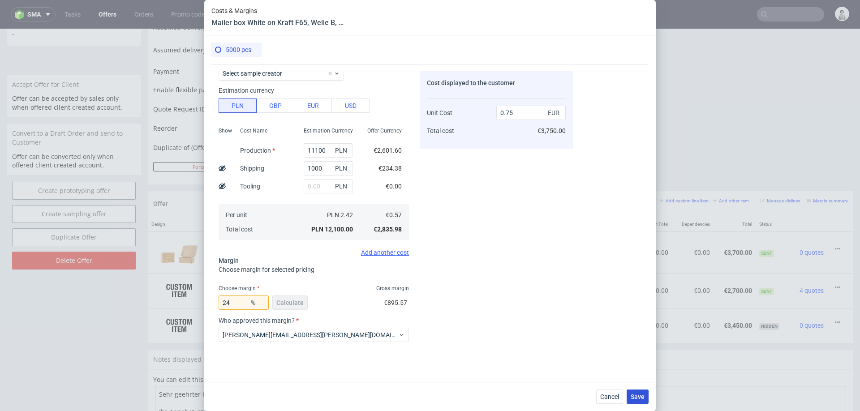
click at [640, 392] on button "Save" at bounding box center [638, 397] width 22 height 14
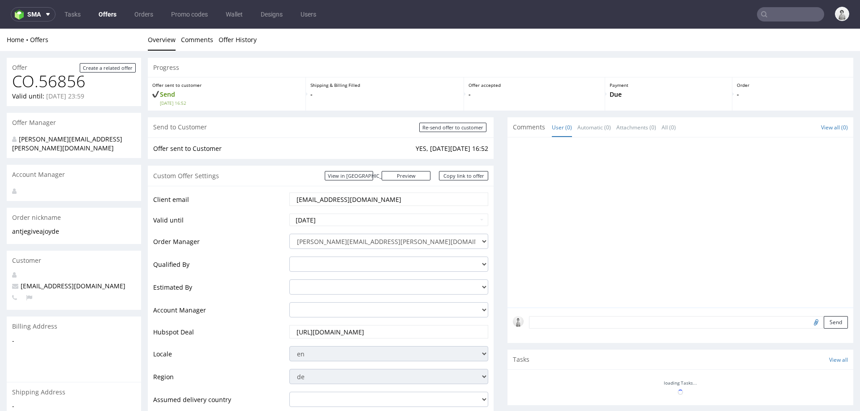
scroll to position [62, 0]
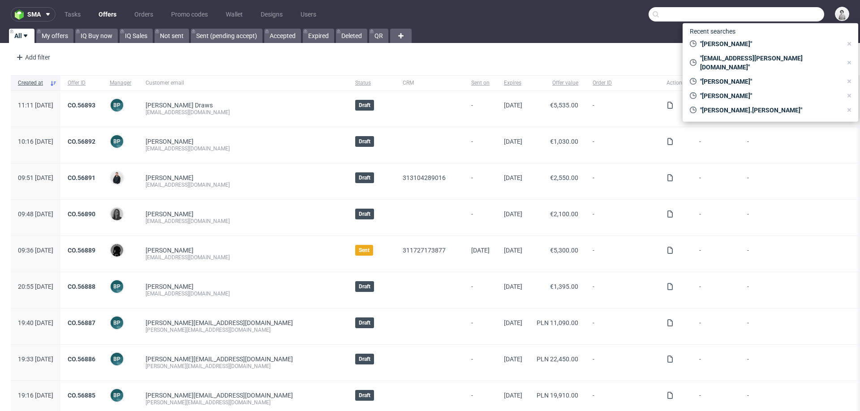
click at [790, 13] on input "text" at bounding box center [737, 14] width 176 height 14
paste input "[DATE][EMAIL_ADDRESS][DOMAIN_NAME]"
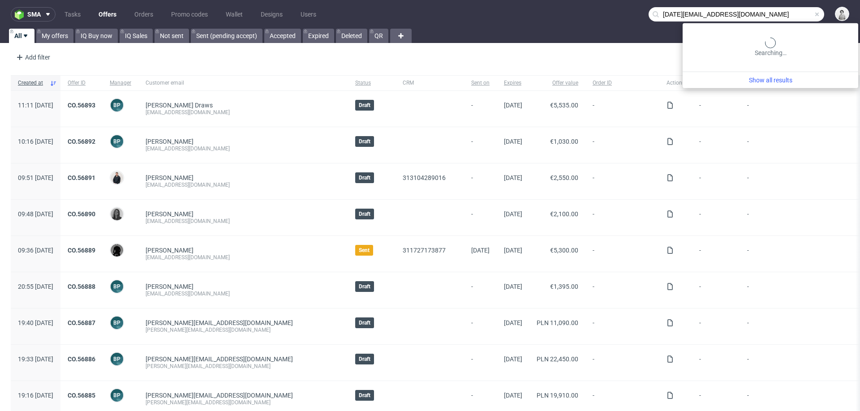
type input "[DATE][EMAIL_ADDRESS][DOMAIN_NAME]"
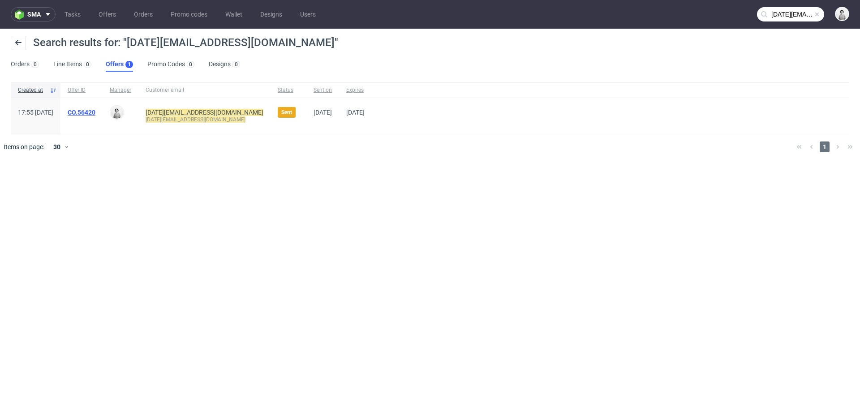
click at [95, 113] on link "CO.56420" at bounding box center [82, 112] width 28 height 7
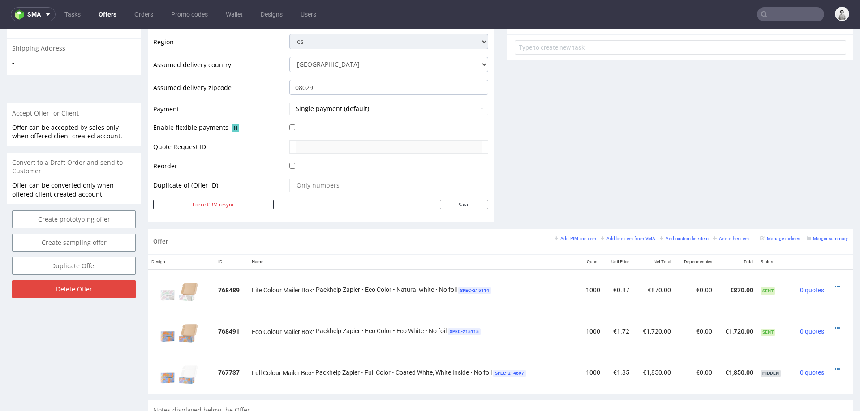
scroll to position [372, 0]
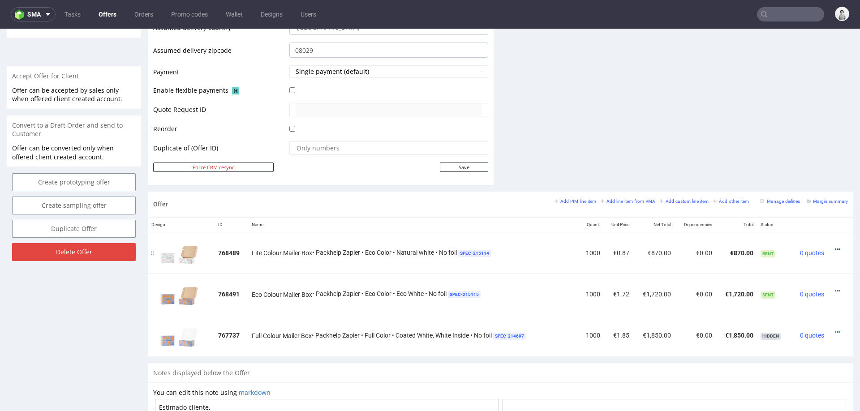
click at [835, 246] on icon at bounding box center [837, 249] width 5 height 6
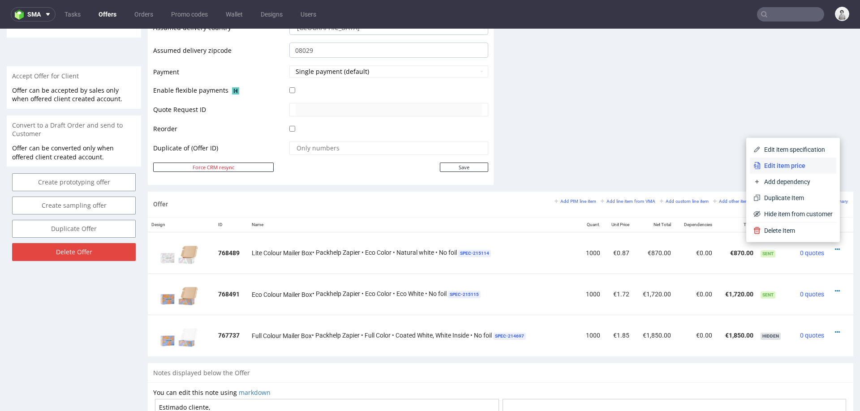
click at [778, 165] on span "Edit item price" at bounding box center [797, 165] width 72 height 9
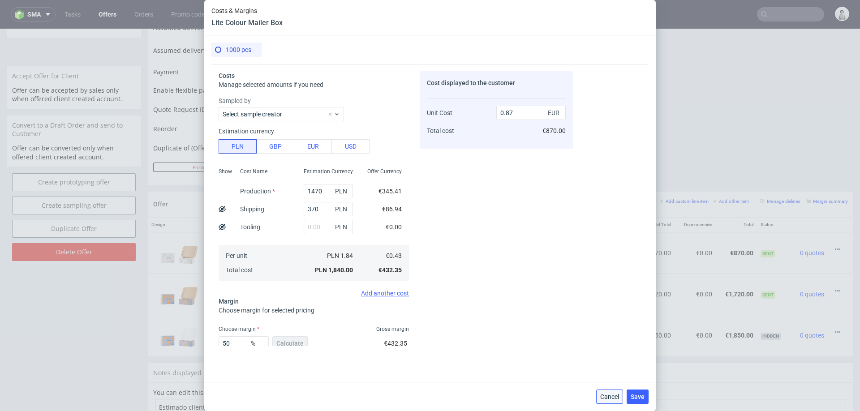
click at [601, 394] on span "Cancel" at bounding box center [609, 397] width 19 height 6
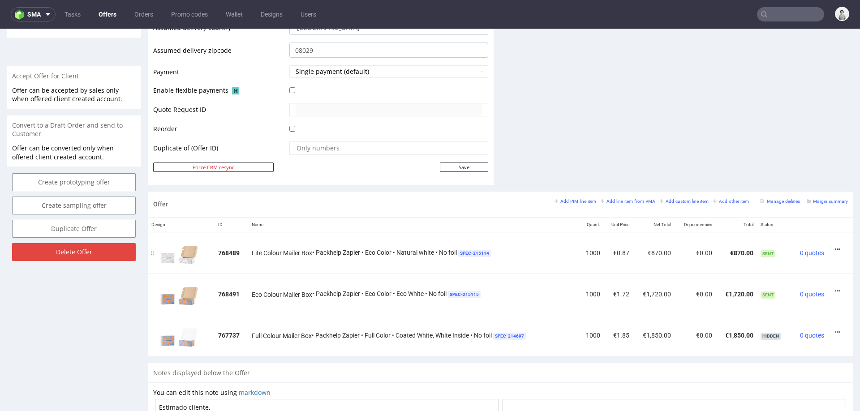
click at [835, 246] on icon at bounding box center [837, 249] width 5 height 6
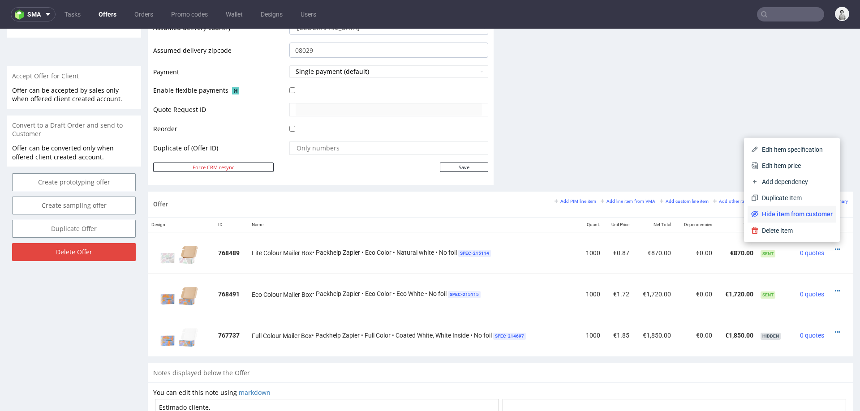
click at [797, 207] on li "Hide item from customer" at bounding box center [792, 214] width 89 height 16
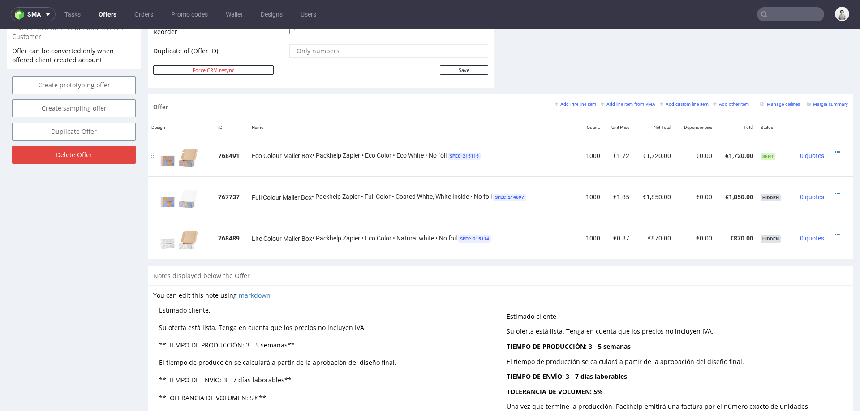
scroll to position [468, 0]
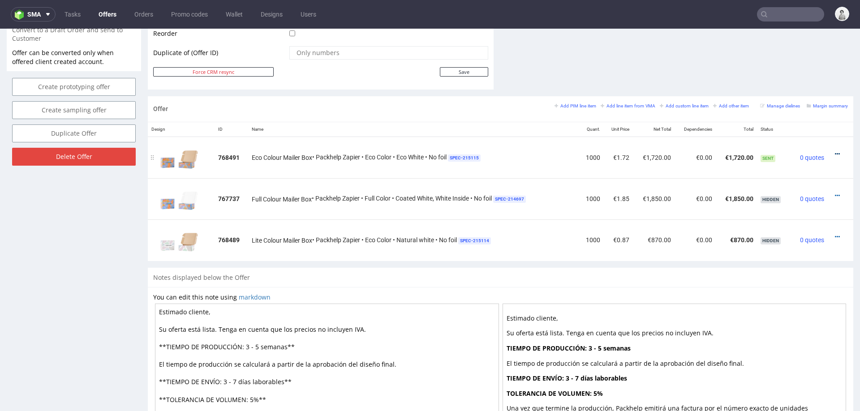
click at [835, 152] on icon at bounding box center [837, 154] width 5 height 6
click at [794, 68] on span "Edit item price" at bounding box center [797, 70] width 72 height 9
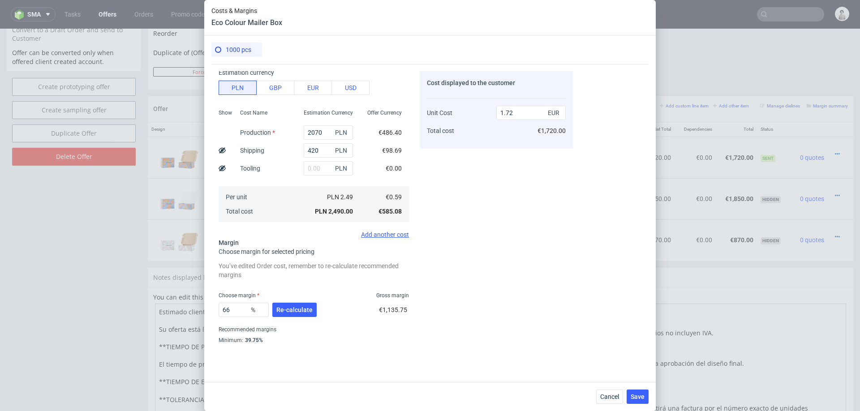
scroll to position [56, 0]
click at [303, 310] on span "Re-calculate" at bounding box center [294, 313] width 36 height 6
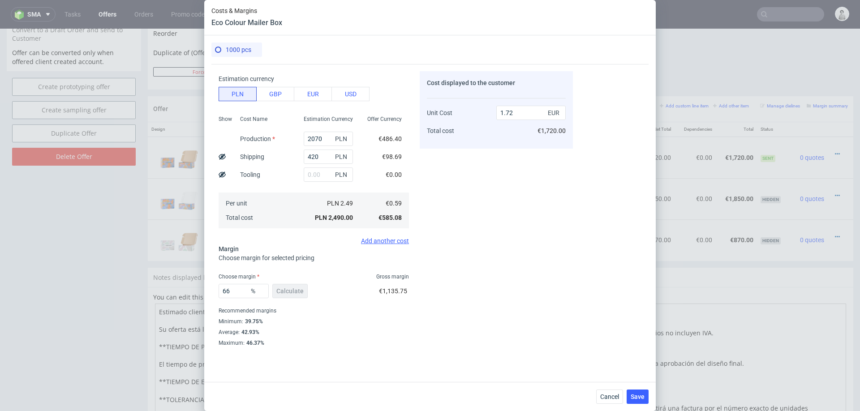
scroll to position [28, 0]
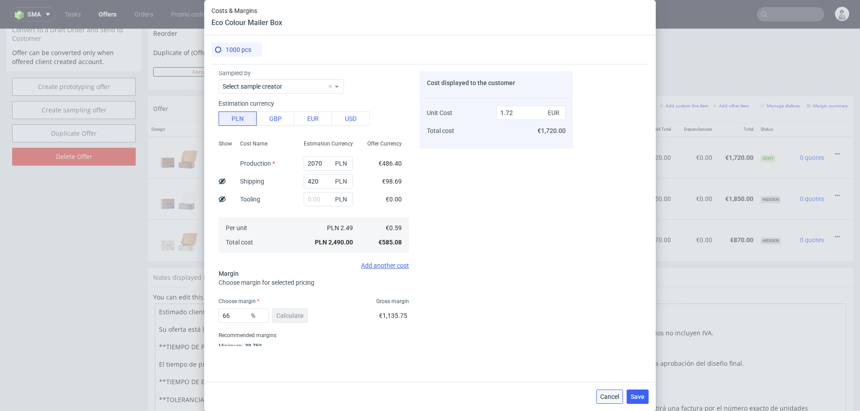
click at [613, 396] on span "Cancel" at bounding box center [609, 397] width 19 height 6
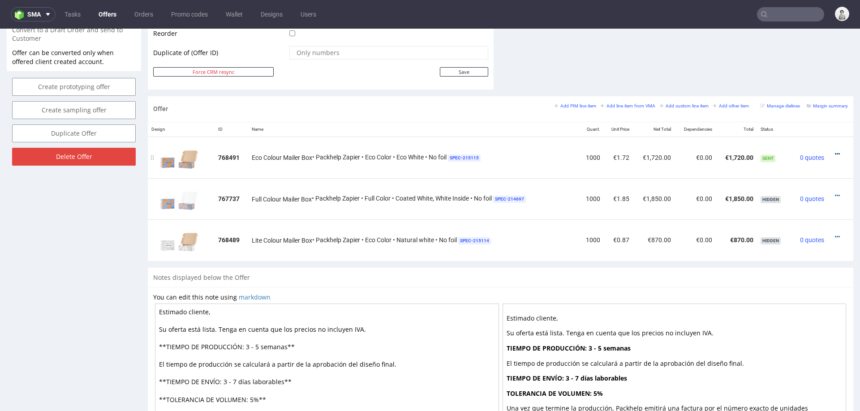
click at [835, 151] on icon at bounding box center [837, 154] width 5 height 6
click at [784, 52] on span "Edit item specification" at bounding box center [797, 54] width 72 height 9
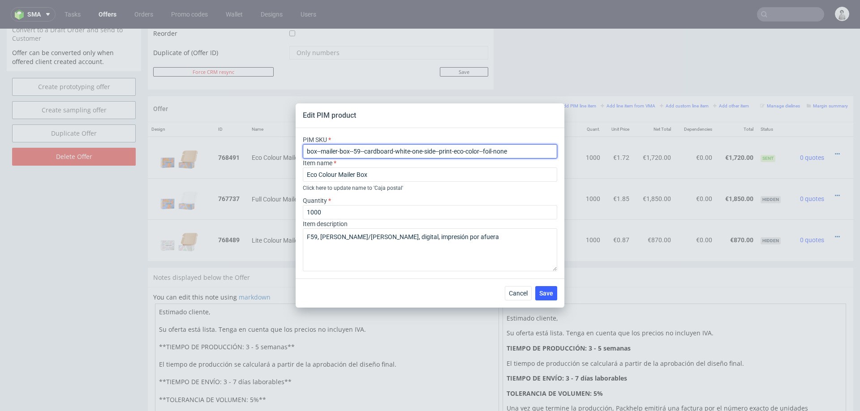
click at [355, 152] on input "box--mailer-box--59--cardboard-white-one-side--print-eco-color--foil-none" at bounding box center [430, 151] width 255 height 14
click at [515, 295] on span "Cancel" at bounding box center [518, 293] width 19 height 6
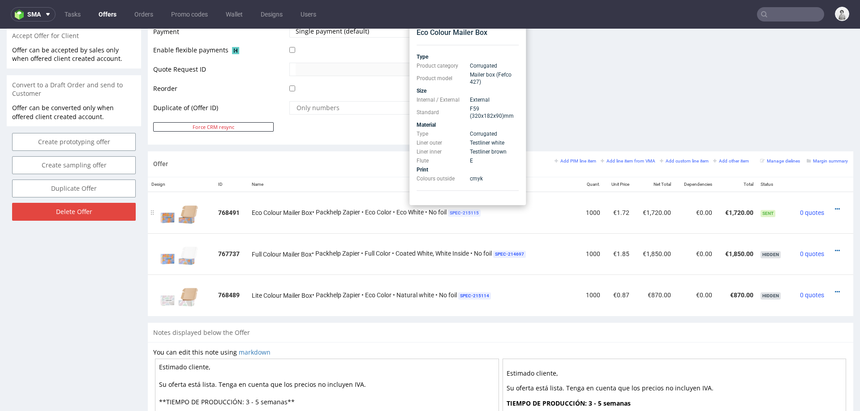
scroll to position [375, 0]
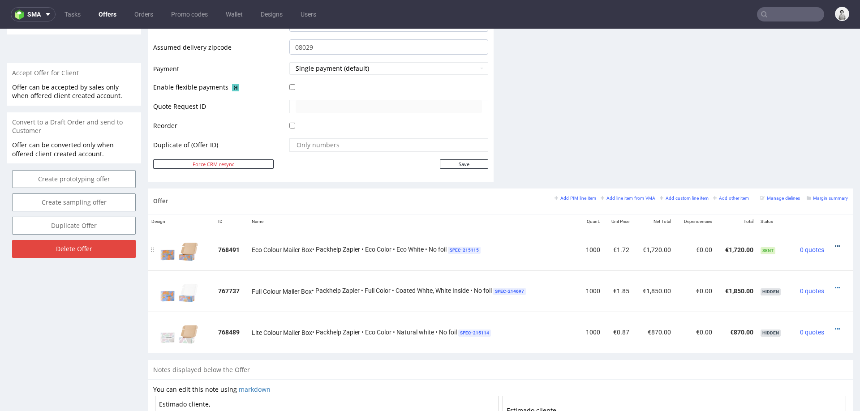
click at [835, 243] on icon at bounding box center [837, 246] width 5 height 6
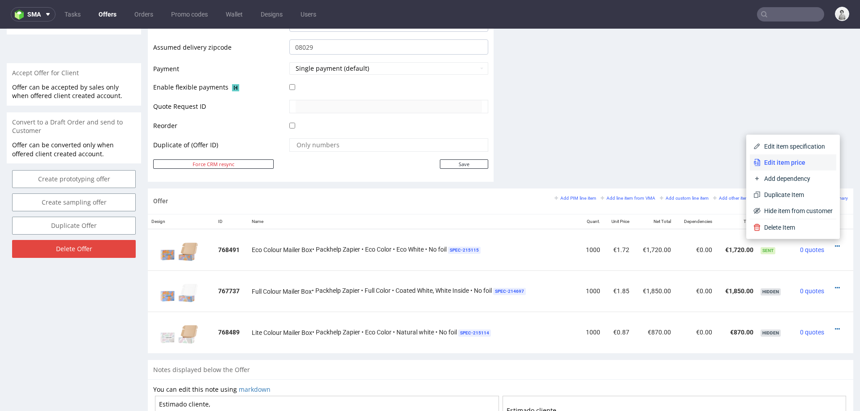
click at [788, 166] on span "Edit item price" at bounding box center [797, 162] width 72 height 9
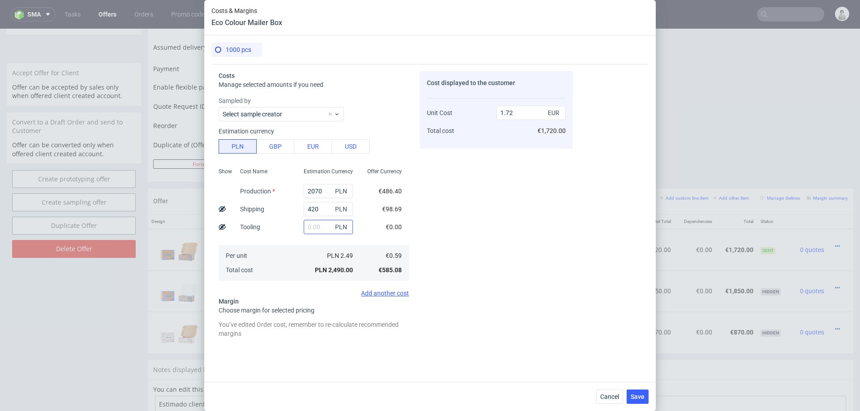
scroll to position [78, 0]
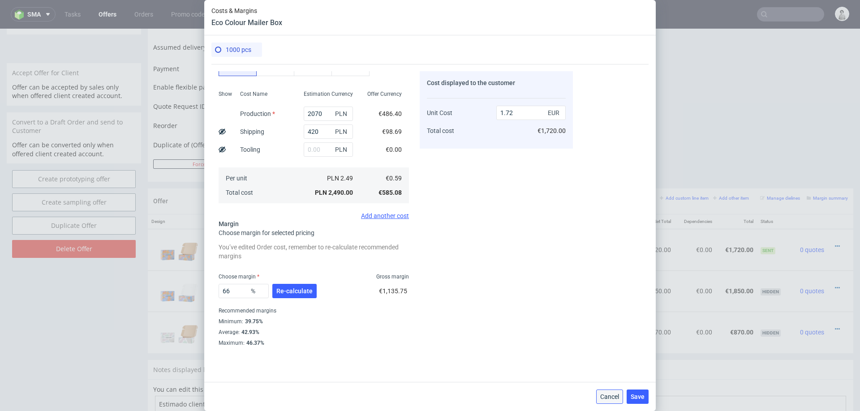
click at [600, 397] on span "Cancel" at bounding box center [609, 397] width 19 height 6
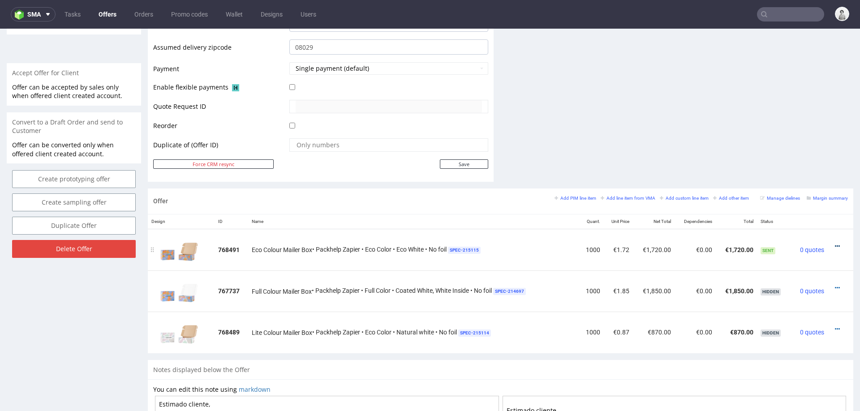
click at [835, 243] on icon at bounding box center [837, 246] width 5 height 6
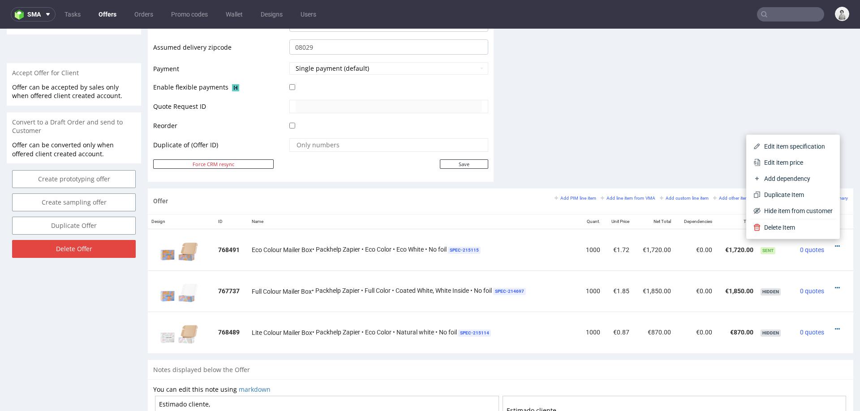
click at [787, 148] on span "Edit item specification" at bounding box center [797, 146] width 72 height 9
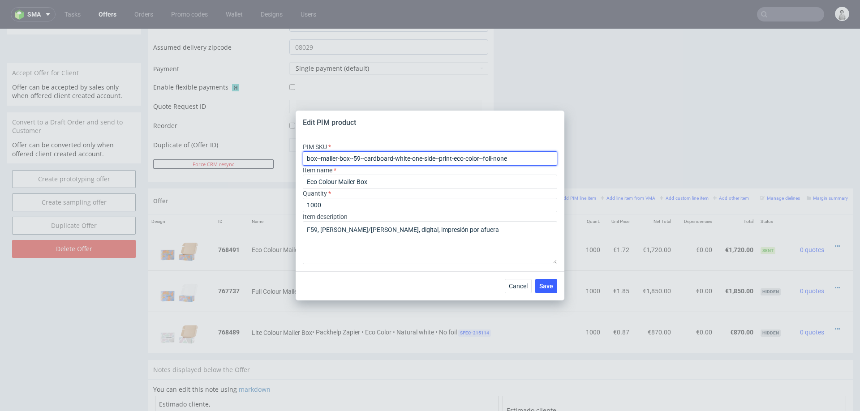
click at [450, 159] on input "box--mailer-box--59--cardboard-white-one-side--print-eco-color--foil-none" at bounding box center [430, 158] width 255 height 14
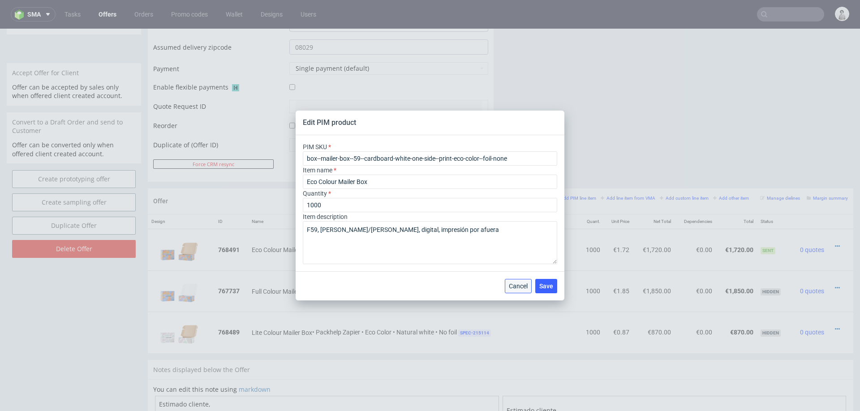
click at [529, 288] on button "Cancel" at bounding box center [518, 286] width 27 height 14
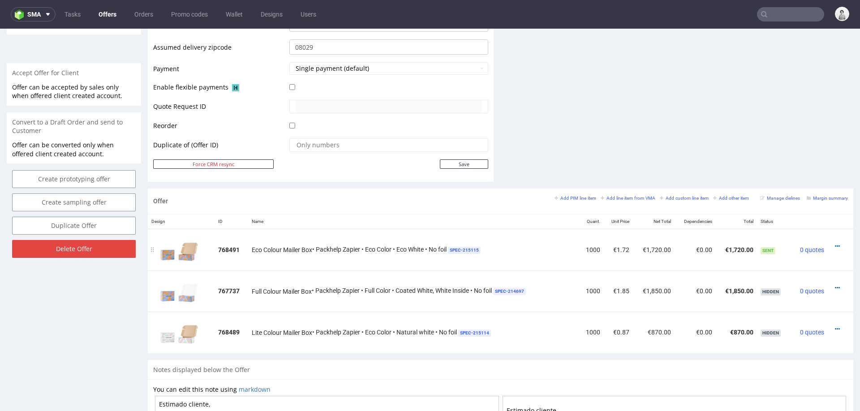
click at [832, 242] on div at bounding box center [838, 246] width 13 height 9
drag, startPoint x: 828, startPoint y: 242, endPoint x: 824, endPoint y: 240, distance: 5.0
click at [835, 243] on icon at bounding box center [837, 246] width 5 height 6
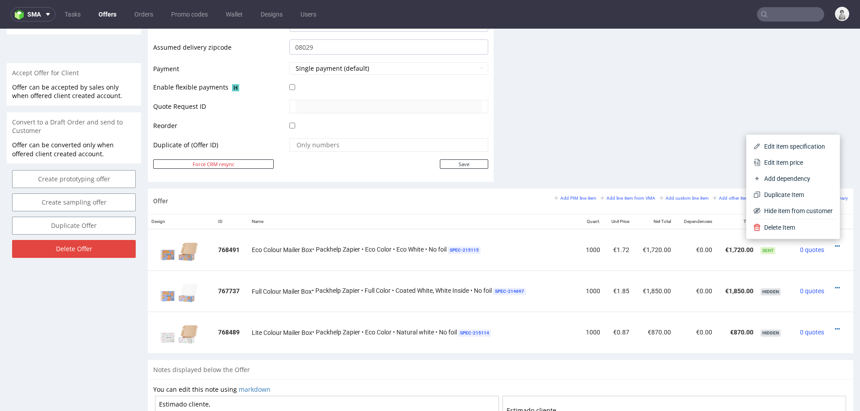
click at [801, 164] on span "Edit item price" at bounding box center [797, 162] width 72 height 9
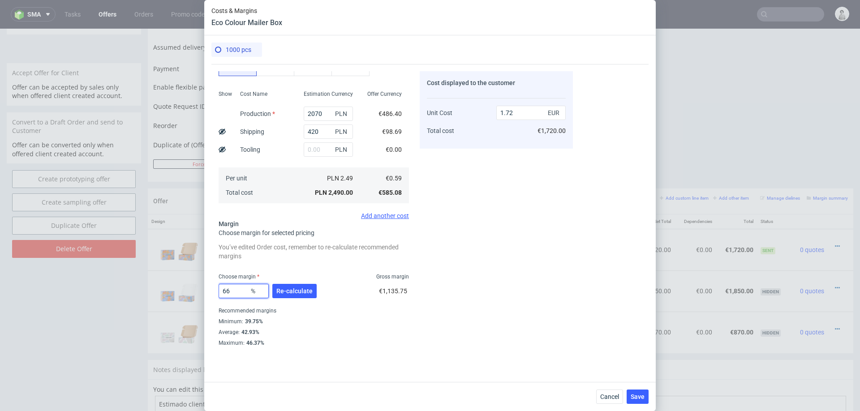
click at [230, 297] on input "66" at bounding box center [244, 291] width 50 height 14
type input "40"
type input "0.98"
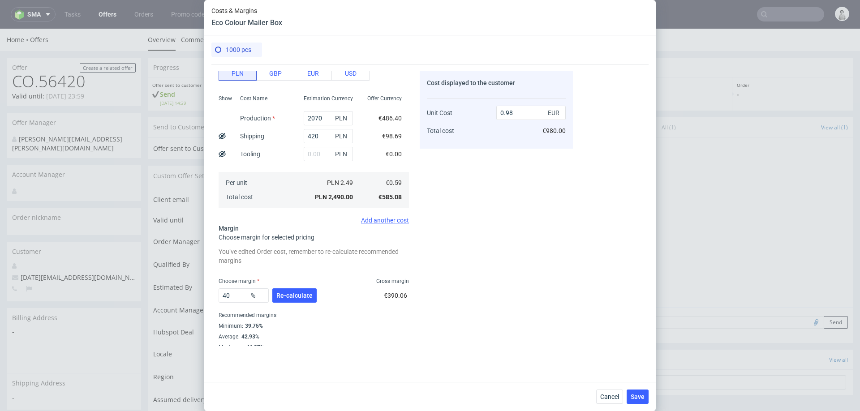
scroll to position [152, 0]
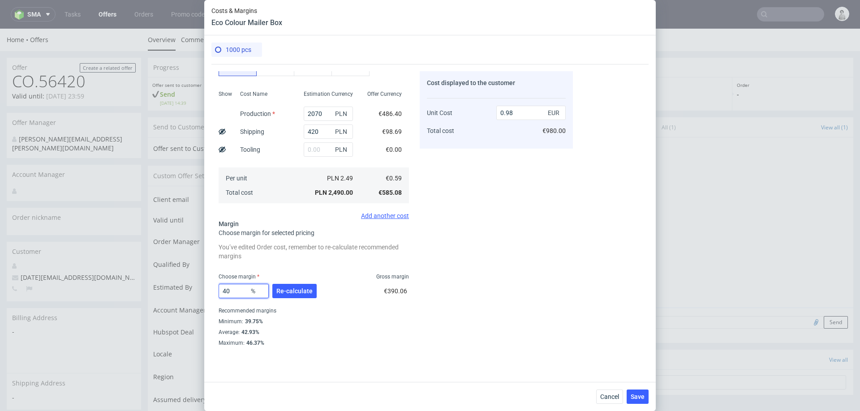
click at [233, 290] on input "40" at bounding box center [244, 291] width 50 height 14
type input "41"
type input "0.99"
click at [513, 277] on div "Cost displayed to the customer Unit Cost Total cost 0.99 EUR €990.00" at bounding box center [496, 208] width 153 height 275
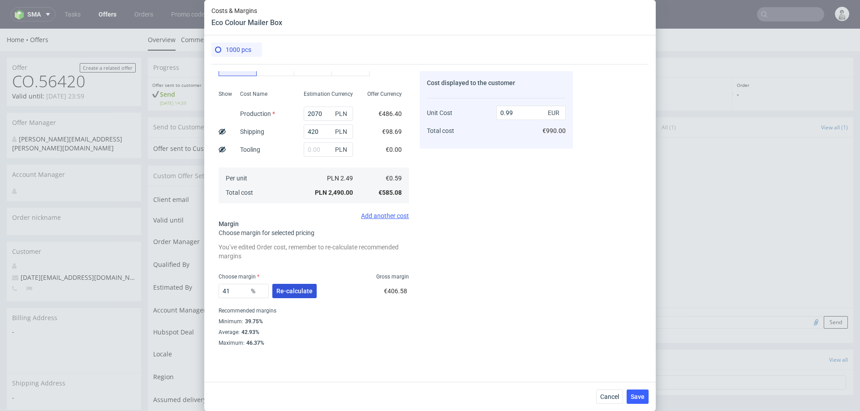
click at [297, 295] on button "Re-calculate" at bounding box center [294, 291] width 44 height 14
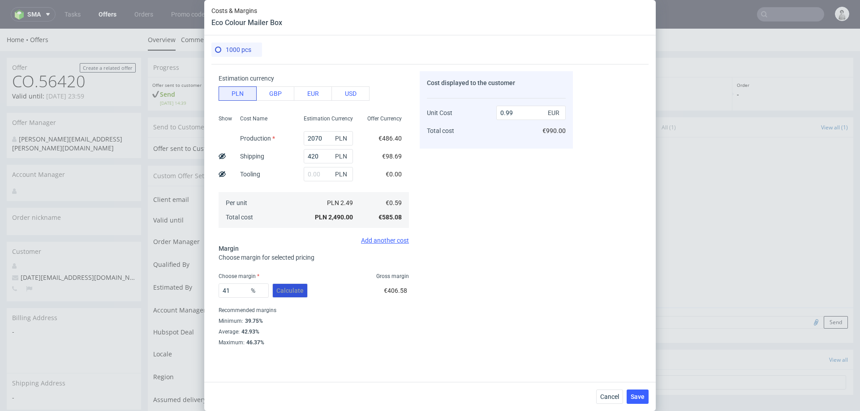
scroll to position [52, 0]
click at [236, 292] on input "41" at bounding box center [244, 291] width 50 height 14
type input "42"
type input "1.01"
type input "44"
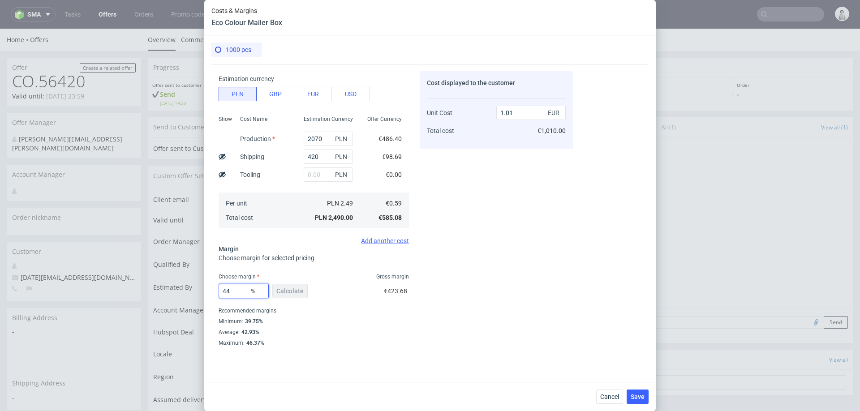
type input "1.05"
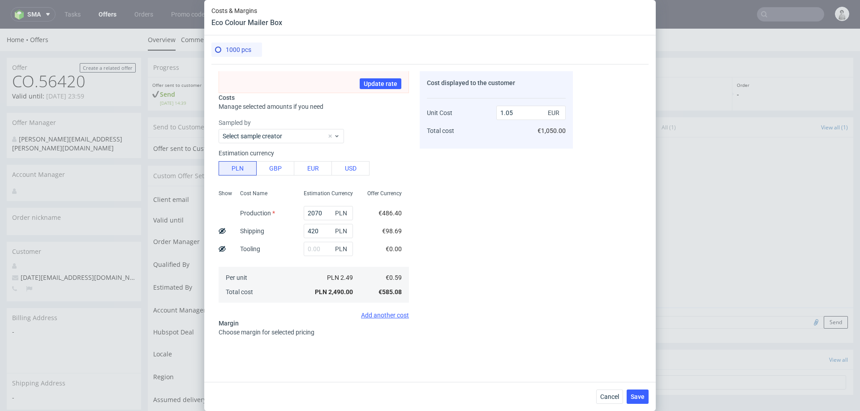
scroll to position [75, 0]
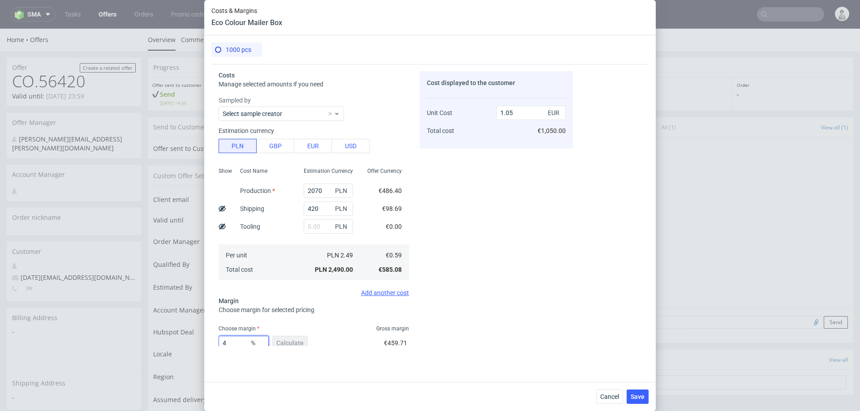
type input "46"
type input "1.08"
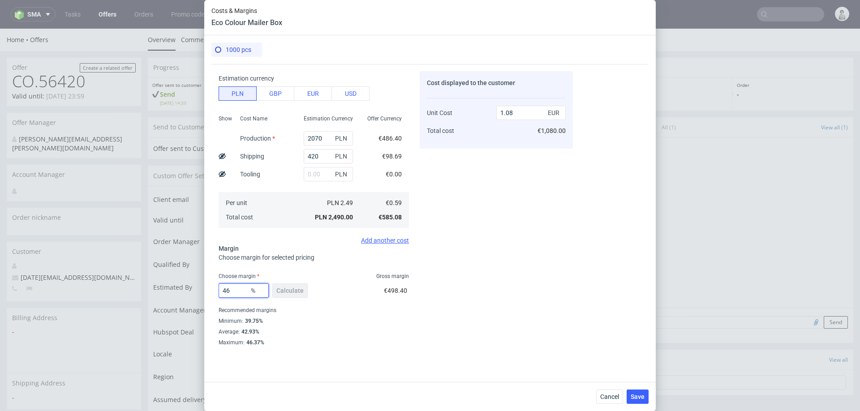
scroll to position [0, 0]
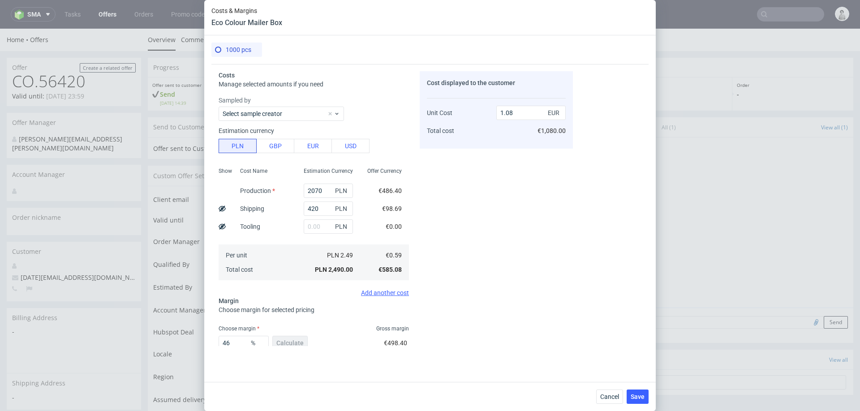
click at [496, 249] on div "Cost displayed to the customer Unit Cost Total cost 1.08 EUR €1,080.00" at bounding box center [496, 208] width 153 height 275
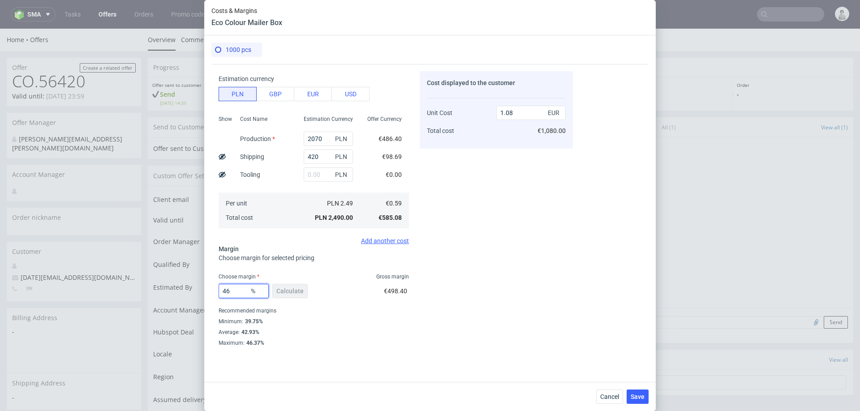
click at [241, 292] on input "46" at bounding box center [244, 291] width 50 height 14
type input "47"
type input "1.11"
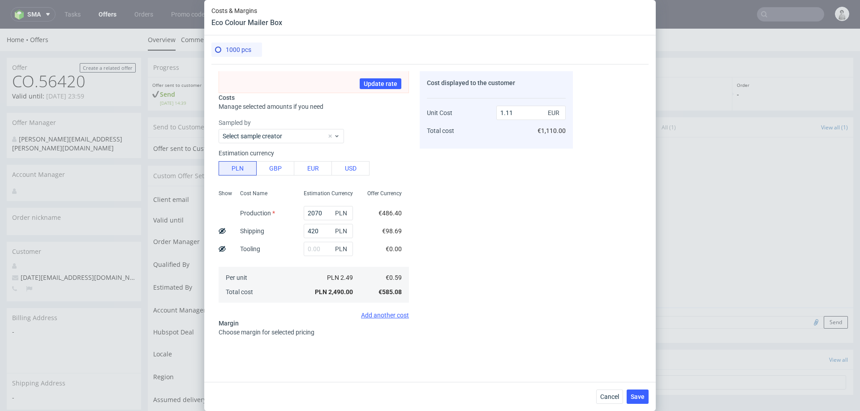
click at [510, 245] on div "Cost displayed to the customer Unit Cost Total cost 1.11 EUR €1,110.00" at bounding box center [496, 208] width 153 height 275
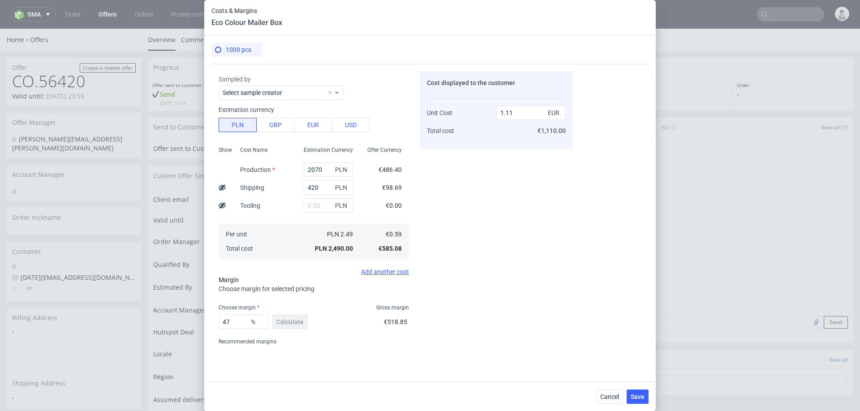
scroll to position [107, 0]
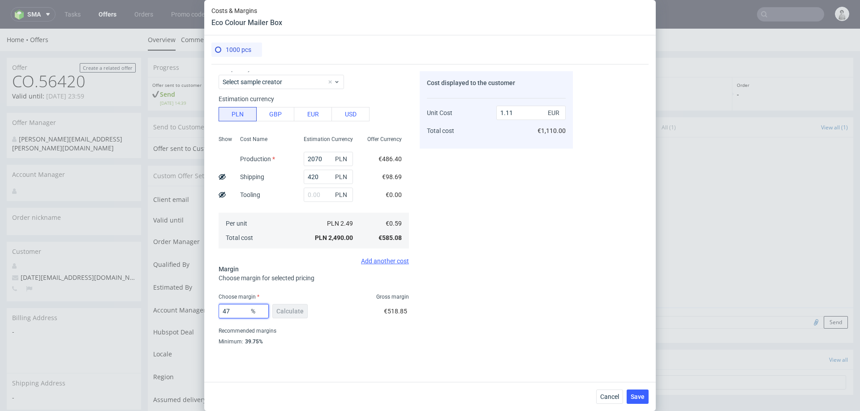
click at [233, 313] on input "47" at bounding box center [244, 311] width 50 height 14
type input "46"
type input "1.08"
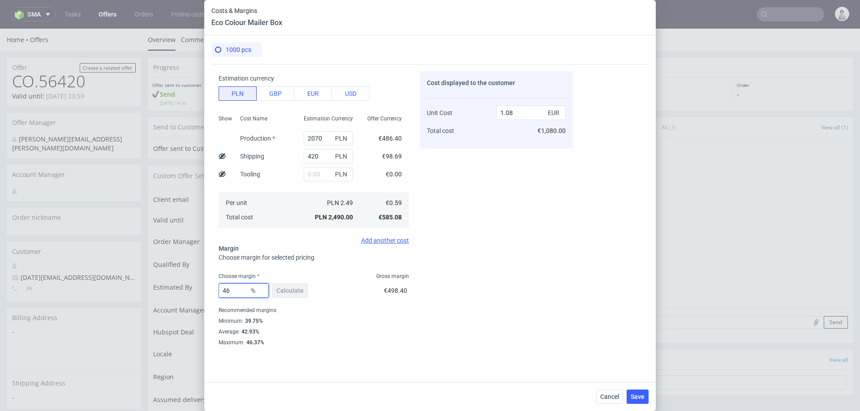
scroll to position [33, 0]
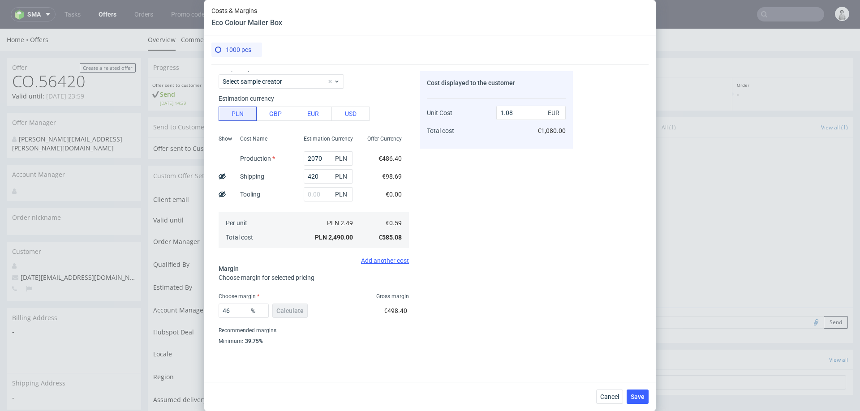
click at [523, 288] on div "Cost displayed to the customer Unit Cost Total cost 1.08 EUR €1,080.00" at bounding box center [496, 208] width 153 height 275
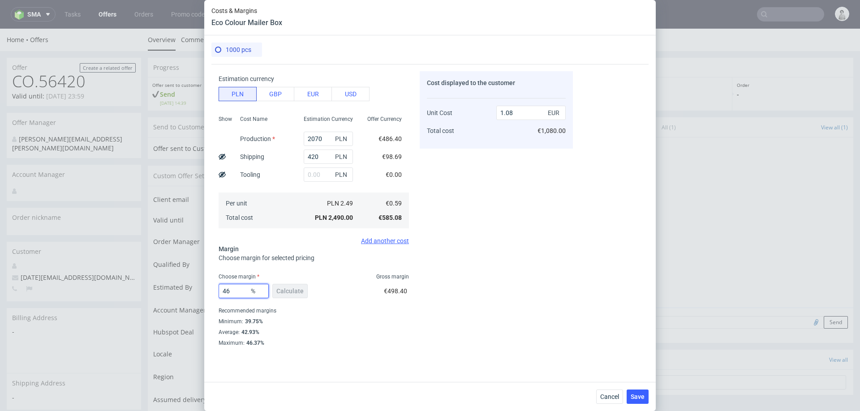
click at [242, 290] on input "46" at bounding box center [244, 291] width 50 height 14
type input "45"
type input "1.07"
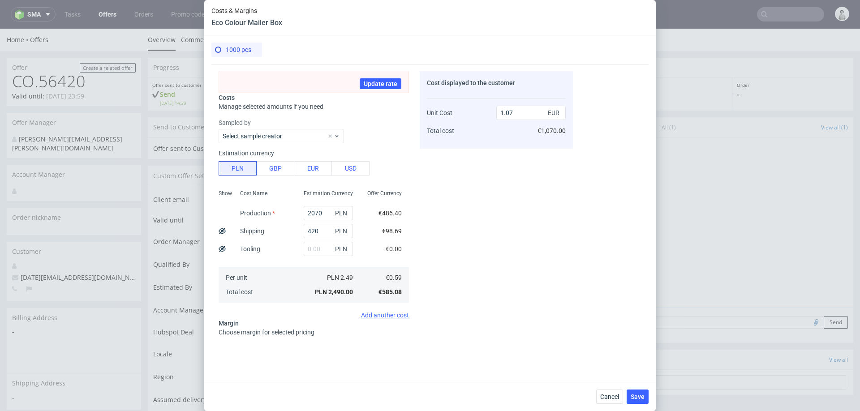
type input "45"
click at [511, 266] on div "Cost displayed to the customer Unit Cost Total cost 1.07 EUR €1,070.00" at bounding box center [496, 208] width 153 height 275
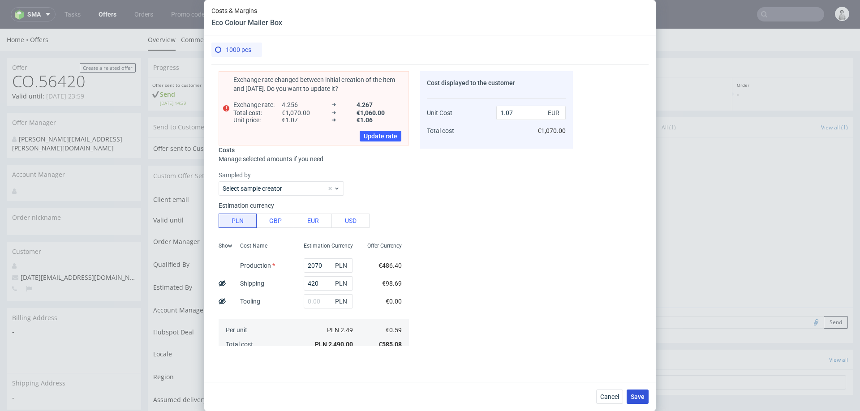
click at [633, 390] on button "Save" at bounding box center [638, 397] width 22 height 14
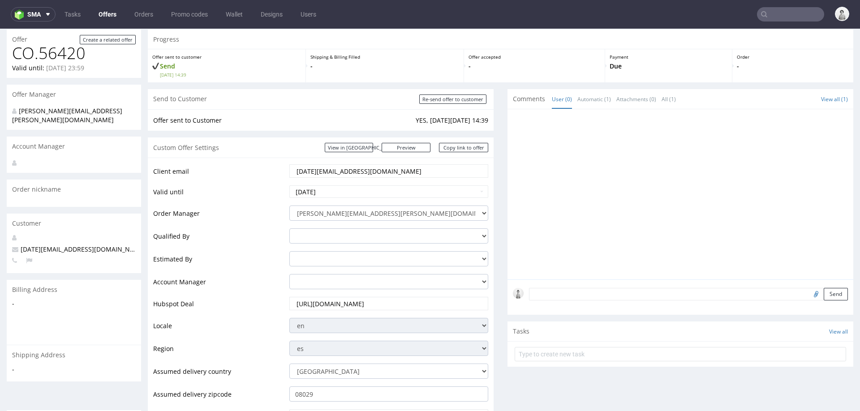
scroll to position [19, 0]
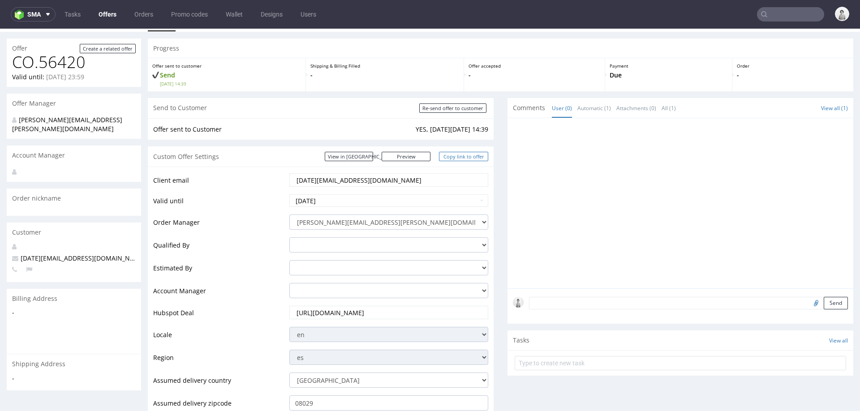
click at [450, 153] on link "Copy link to offer" at bounding box center [463, 156] width 49 height 9
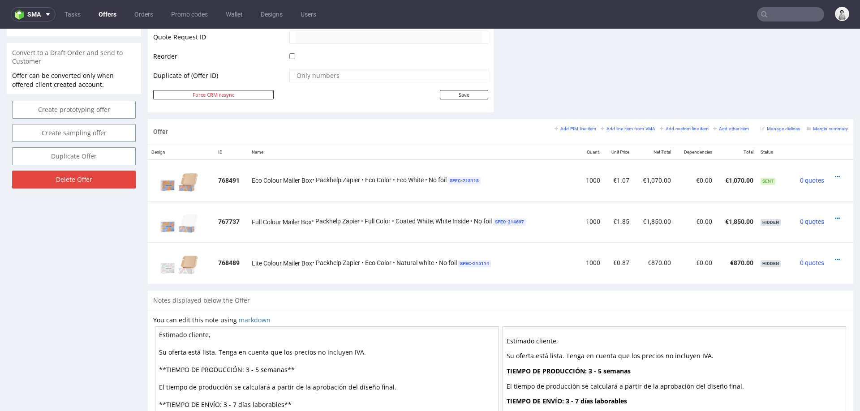
scroll to position [444, 0]
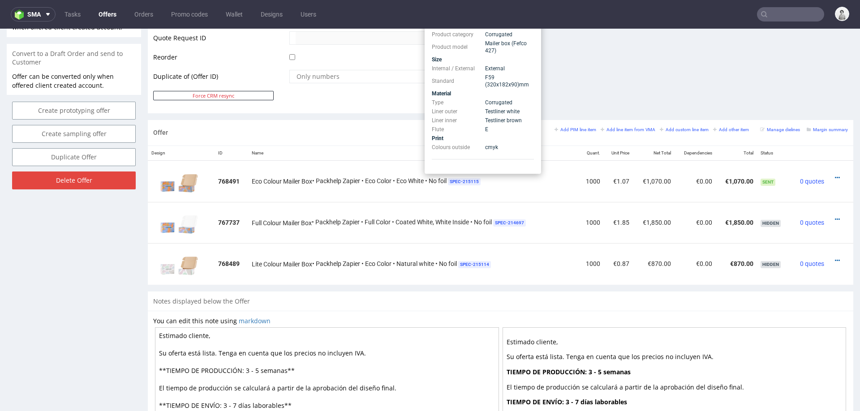
drag, startPoint x: 486, startPoint y: 78, endPoint x: 494, endPoint y: 84, distance: 10.3
click at [494, 84] on td "F59 (320x182x90) mm" at bounding box center [508, 81] width 51 height 16
copy span "F59 (320x182x90) mm"
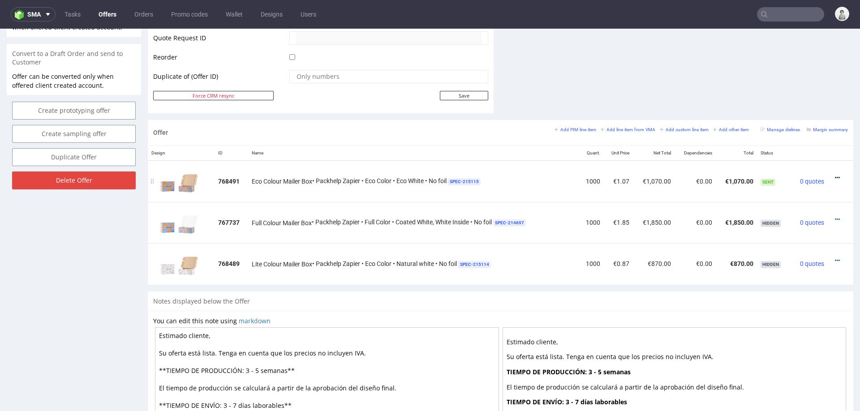
click at [835, 175] on icon at bounding box center [837, 178] width 5 height 6
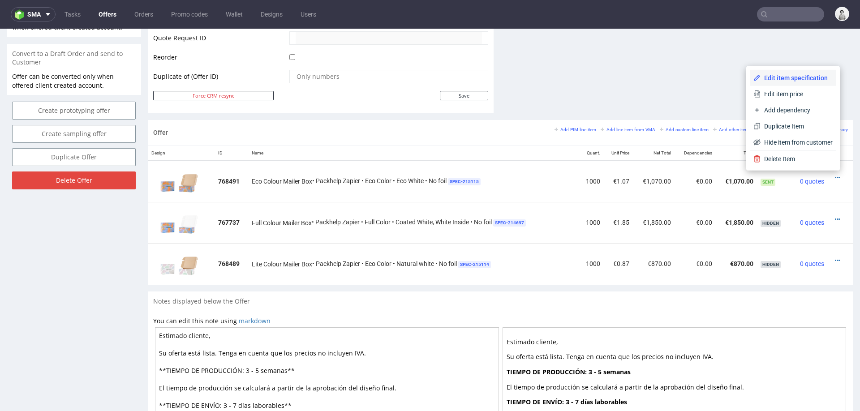
click at [798, 80] on span "Edit item specification" at bounding box center [797, 77] width 72 height 9
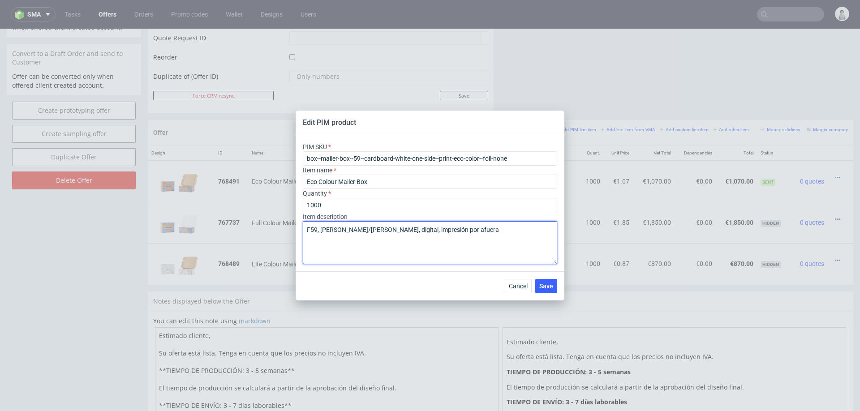
drag, startPoint x: 426, startPoint y: 230, endPoint x: 479, endPoint y: 240, distance: 53.3
click at [428, 231] on textarea "F59, blanco/marron, digital, impresión por afuera" at bounding box center [430, 242] width 255 height 43
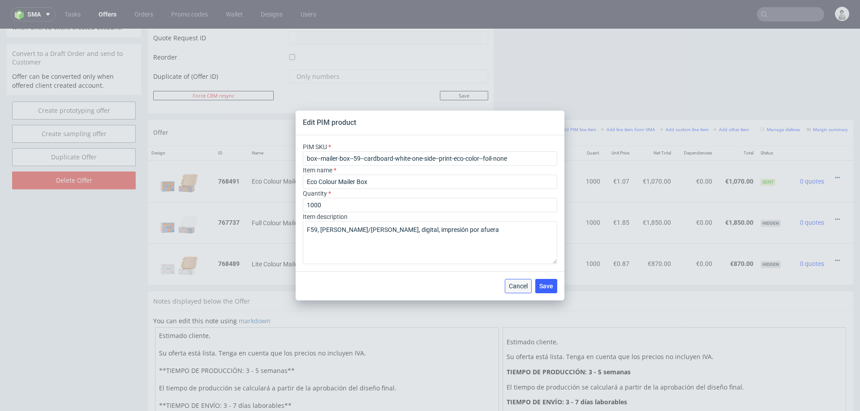
drag, startPoint x: 519, startPoint y: 260, endPoint x: 520, endPoint y: 289, distance: 29.1
click at [520, 289] on span "Cancel" at bounding box center [518, 286] width 19 height 6
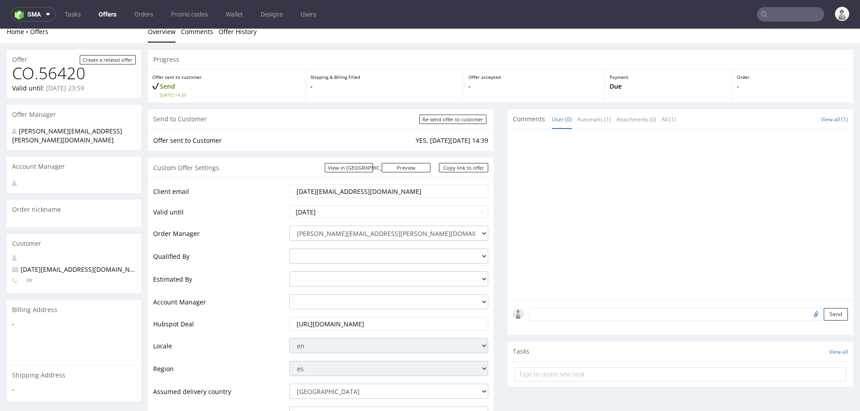
scroll to position [0, 0]
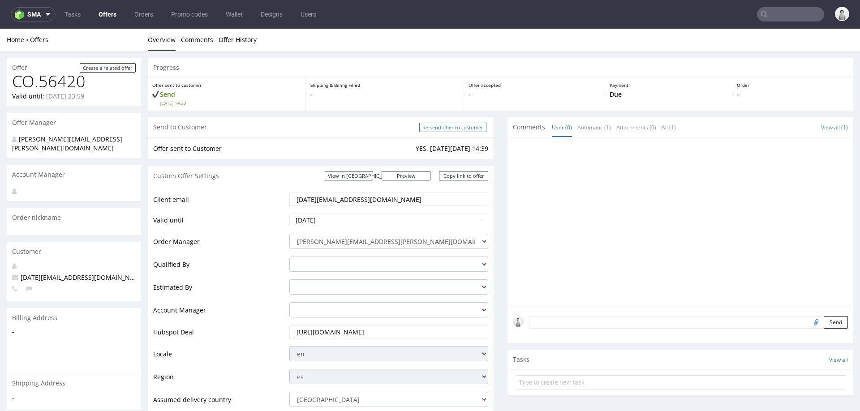
click at [453, 127] on input "Re-send offer to customer" at bounding box center [452, 127] width 67 height 9
type input "In progress..."
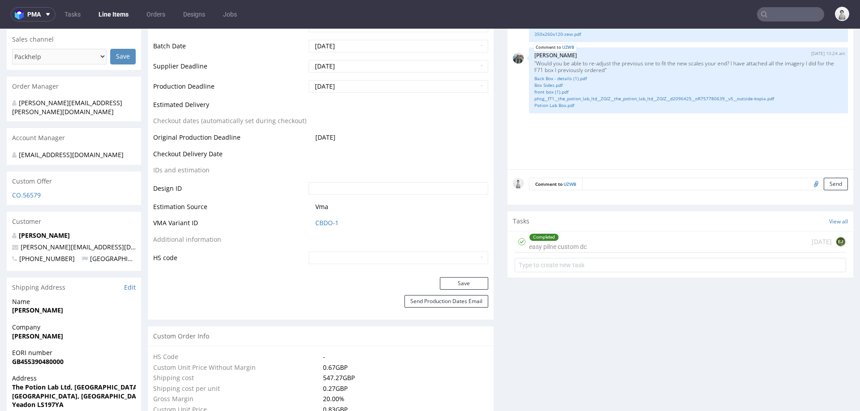
scroll to position [367, 0]
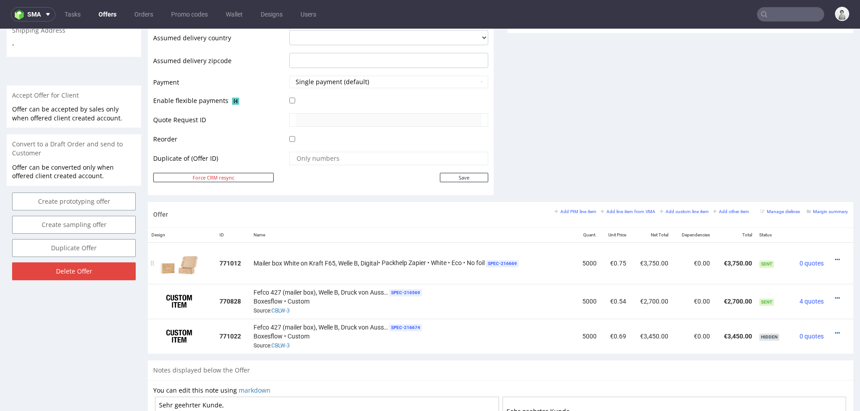
scroll to position [367, 0]
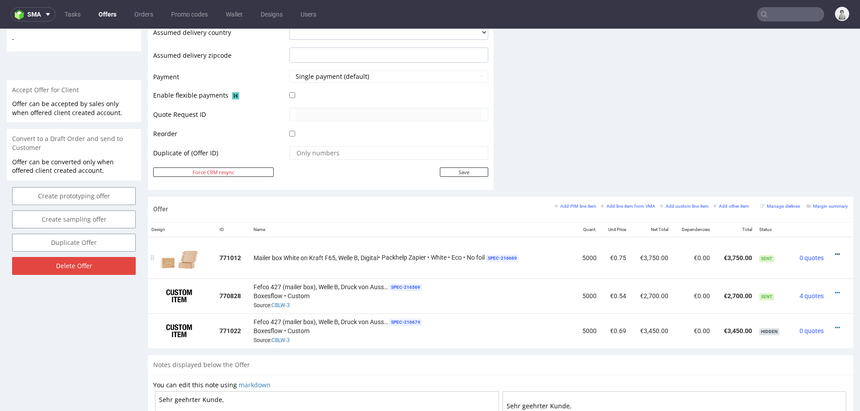
click at [835, 251] on icon at bounding box center [837, 254] width 5 height 6
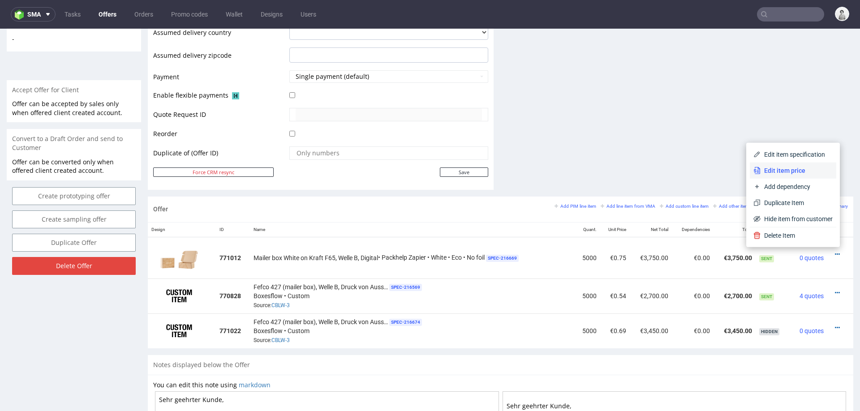
click at [788, 173] on span "Edit item price" at bounding box center [797, 170] width 72 height 9
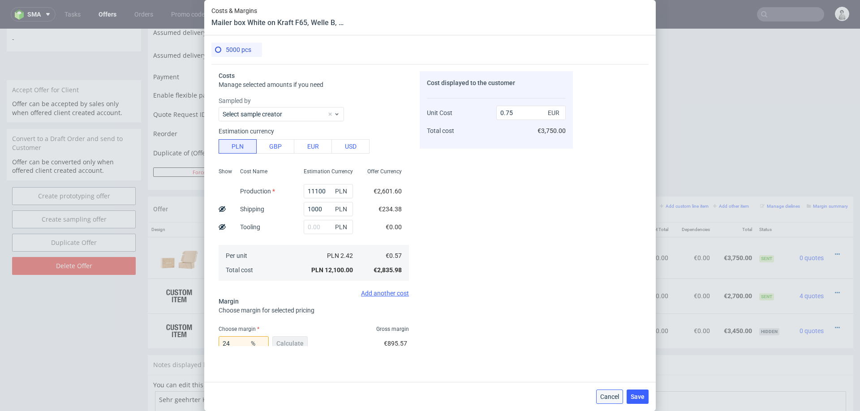
click at [604, 392] on button "Cancel" at bounding box center [609, 397] width 27 height 14
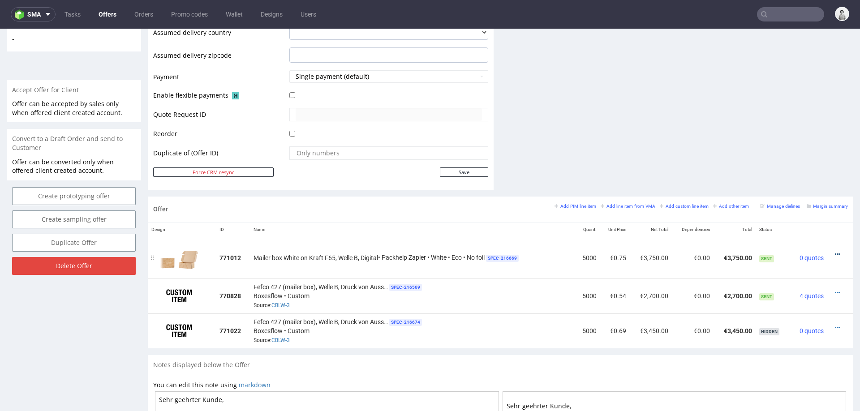
click at [835, 252] on icon at bounding box center [837, 254] width 5 height 6
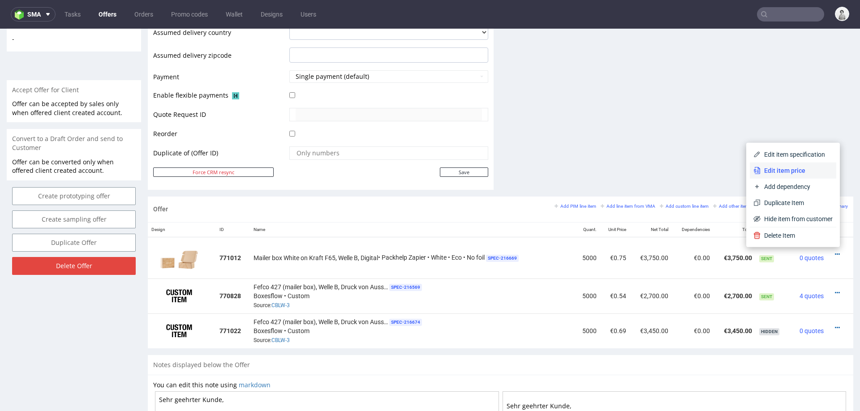
click at [761, 168] on span "Edit item price" at bounding box center [797, 170] width 72 height 9
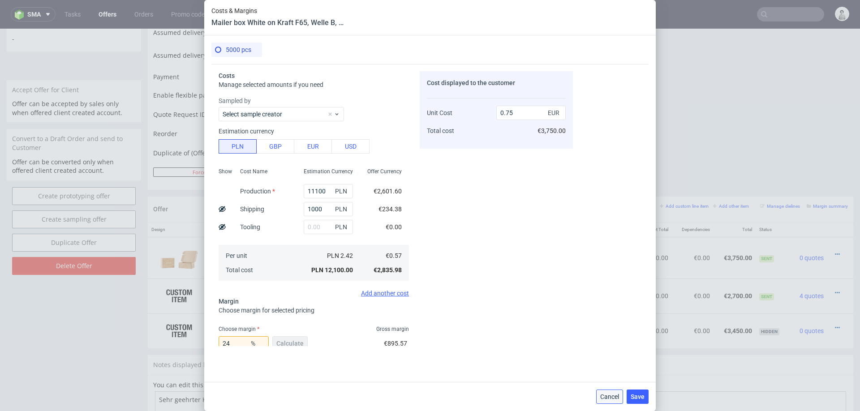
click at [608, 401] on button "Cancel" at bounding box center [609, 397] width 27 height 14
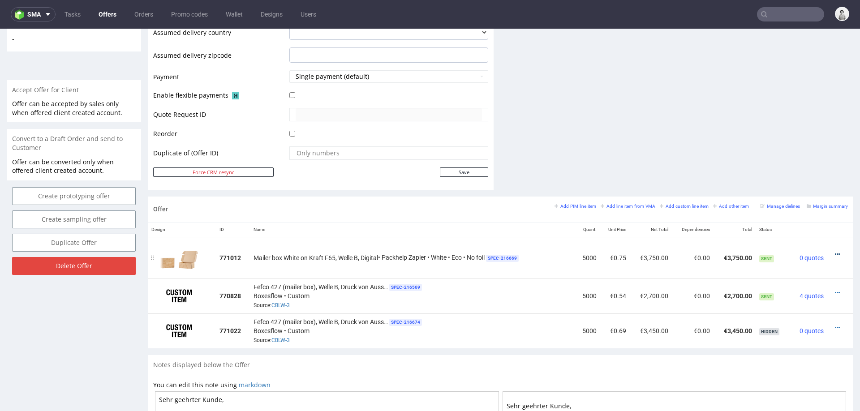
click at [835, 251] on icon at bounding box center [837, 254] width 5 height 6
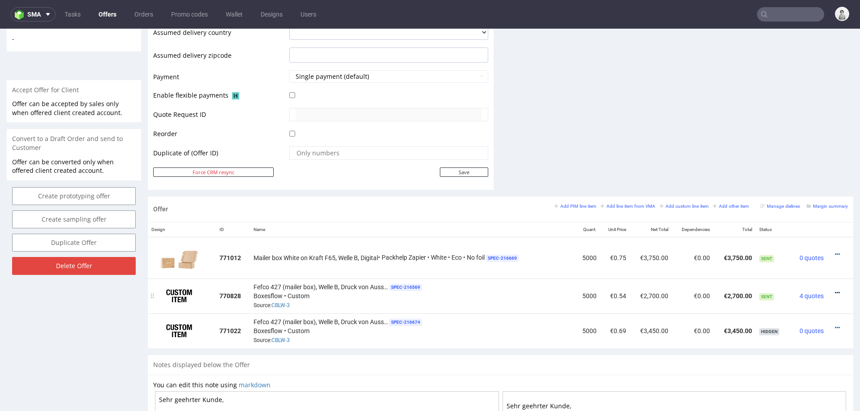
click at [835, 290] on icon at bounding box center [837, 293] width 5 height 6
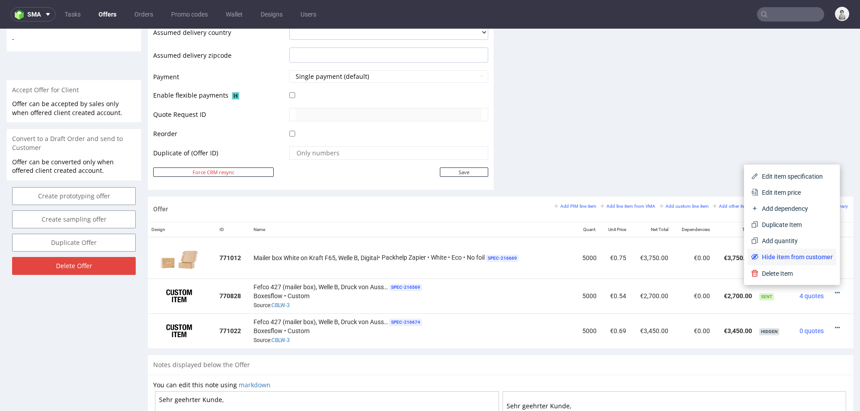
click at [798, 249] on li "Hide item from customer" at bounding box center [792, 257] width 89 height 16
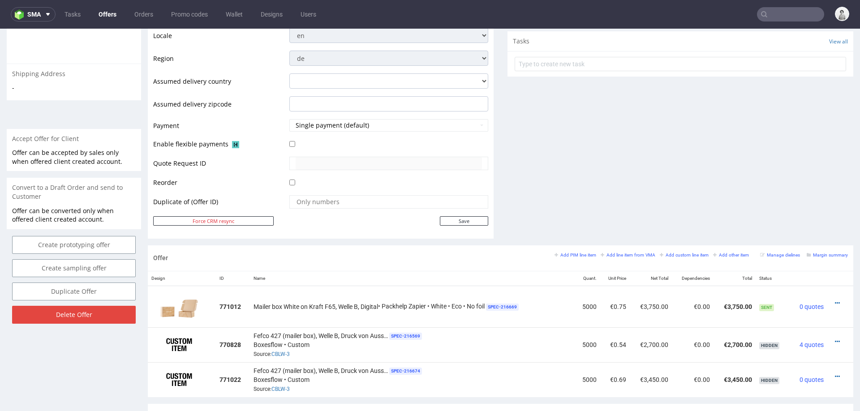
scroll to position [316, 0]
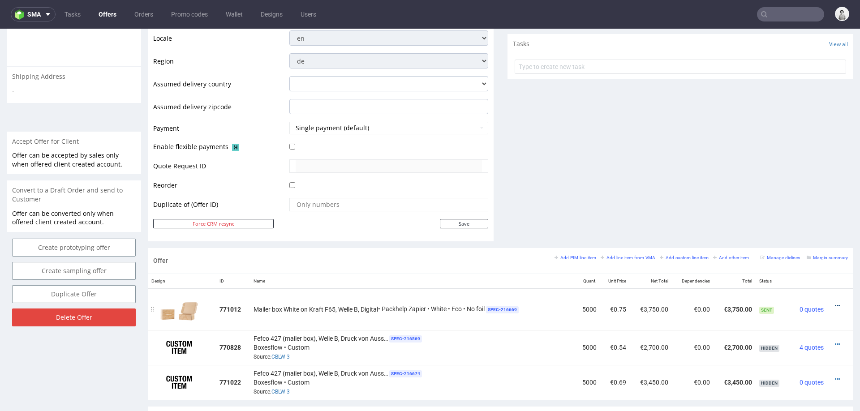
click at [835, 303] on icon at bounding box center [837, 306] width 5 height 6
click at [794, 209] on span "Edit item specification" at bounding box center [797, 206] width 72 height 9
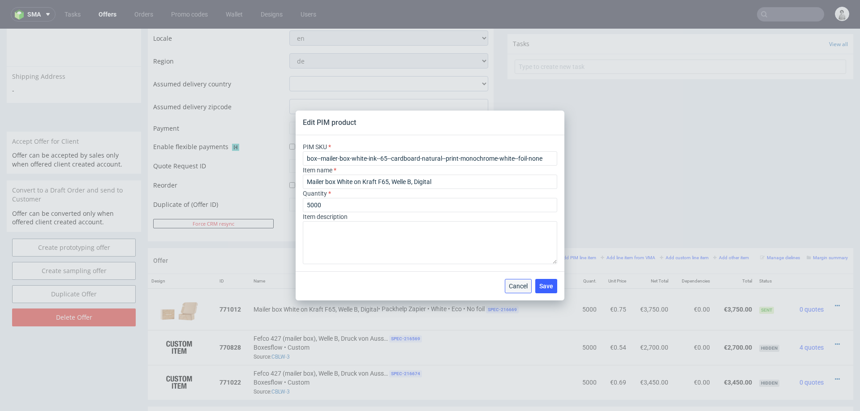
click at [519, 285] on span "Cancel" at bounding box center [518, 286] width 19 height 6
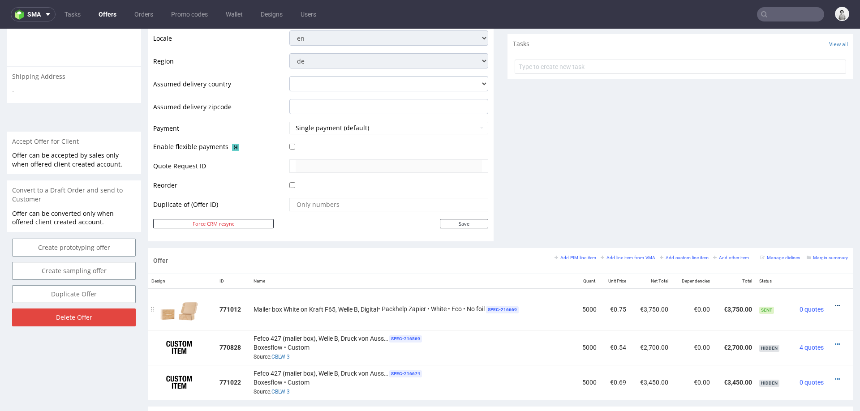
click at [835, 303] on icon at bounding box center [837, 306] width 5 height 6
click at [787, 224] on span "Edit item price" at bounding box center [797, 222] width 72 height 9
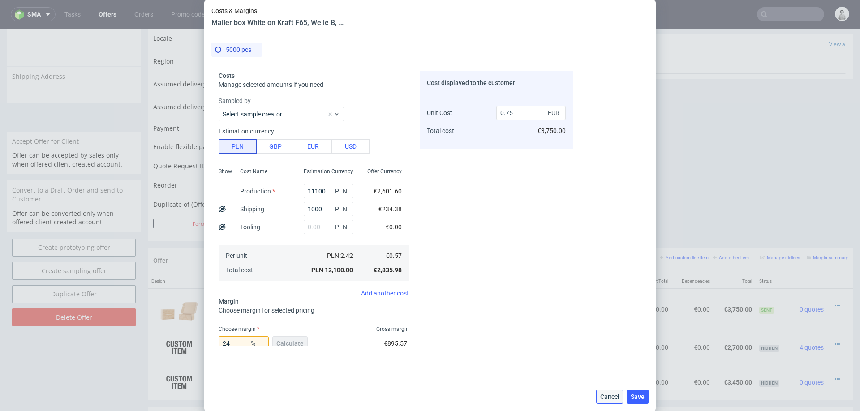
click at [602, 397] on span "Cancel" at bounding box center [609, 397] width 19 height 6
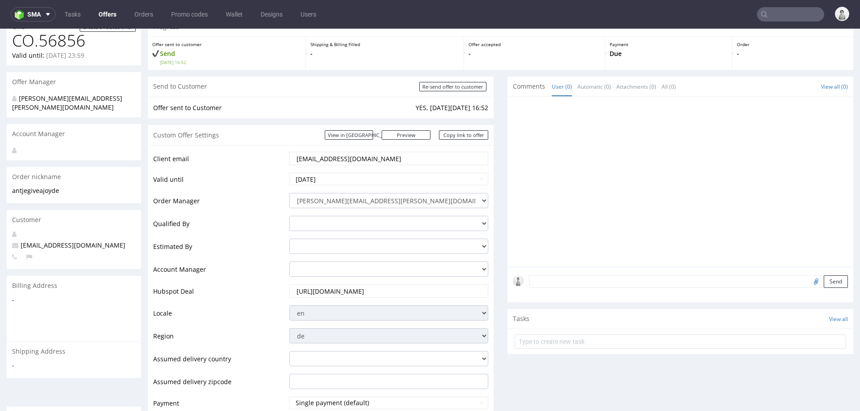
scroll to position [40, 0]
click at [470, 133] on link "Copy link to offer" at bounding box center [463, 135] width 49 height 9
click at [467, 87] on input "Re-send offer to customer" at bounding box center [452, 86] width 67 height 9
type input "In progress..."
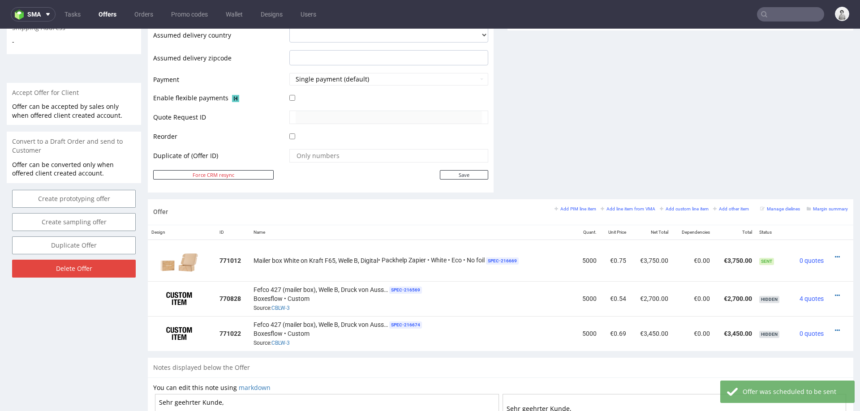
scroll to position [392, 0]
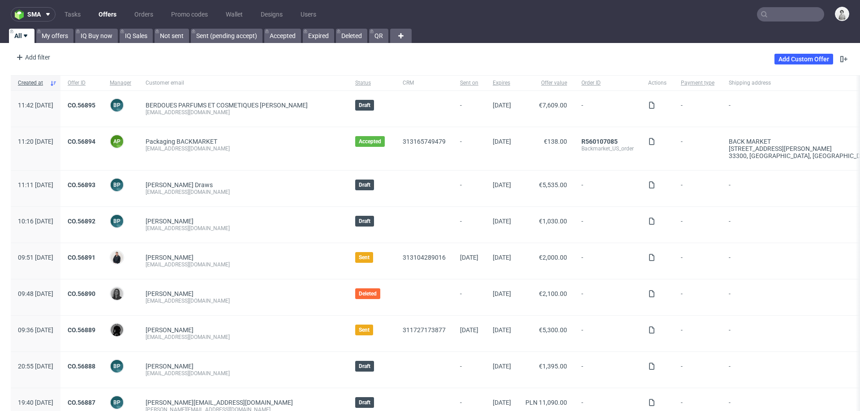
click at [781, 13] on input "text" at bounding box center [790, 14] width 67 height 14
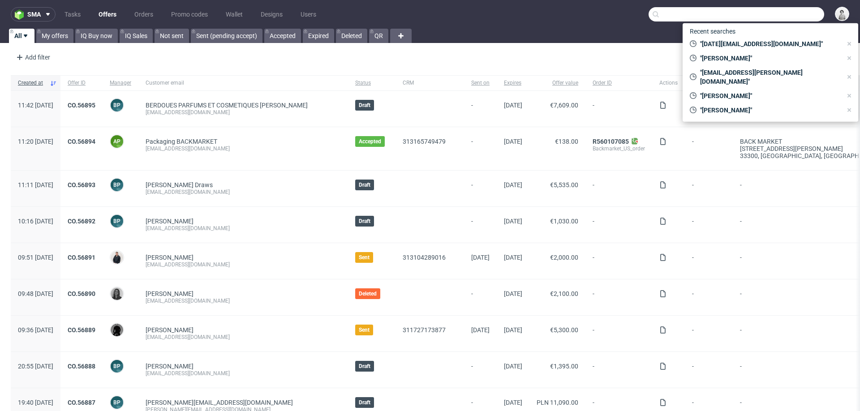
paste input "[EMAIL_ADDRESS][DOMAIN_NAME]"
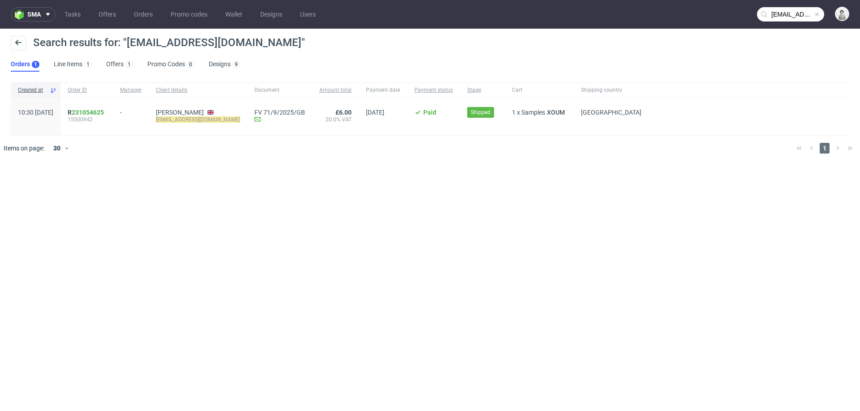
click at [786, 10] on input "[EMAIL_ADDRESS][DOMAIN_NAME]" at bounding box center [790, 14] width 67 height 14
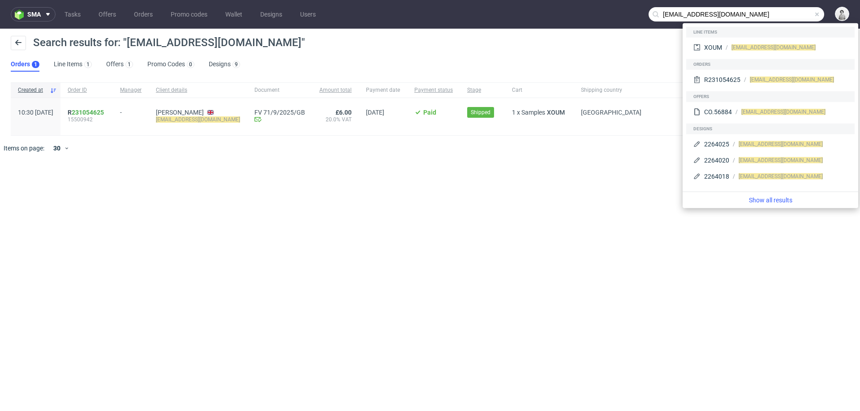
click at [682, 13] on input "[EMAIL_ADDRESS][DOMAIN_NAME]" at bounding box center [737, 14] width 176 height 14
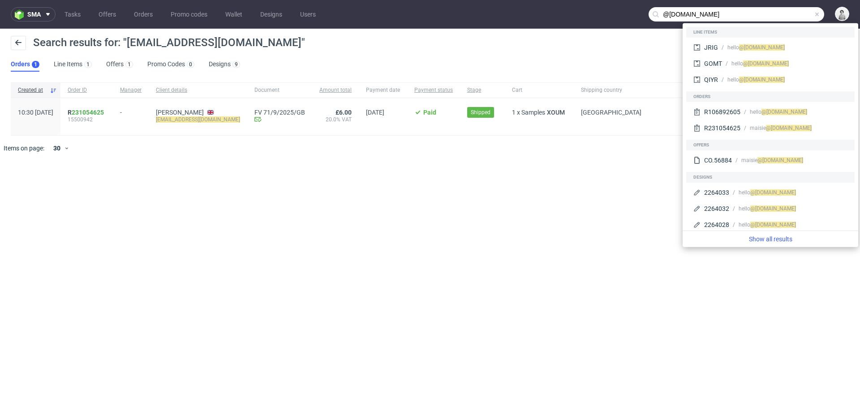
type input "@[DOMAIN_NAME]"
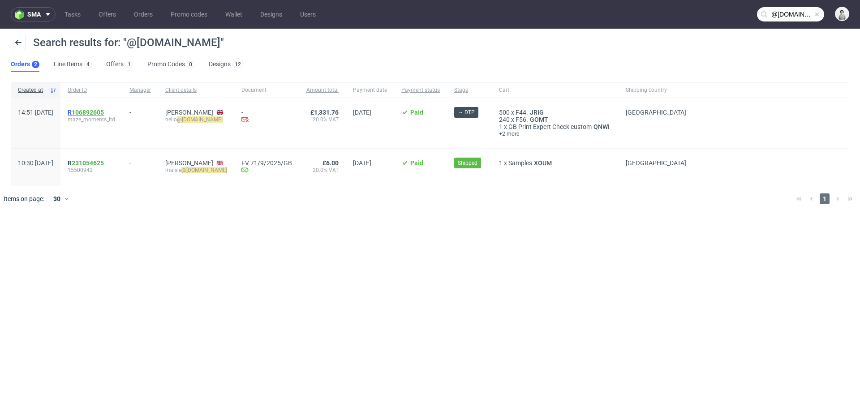
click at [104, 113] on link "106892605" at bounding box center [88, 112] width 32 height 7
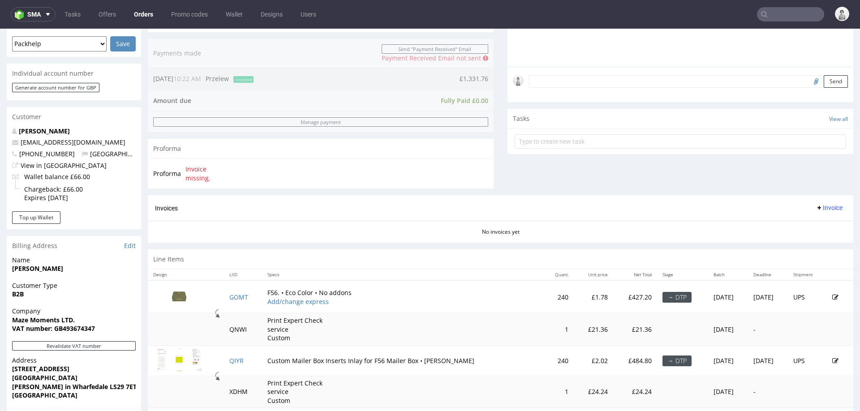
scroll to position [249, 0]
